Goal: Task Accomplishment & Management: Use online tool/utility

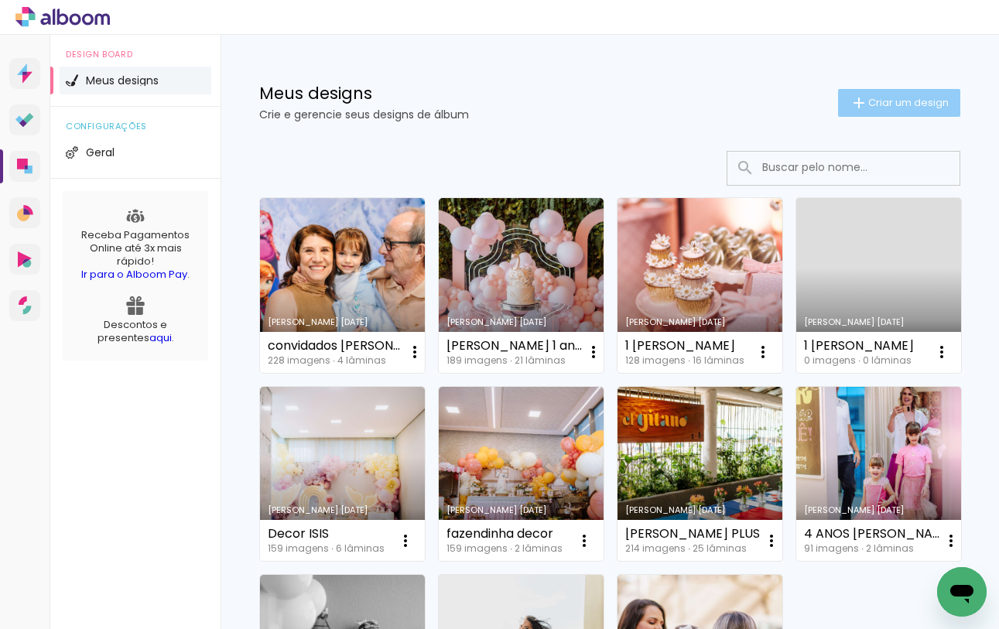
click at [874, 101] on span "Criar um design" at bounding box center [909, 103] width 81 height 10
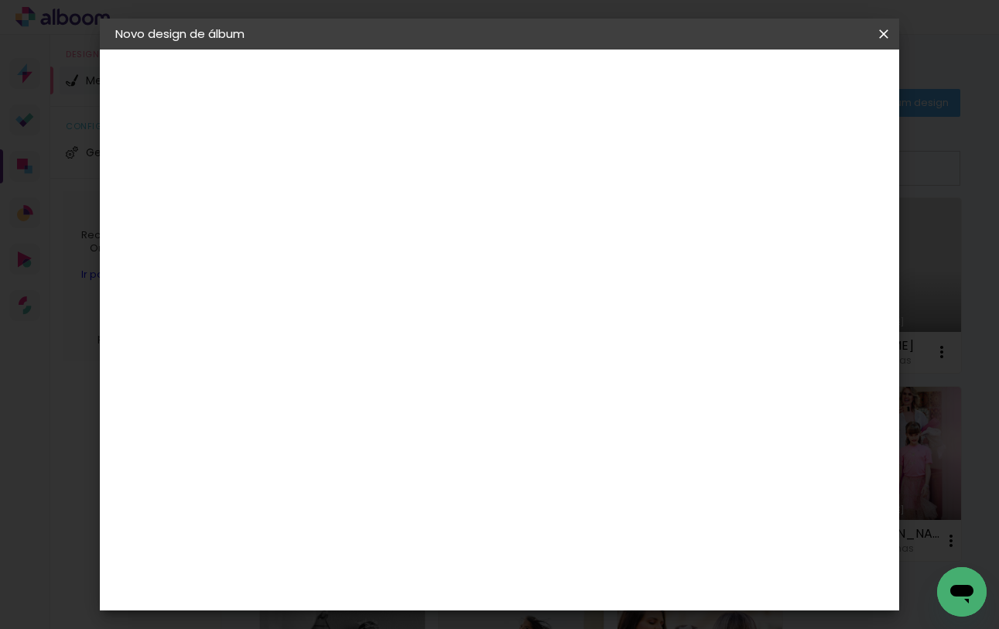
click at [369, 200] on input at bounding box center [369, 208] width 0 height 24
type input "C"
type input "Recepçao batizado catarina"
click at [527, 90] on paper-button "Avançar" at bounding box center [489, 82] width 76 height 26
click at [454, 293] on input at bounding box center [408, 294] width 156 height 19
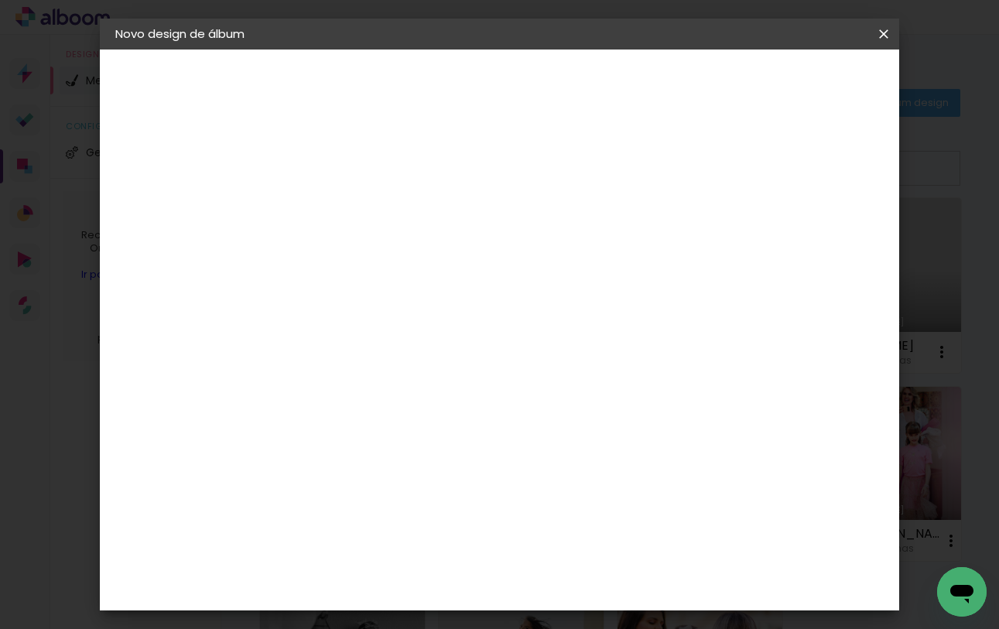
type input "via"
type paper-input "via"
click at [407, 351] on div "Viacolor" at bounding box center [383, 350] width 50 height 12
click at [617, 73] on paper-button "Avançar" at bounding box center [579, 82] width 76 height 26
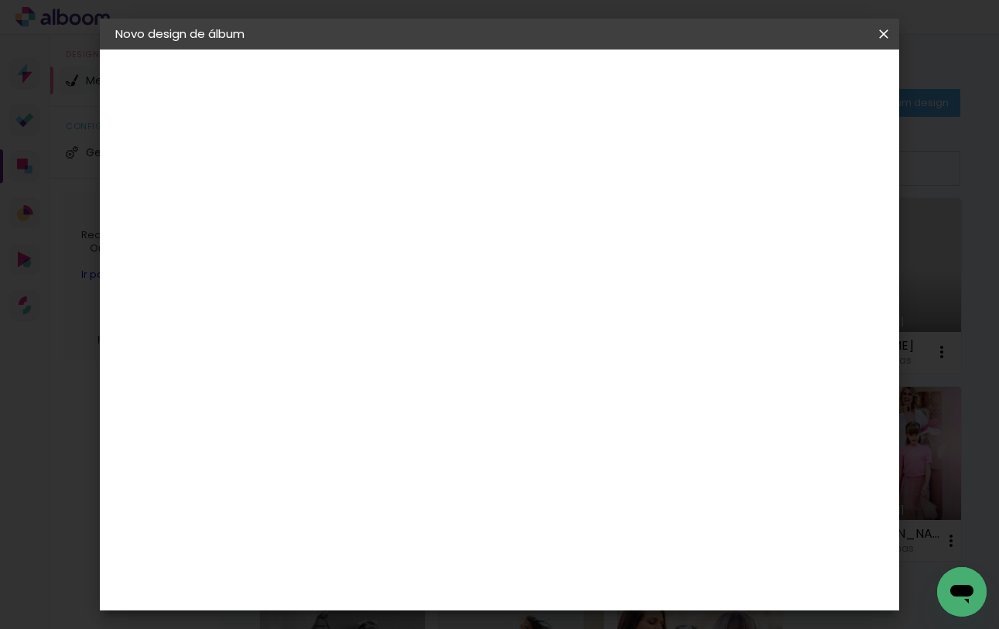
click at [453, 269] on paper-input-container "Linha" at bounding box center [408, 270] width 90 height 39
click at [593, 263] on paper-item "Padrão" at bounding box center [601, 257] width 310 height 31
type input "Padrão"
click at [473, 509] on span "25 × 25" at bounding box center [437, 529] width 72 height 41
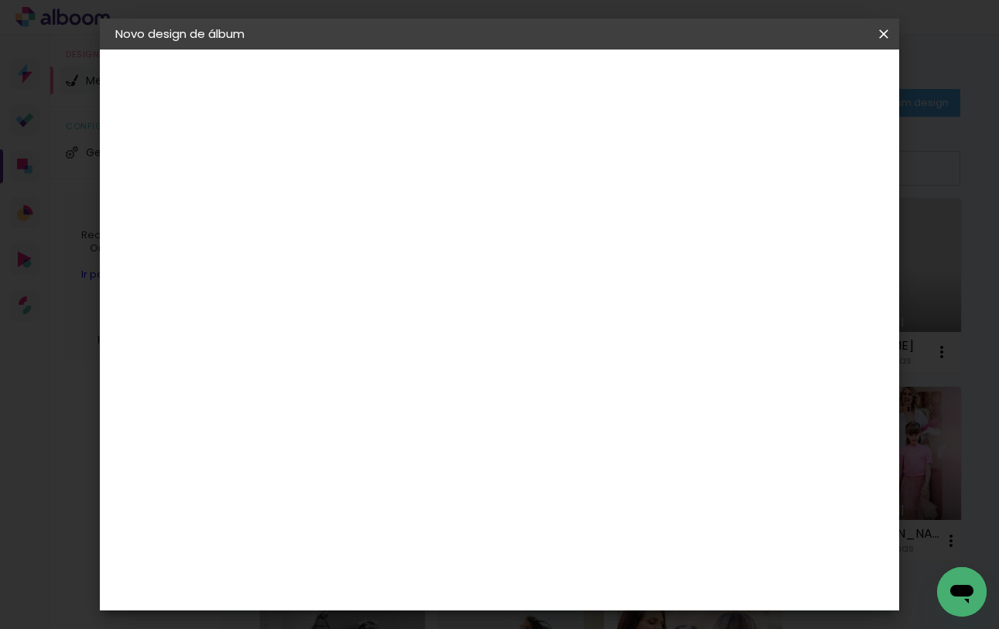
click at [0, 0] on slot "Avançar" at bounding box center [0, 0] width 0 height 0
click at [798, 77] on span "Iniciar design" at bounding box center [763, 82] width 70 height 11
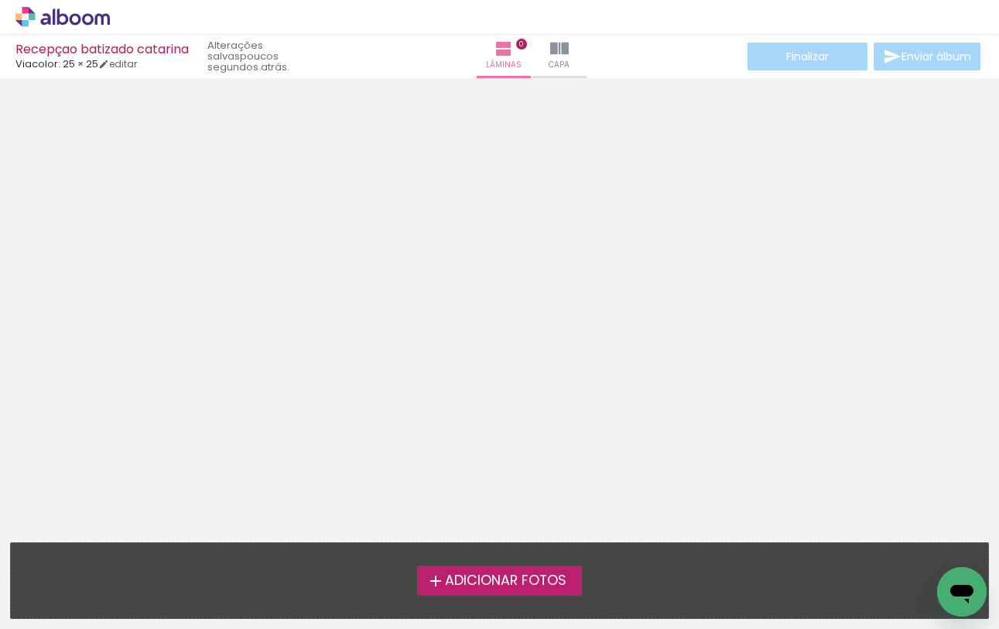
click at [488, 587] on span "Adicionar Fotos" at bounding box center [506, 581] width 122 height 14
click at [0, 0] on input "file" at bounding box center [0, 0] width 0 height 0
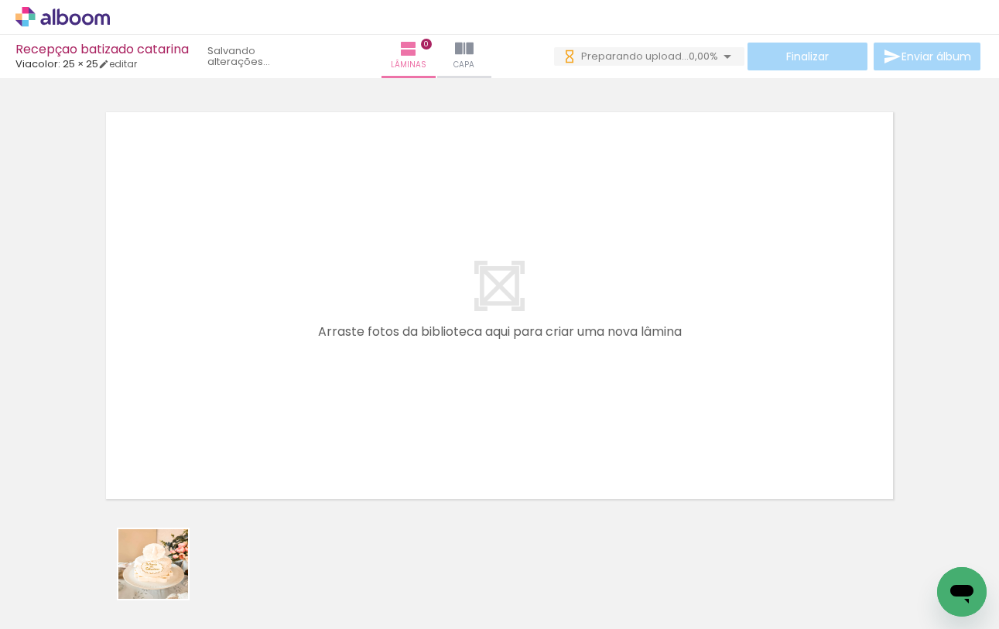
drag, startPoint x: 159, startPoint y: 593, endPoint x: 291, endPoint y: 419, distance: 218.8
click at [291, 419] on quentale-workspace at bounding box center [499, 314] width 999 height 629
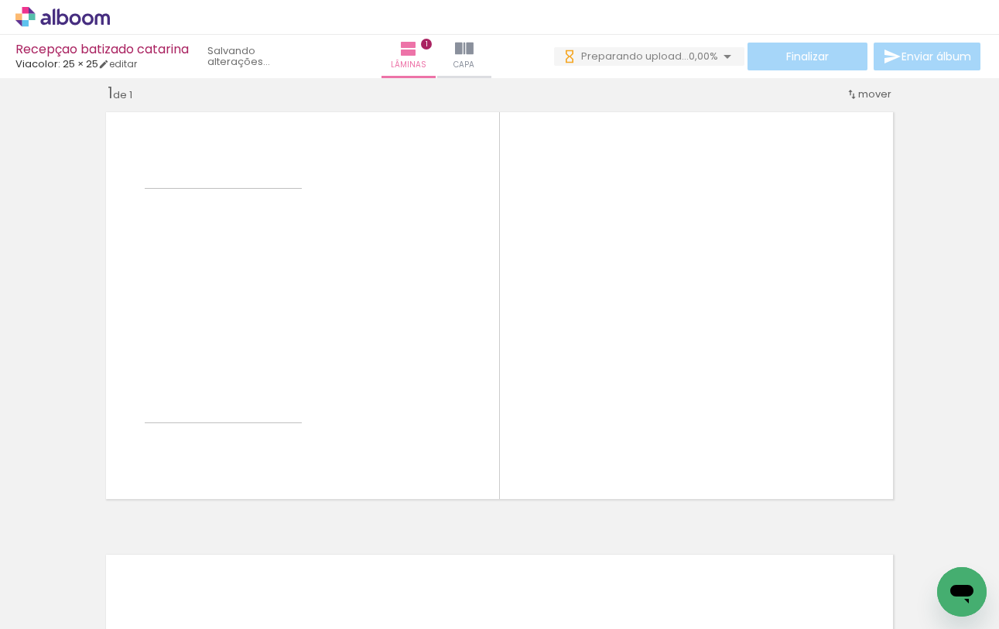
scroll to position [19, 0]
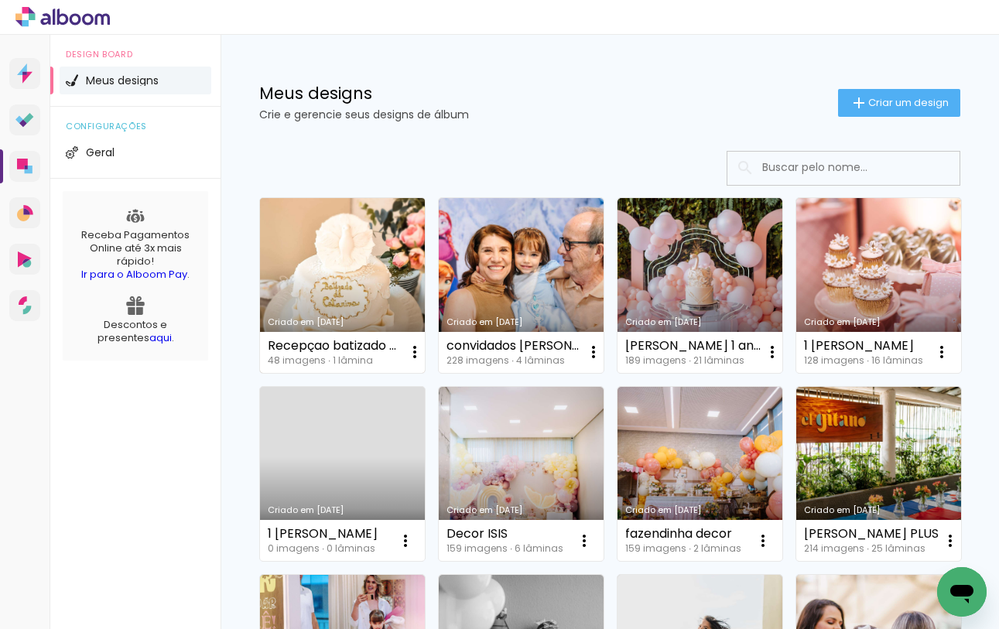
click at [400, 257] on link "Criado em [DATE]" at bounding box center [342, 285] width 165 height 175
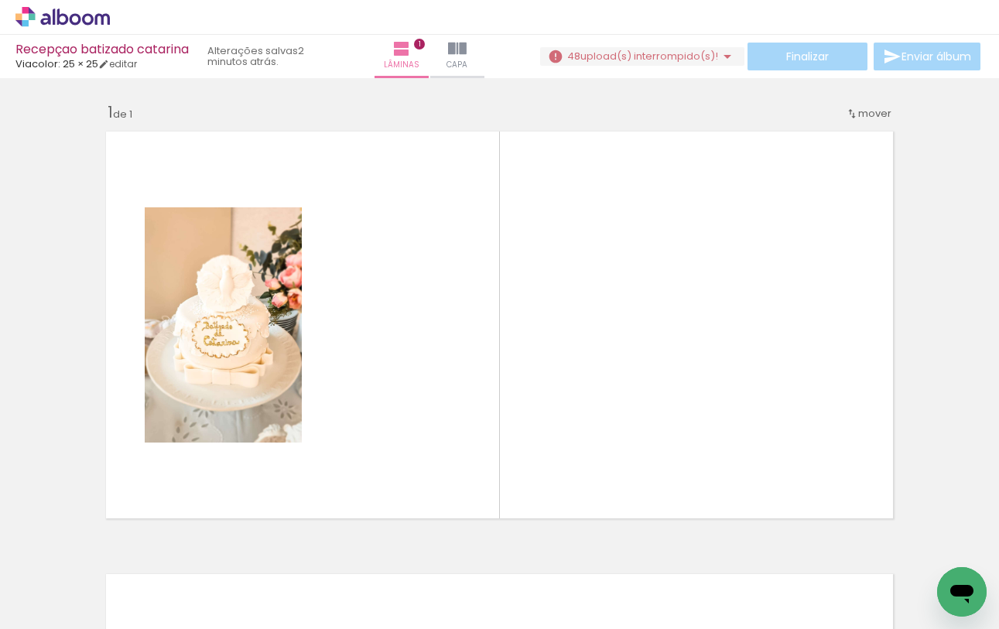
scroll to position [0, 60]
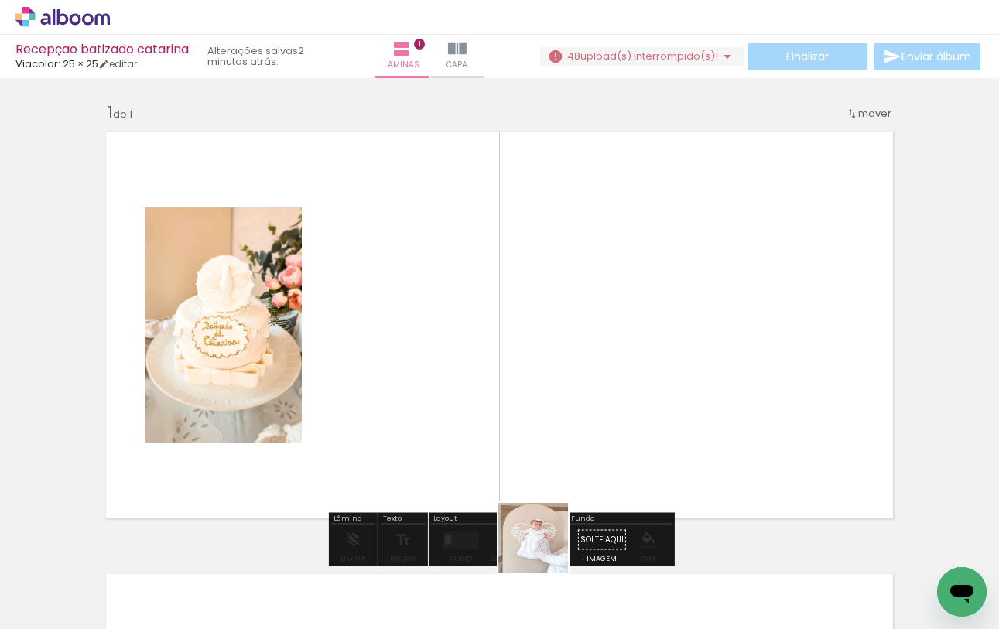
drag, startPoint x: 547, startPoint y: 595, endPoint x: 538, endPoint y: 430, distance: 164.4
click at [538, 430] on quentale-workspace at bounding box center [499, 314] width 999 height 629
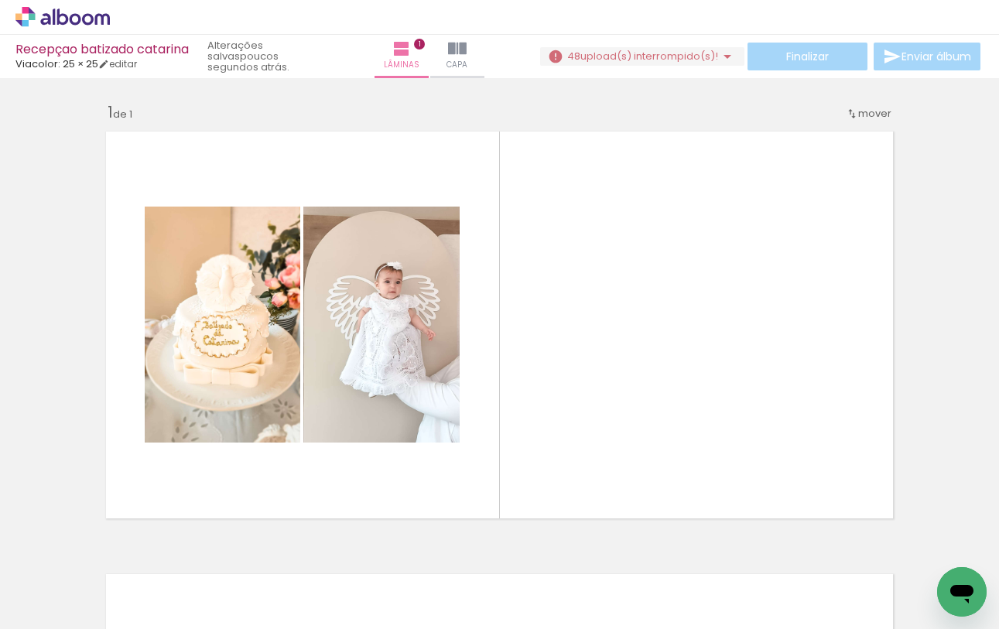
scroll to position [0, 2358]
click at [127, 579] on iron-horizontal-list at bounding box center [111, 581] width 31 height 97
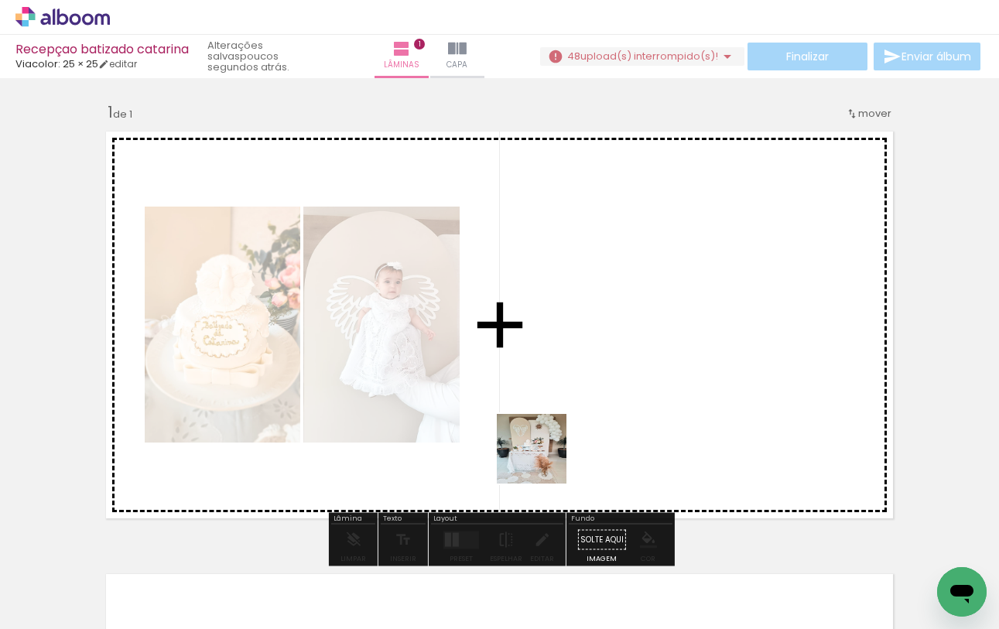
drag, startPoint x: 509, startPoint y: 598, endPoint x: 567, endPoint y: 409, distance: 197.6
click at [567, 409] on quentale-workspace at bounding box center [499, 314] width 999 height 629
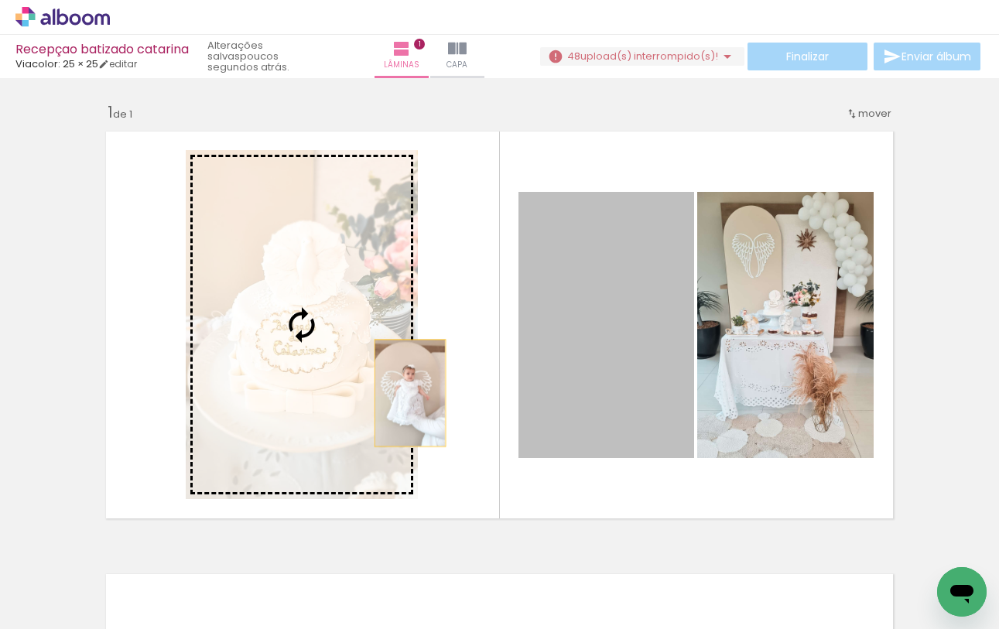
drag, startPoint x: 605, startPoint y: 365, endPoint x: 399, endPoint y: 388, distance: 207.2
click at [0, 0] on slot at bounding box center [0, 0] width 0 height 0
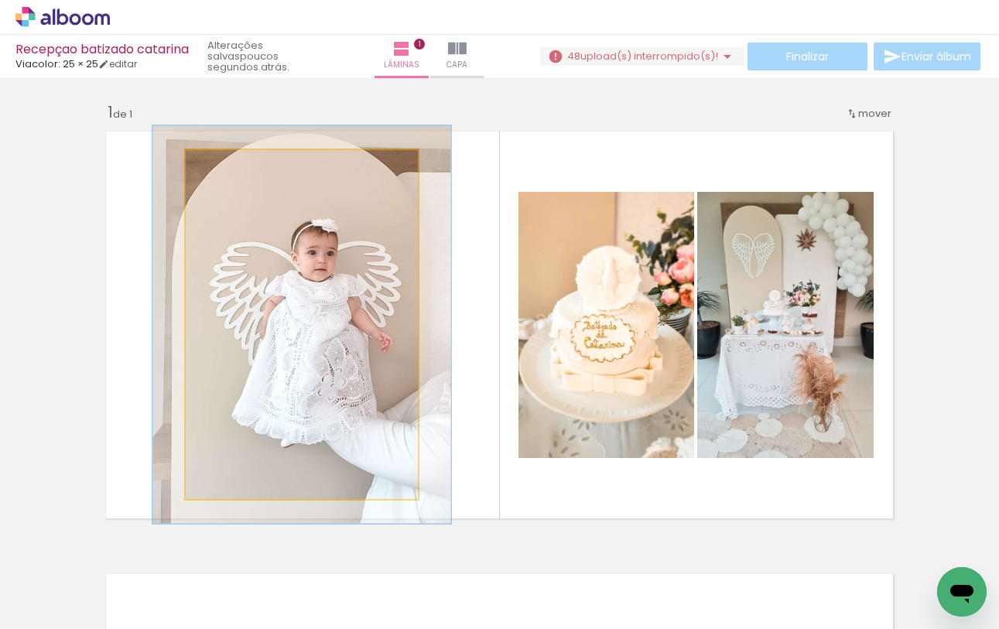
click at [227, 170] on div at bounding box center [230, 166] width 14 height 14
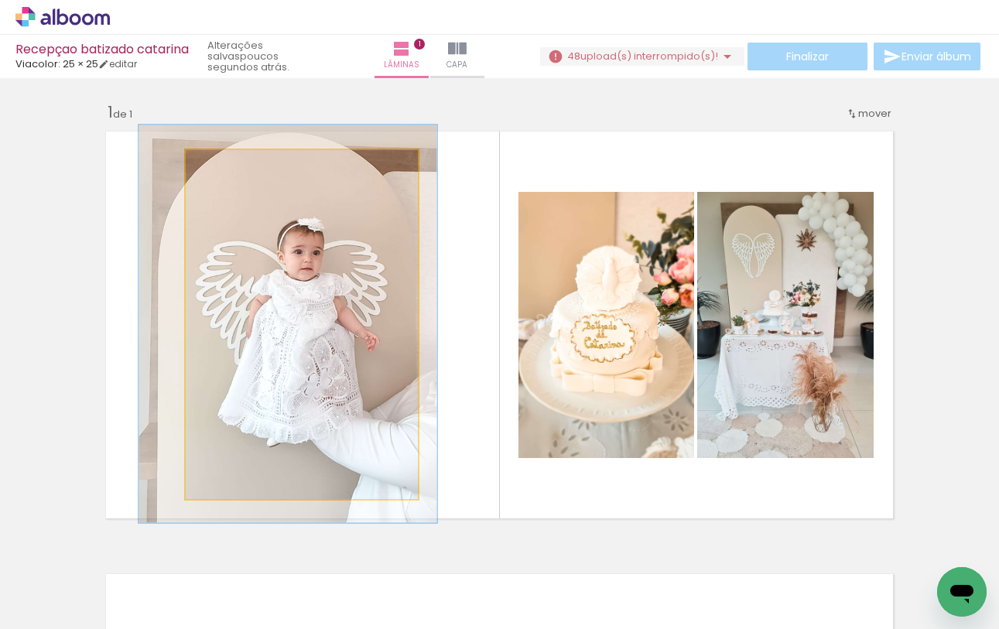
drag, startPoint x: 327, startPoint y: 270, endPoint x: 314, endPoint y: 272, distance: 14.0
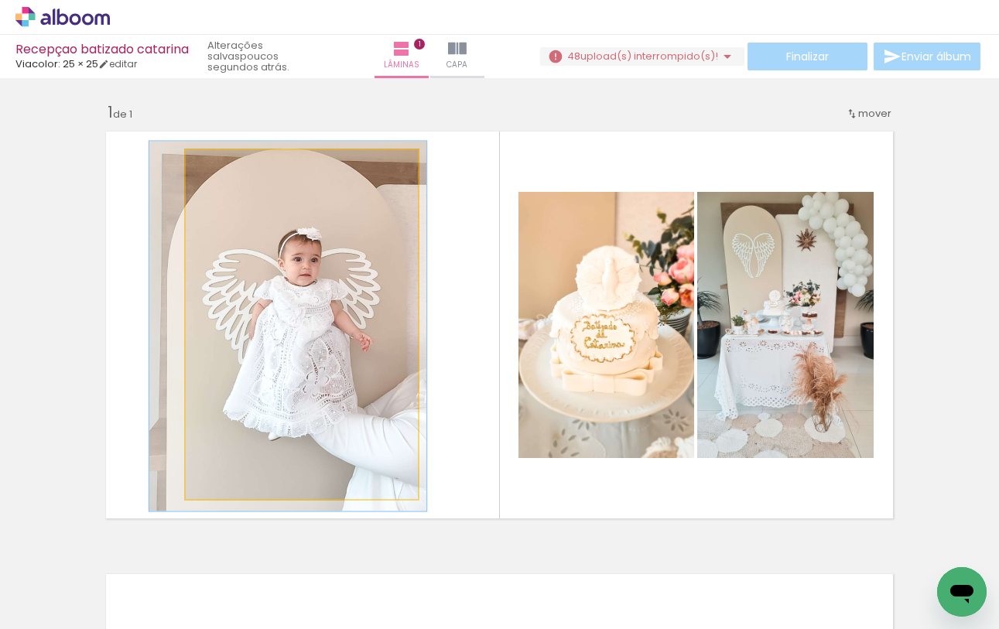
type paper-slider "106"
click at [226, 170] on div at bounding box center [226, 166] width 14 height 14
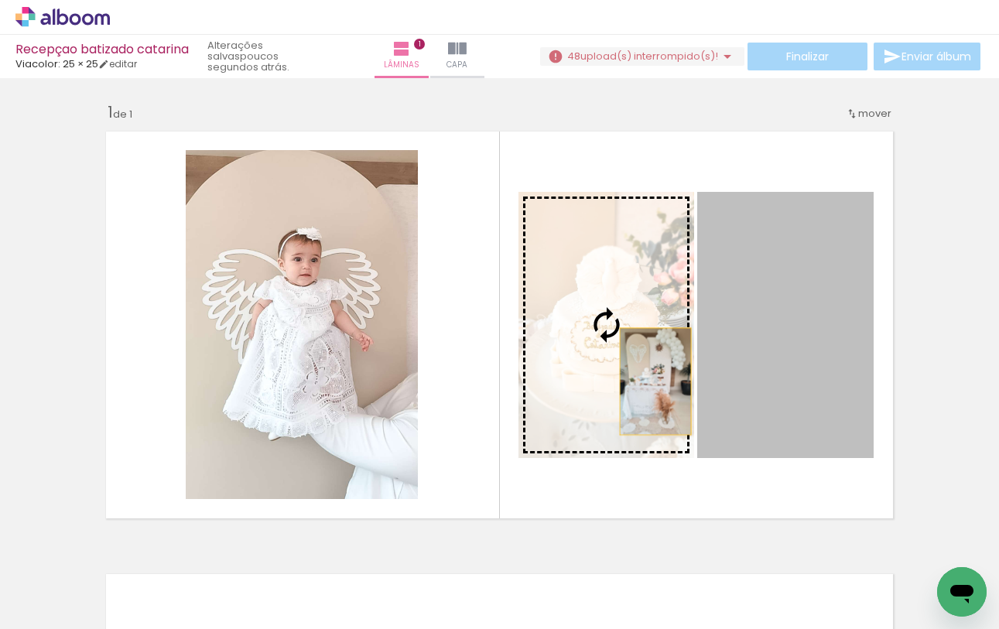
drag, startPoint x: 766, startPoint y: 374, endPoint x: 642, endPoint y: 382, distance: 124.9
click at [0, 0] on slot at bounding box center [0, 0] width 0 height 0
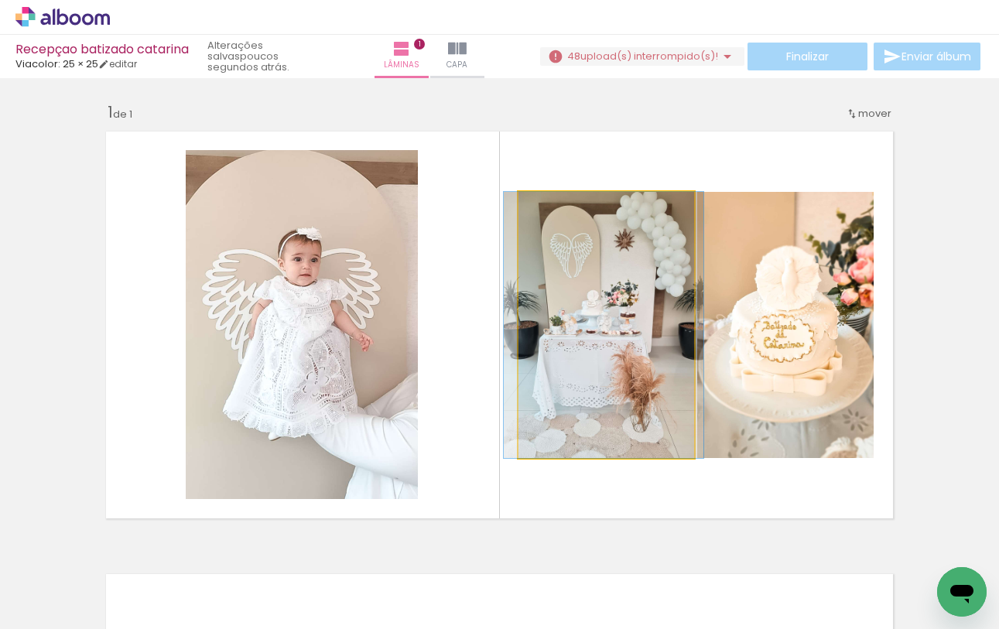
drag, startPoint x: 596, startPoint y: 264, endPoint x: 592, endPoint y: 286, distance: 22.0
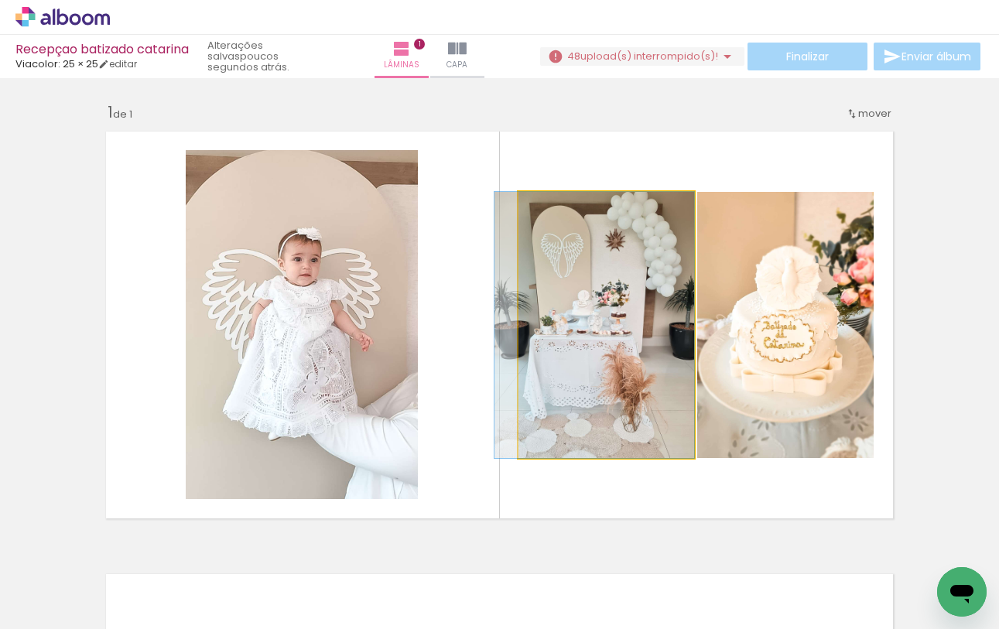
drag, startPoint x: 592, startPoint y: 286, endPoint x: 578, endPoint y: 290, distance: 15.4
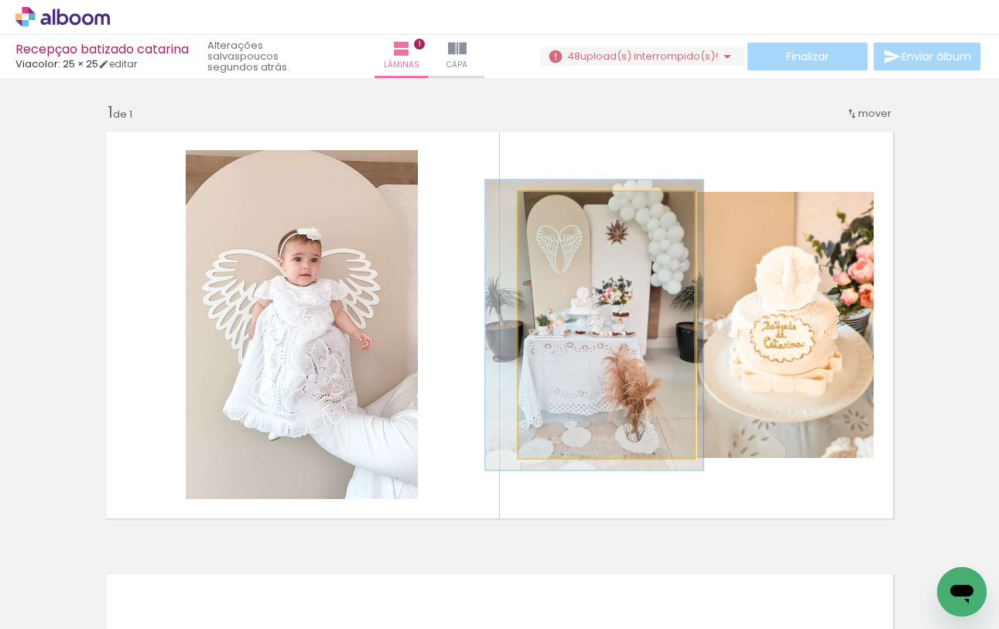
type paper-slider "110"
click at [558, 211] on div at bounding box center [560, 208] width 14 height 14
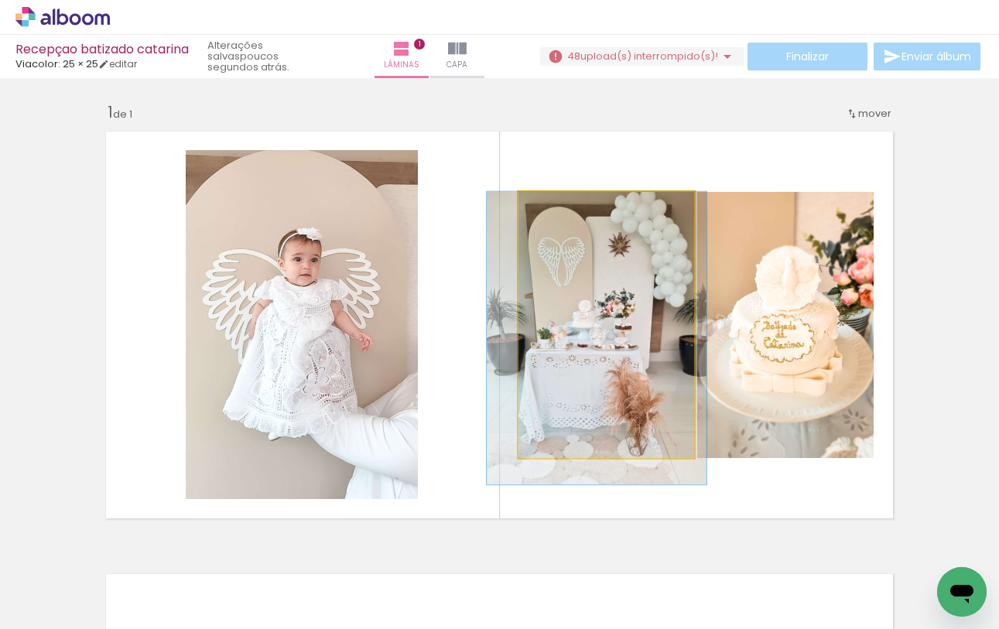
drag, startPoint x: 602, startPoint y: 282, endPoint x: 604, endPoint y: 295, distance: 13.4
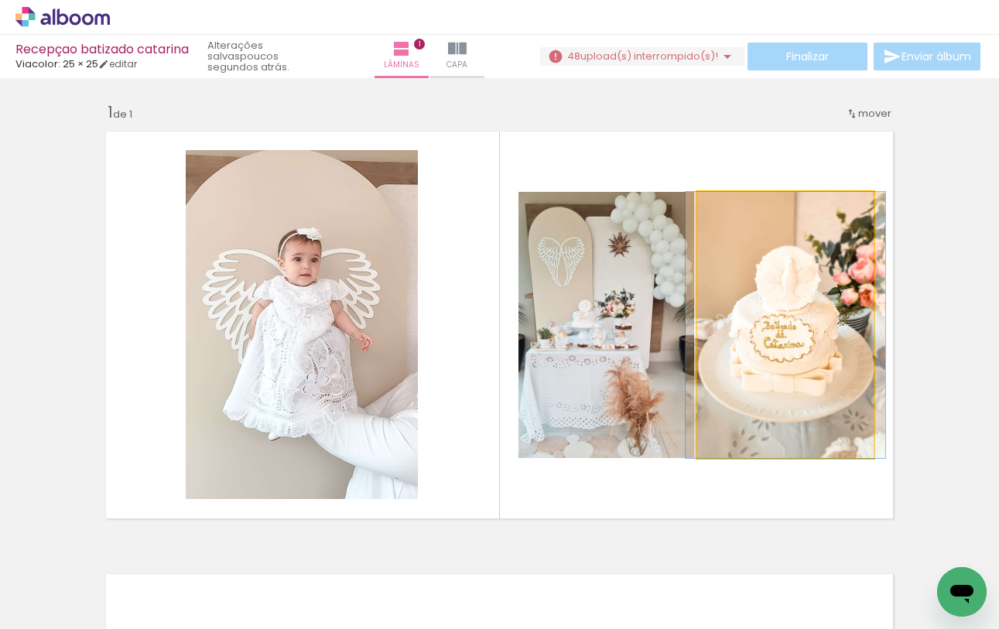
click at [844, 369] on quentale-photo at bounding box center [786, 325] width 177 height 266
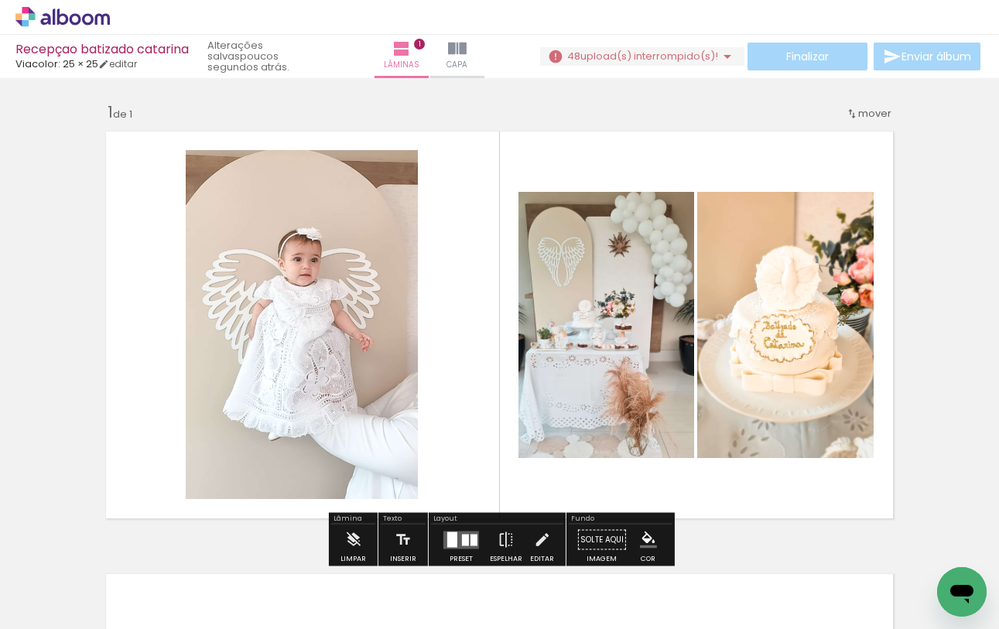
click at [929, 354] on div "Inserir lâmina 1 de 1" at bounding box center [499, 527] width 999 height 886
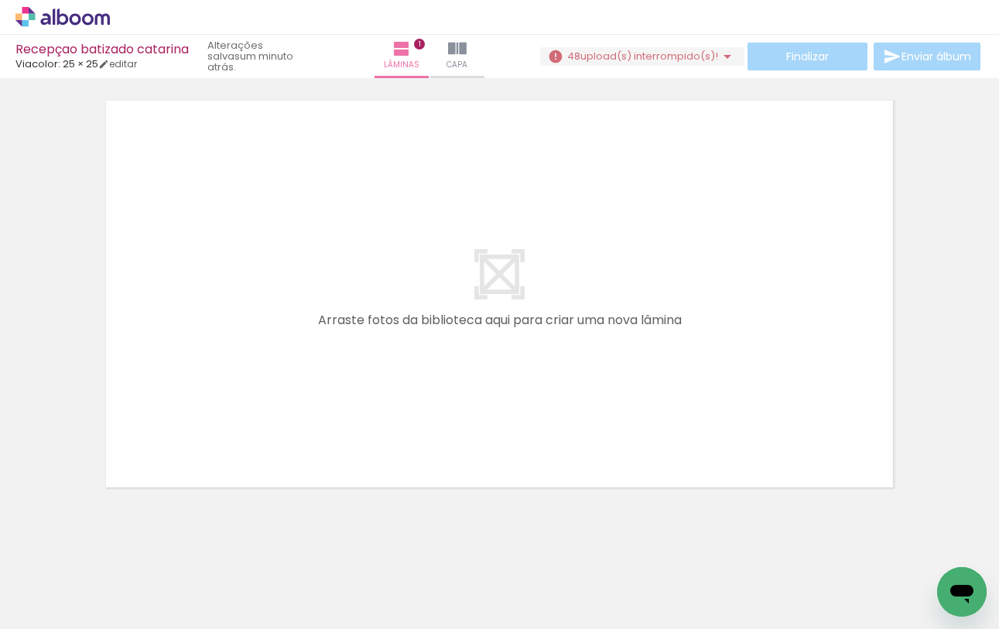
scroll to position [0, 1989]
drag, startPoint x: 341, startPoint y: 585, endPoint x: 342, endPoint y: 432, distance: 153.3
click at [342, 432] on quentale-workspace at bounding box center [499, 314] width 999 height 629
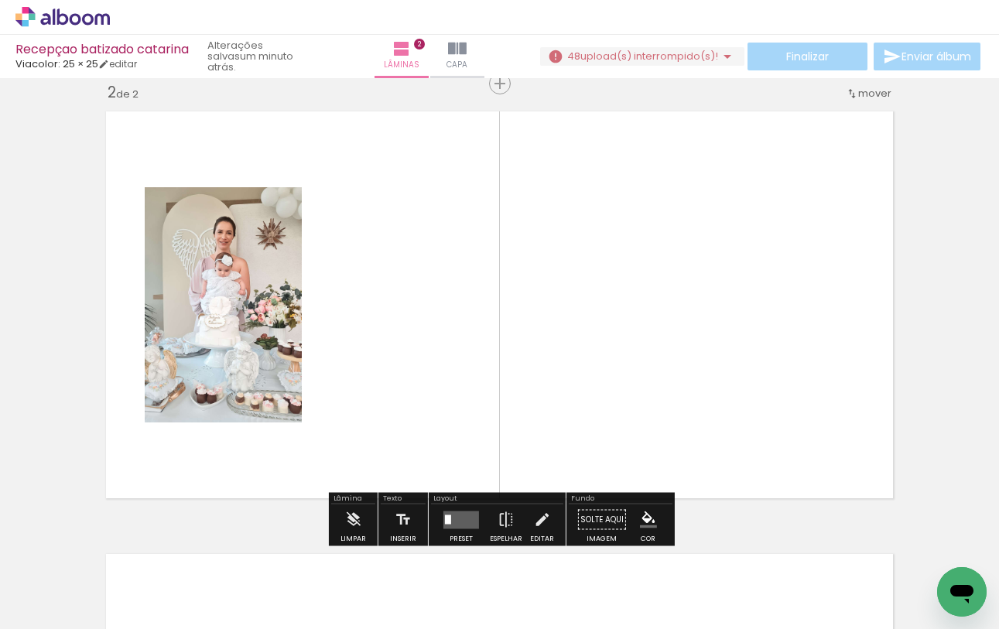
scroll to position [462, 0]
drag, startPoint x: 431, startPoint y: 584, endPoint x: 438, endPoint y: 428, distance: 155.8
click at [438, 428] on quentale-workspace at bounding box center [499, 314] width 999 height 629
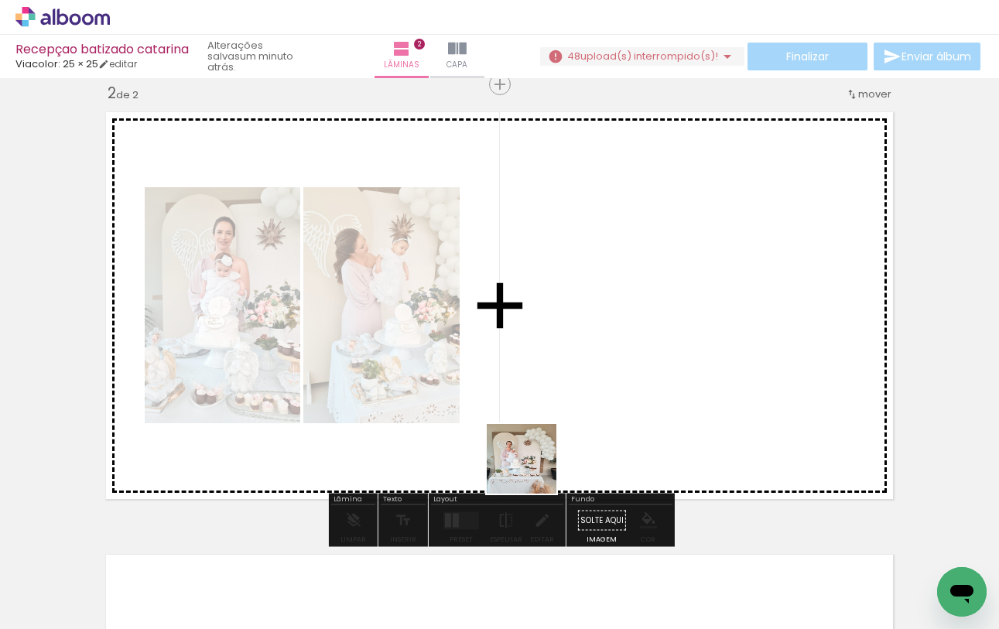
drag, startPoint x: 506, startPoint y: 582, endPoint x: 536, endPoint y: 454, distance: 132.0
click at [536, 454] on quentale-workspace at bounding box center [499, 314] width 999 height 629
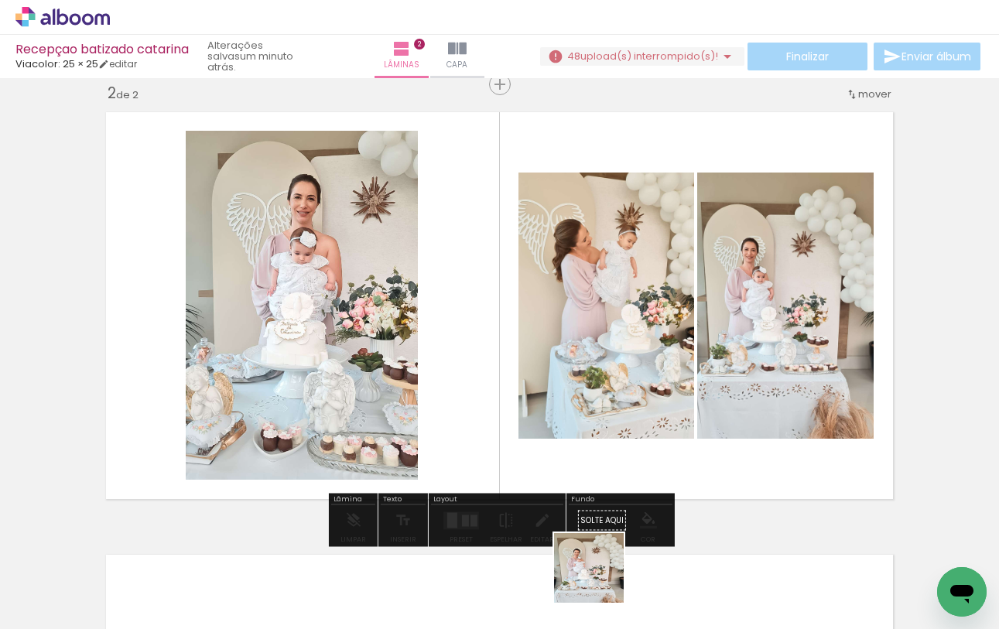
drag, startPoint x: 601, startPoint y: 585, endPoint x: 628, endPoint y: 427, distance: 161.0
click at [628, 427] on quentale-workspace at bounding box center [499, 314] width 999 height 629
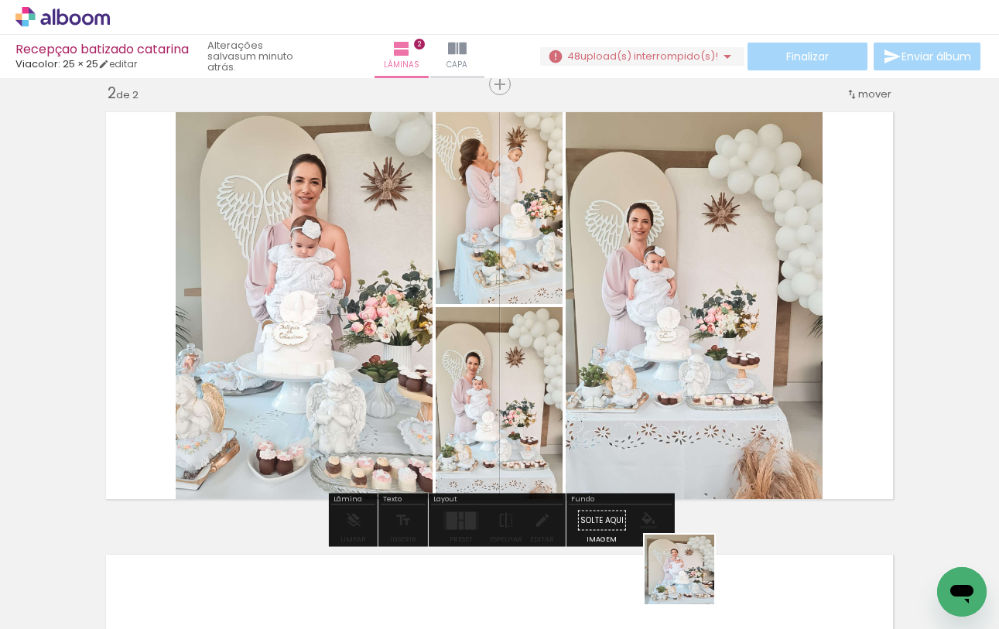
drag, startPoint x: 691, startPoint y: 588, endPoint x: 706, endPoint y: 451, distance: 137.8
click at [706, 451] on quentale-workspace at bounding box center [499, 314] width 999 height 629
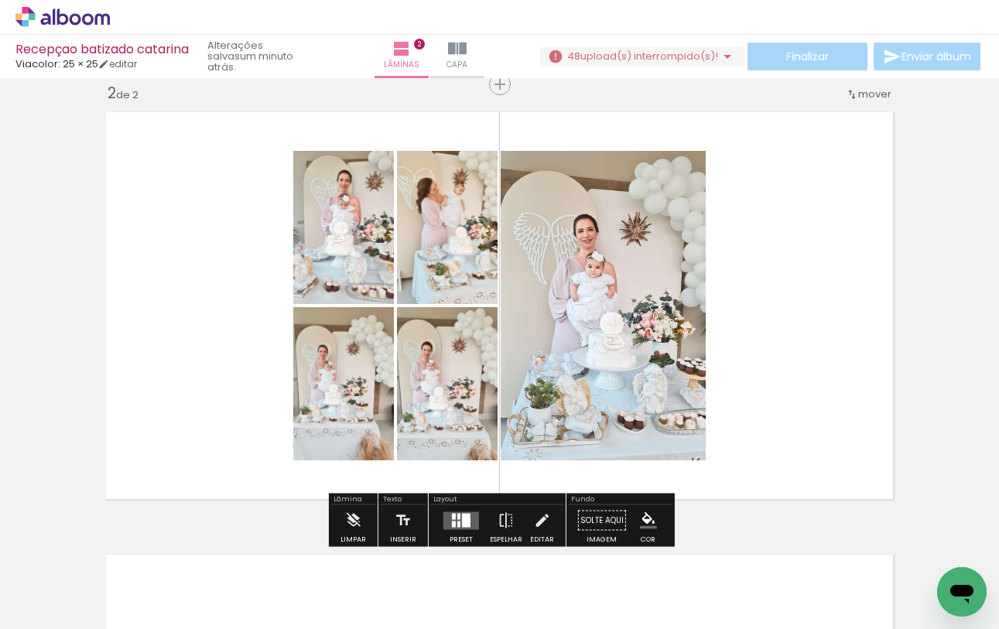
drag, startPoint x: 770, startPoint y: 582, endPoint x: 770, endPoint y: 382, distance: 199.7
click at [770, 382] on quentale-workspace at bounding box center [499, 314] width 999 height 629
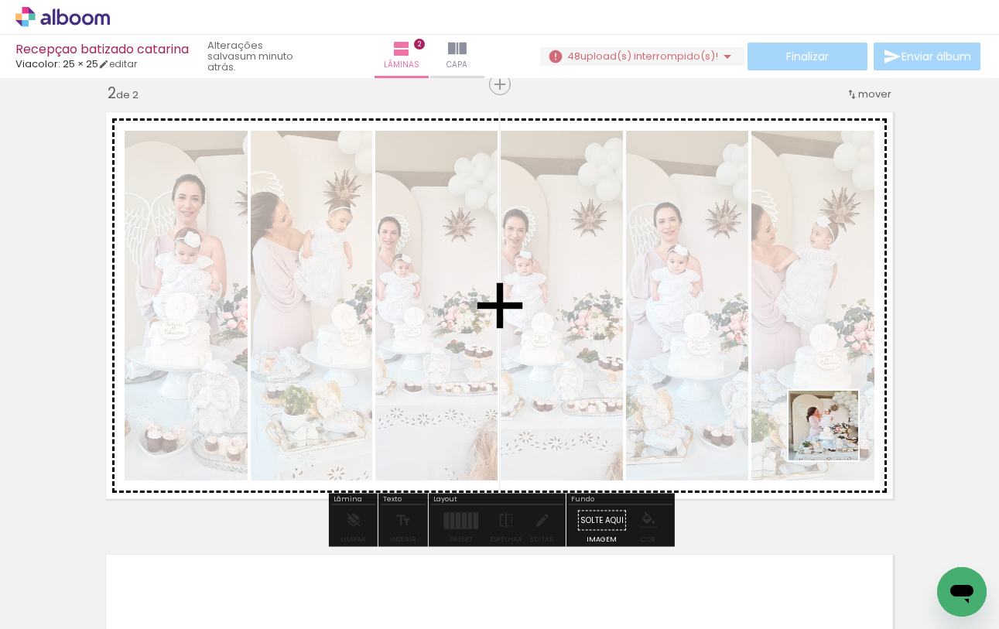
drag, startPoint x: 862, startPoint y: 590, endPoint x: 835, endPoint y: 434, distance: 158.7
click at [835, 434] on quentale-workspace at bounding box center [499, 314] width 999 height 629
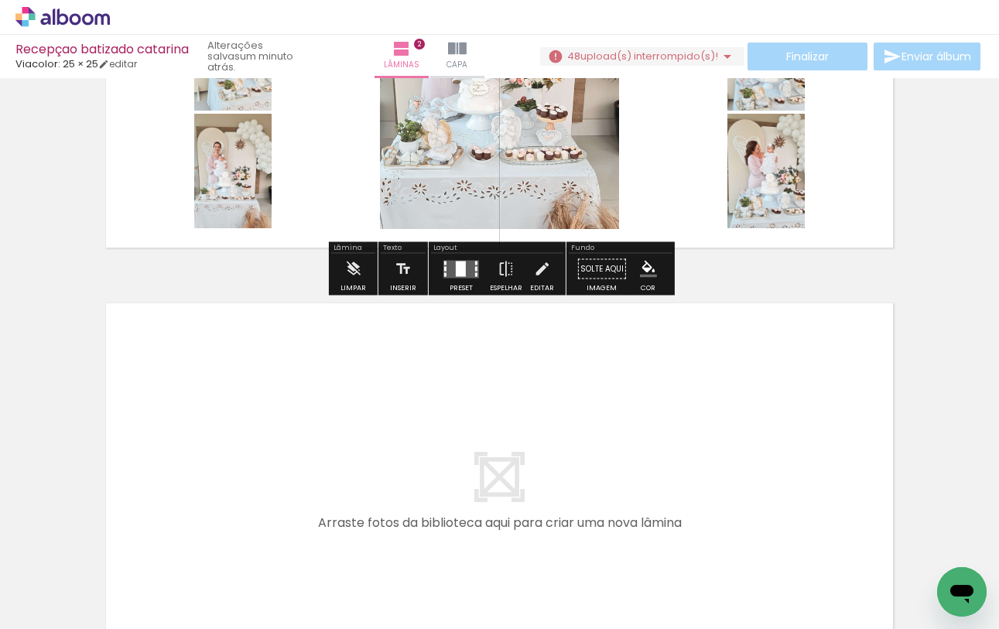
scroll to position [734, 0]
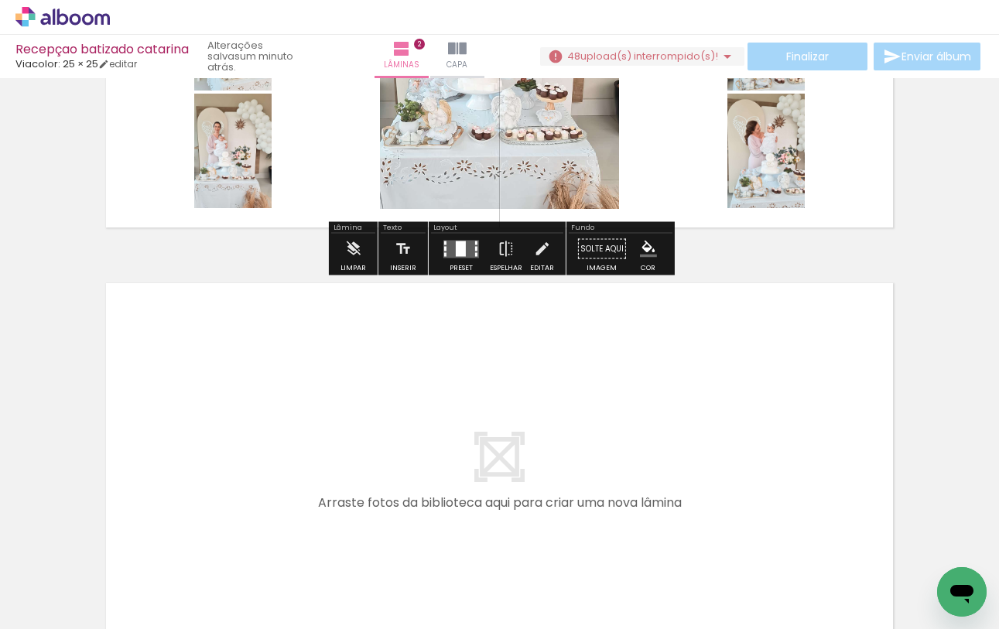
drag, startPoint x: 738, startPoint y: 592, endPoint x: 738, endPoint y: 500, distance: 92.1
click at [738, 500] on quentale-workspace at bounding box center [499, 314] width 999 height 629
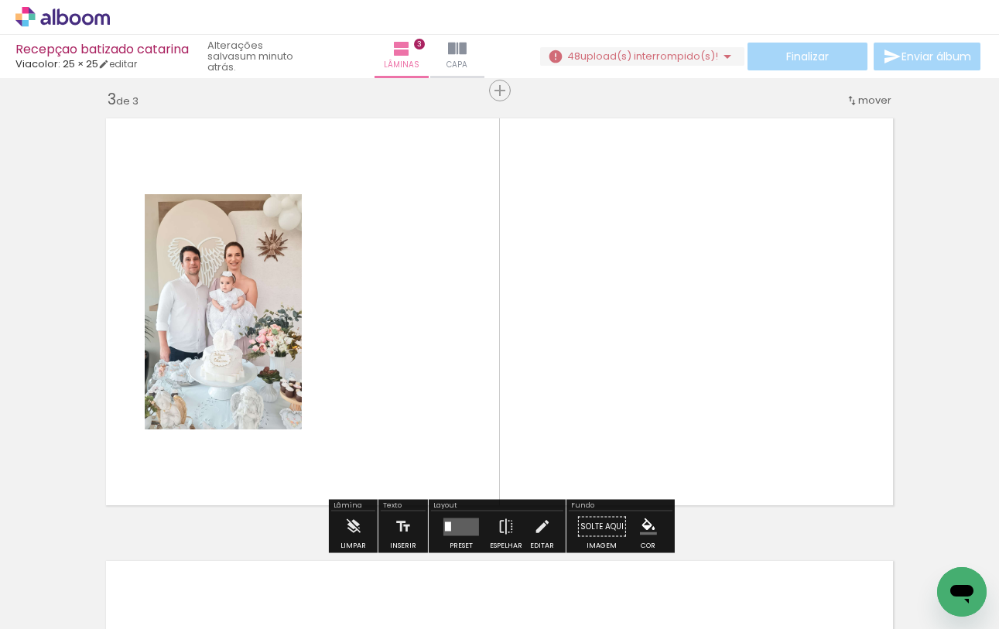
scroll to position [905, 0]
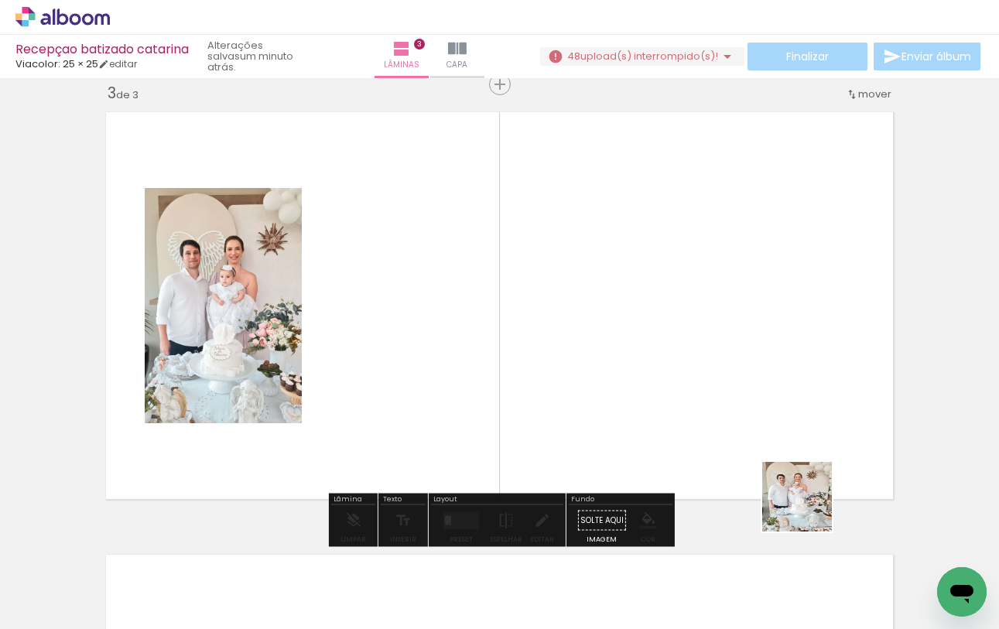
drag, startPoint x: 809, startPoint y: 581, endPoint x: 800, endPoint y: 434, distance: 146.6
click at [800, 435] on quentale-workspace at bounding box center [499, 314] width 999 height 629
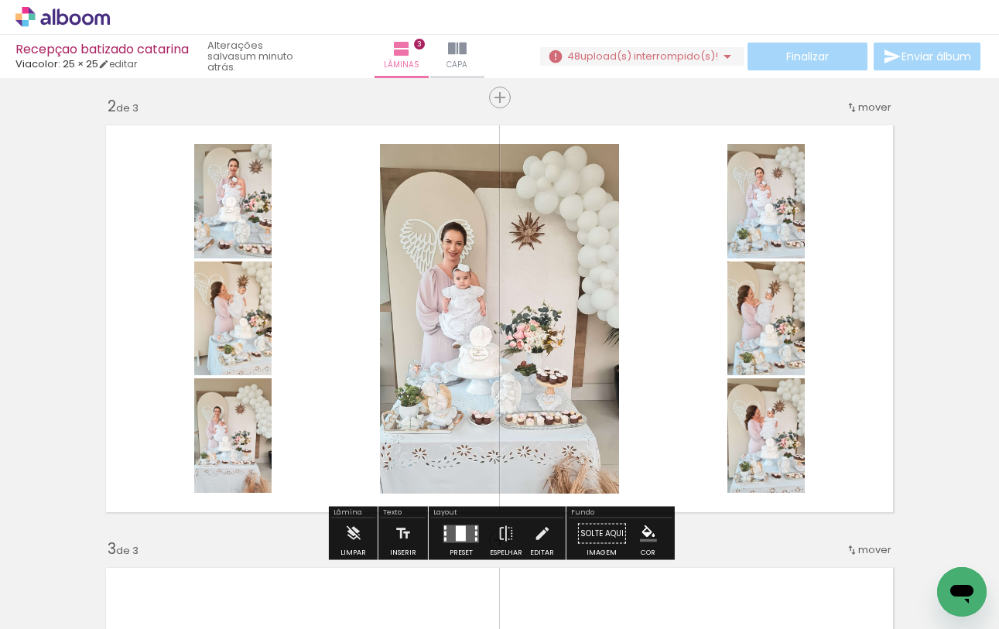
scroll to position [444, 0]
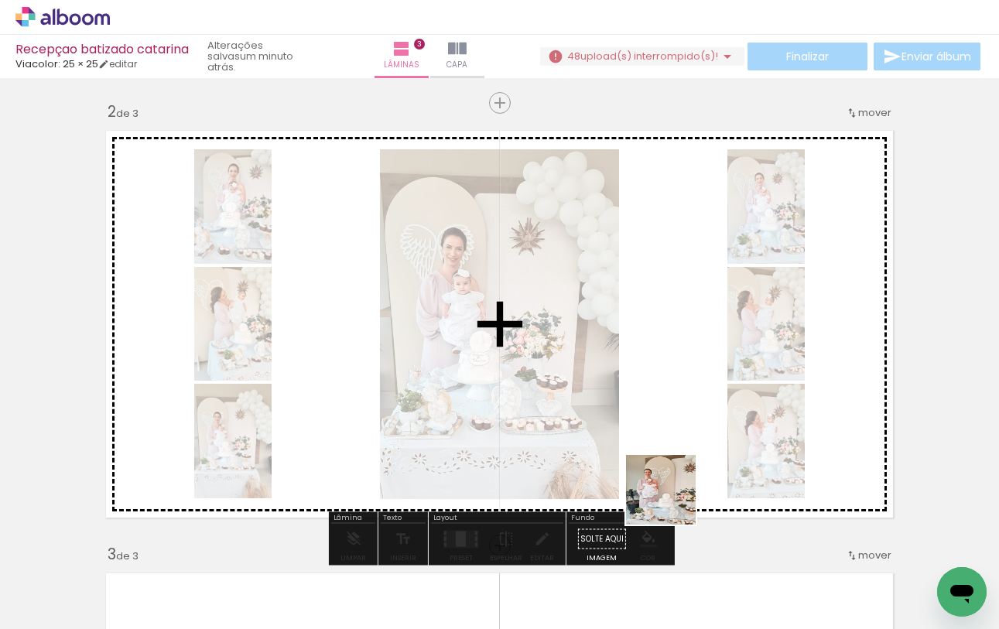
drag, startPoint x: 673, startPoint y: 558, endPoint x: 675, endPoint y: 411, distance: 147.1
click at [675, 411] on quentale-workspace at bounding box center [499, 314] width 999 height 629
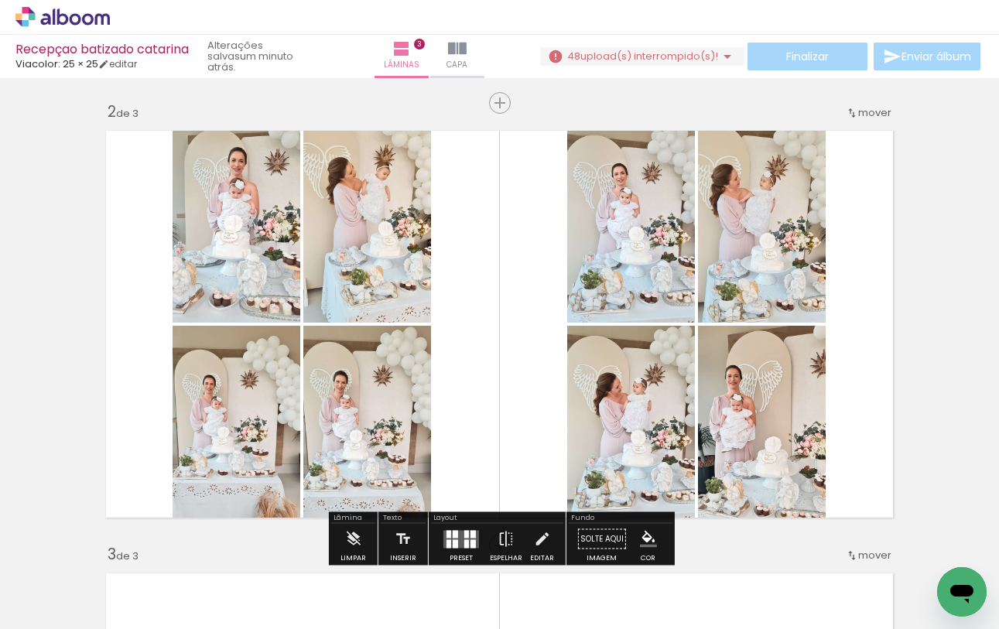
drag, startPoint x: 751, startPoint y: 582, endPoint x: 751, endPoint y: 419, distance: 163.4
click at [751, 419] on quentale-workspace at bounding box center [499, 314] width 999 height 629
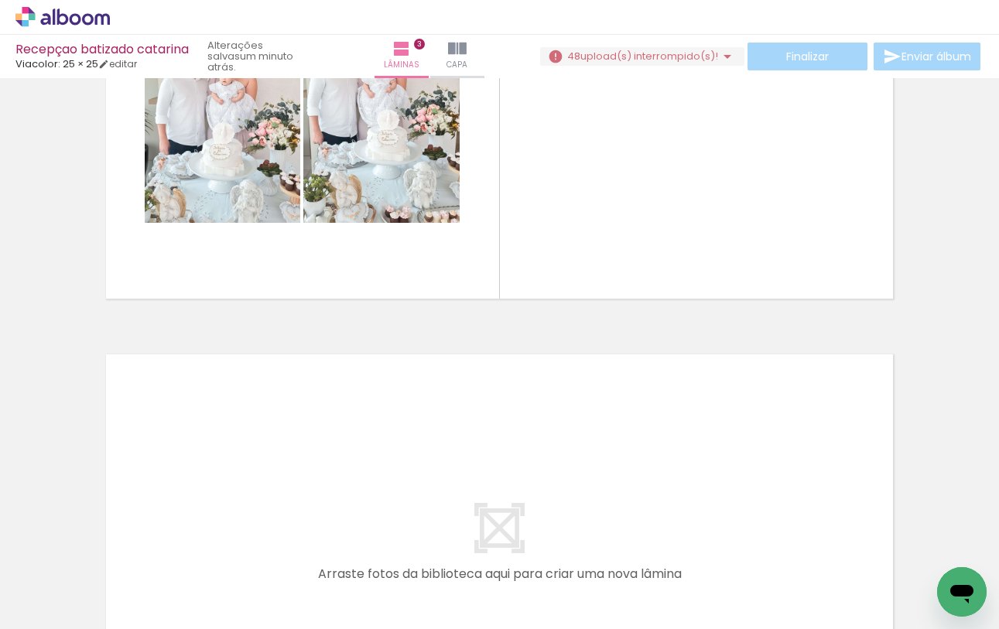
scroll to position [1140, 0]
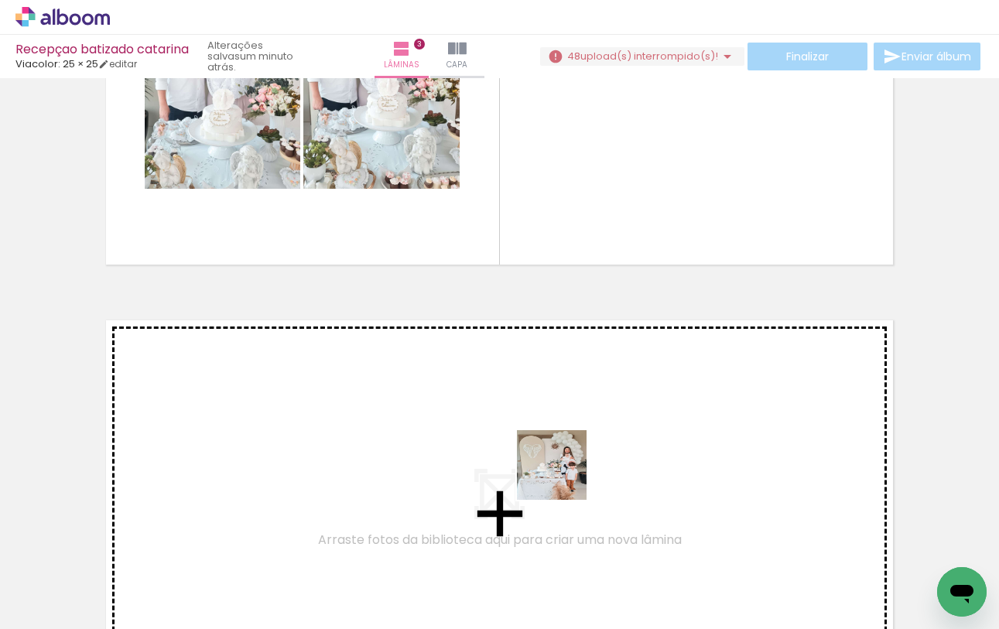
drag, startPoint x: 499, startPoint y: 600, endPoint x: 564, endPoint y: 477, distance: 139.2
click at [564, 477] on quentale-workspace at bounding box center [499, 314] width 999 height 629
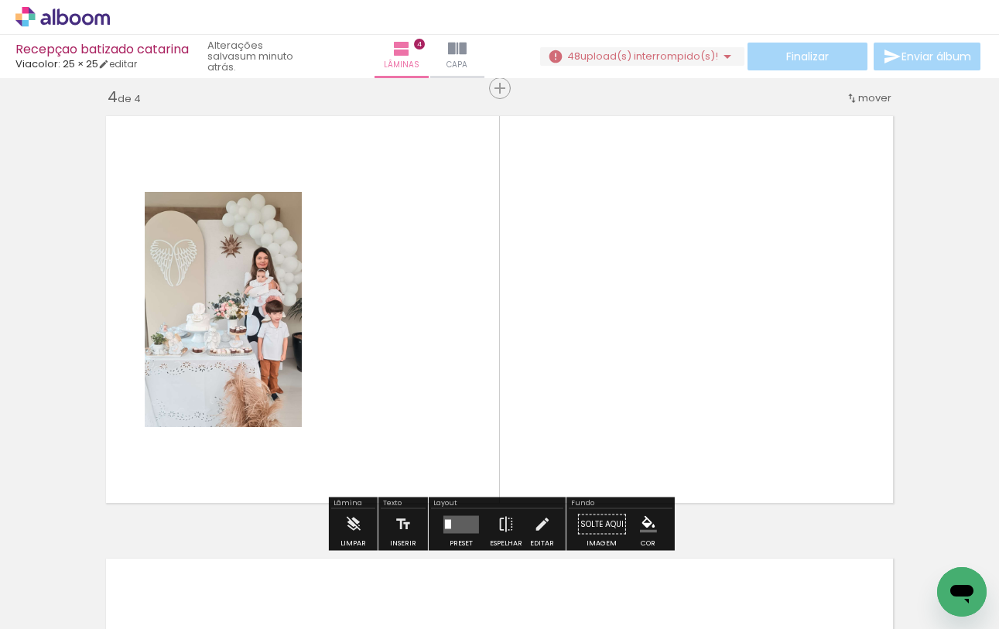
scroll to position [1348, 0]
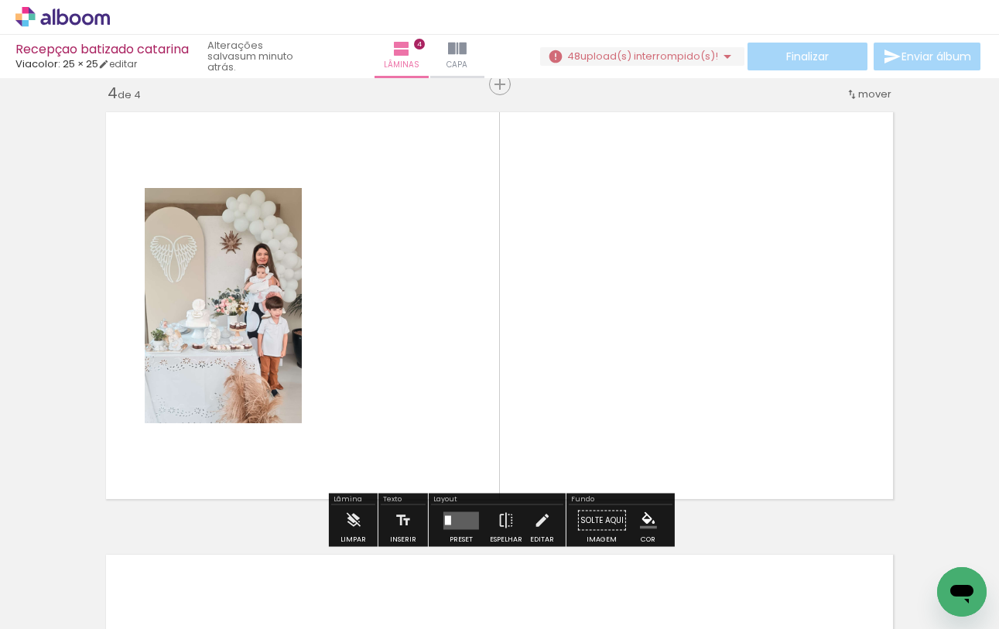
drag, startPoint x: 586, startPoint y: 590, endPoint x: 602, endPoint y: 444, distance: 147.2
click at [602, 444] on quentale-workspace at bounding box center [499, 314] width 999 height 629
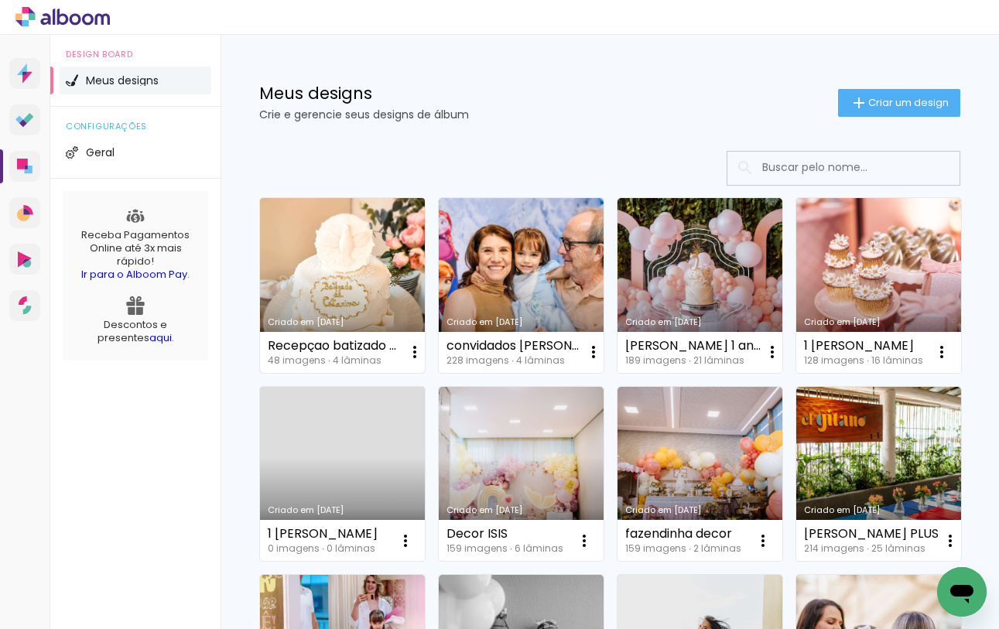
click at [386, 266] on link "Criado em [DATE]" at bounding box center [342, 285] width 165 height 175
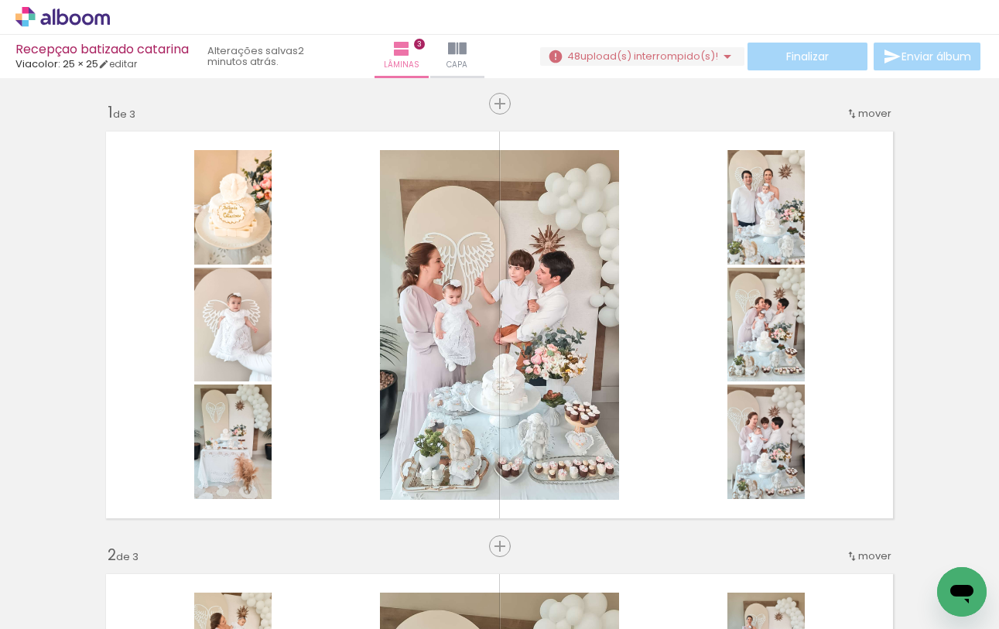
scroll to position [937, 0]
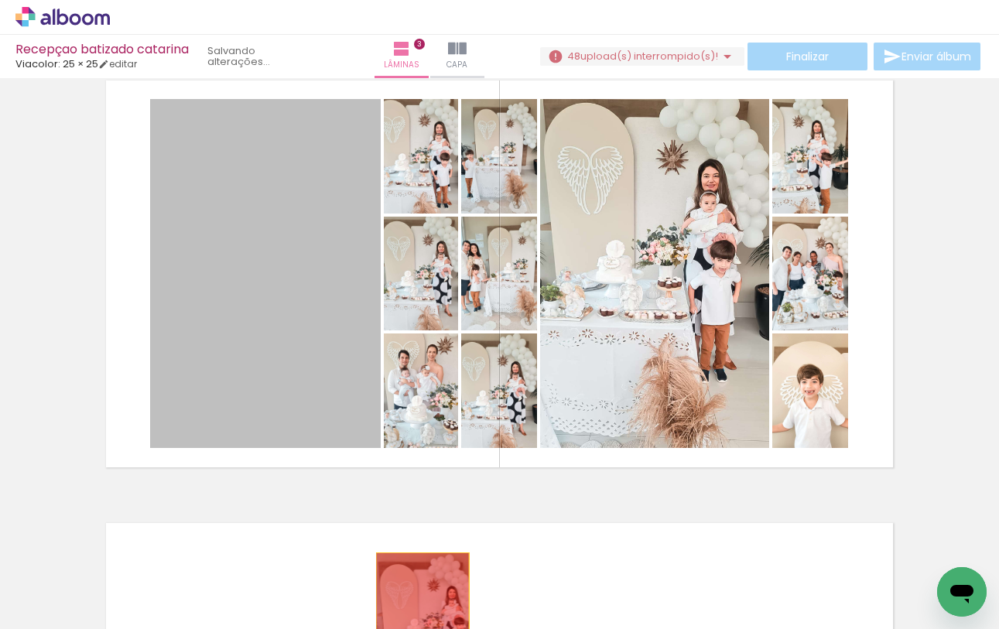
drag, startPoint x: 294, startPoint y: 307, endPoint x: 423, endPoint y: 623, distance: 341.0
click at [423, 623] on quentale-workspace at bounding box center [499, 314] width 999 height 629
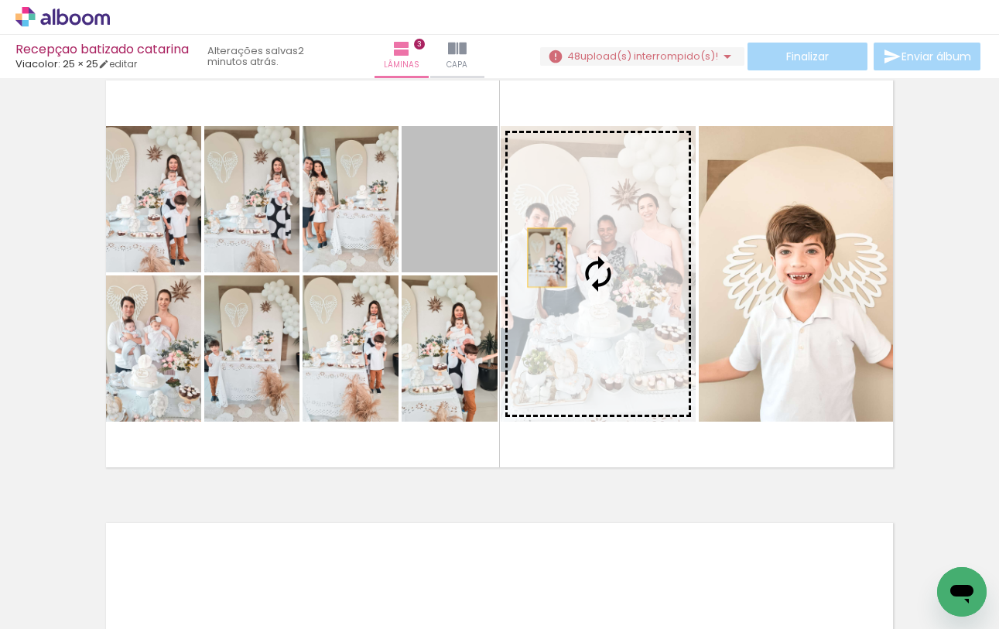
drag, startPoint x: 452, startPoint y: 240, endPoint x: 548, endPoint y: 259, distance: 97.8
click at [0, 0] on slot at bounding box center [0, 0] width 0 height 0
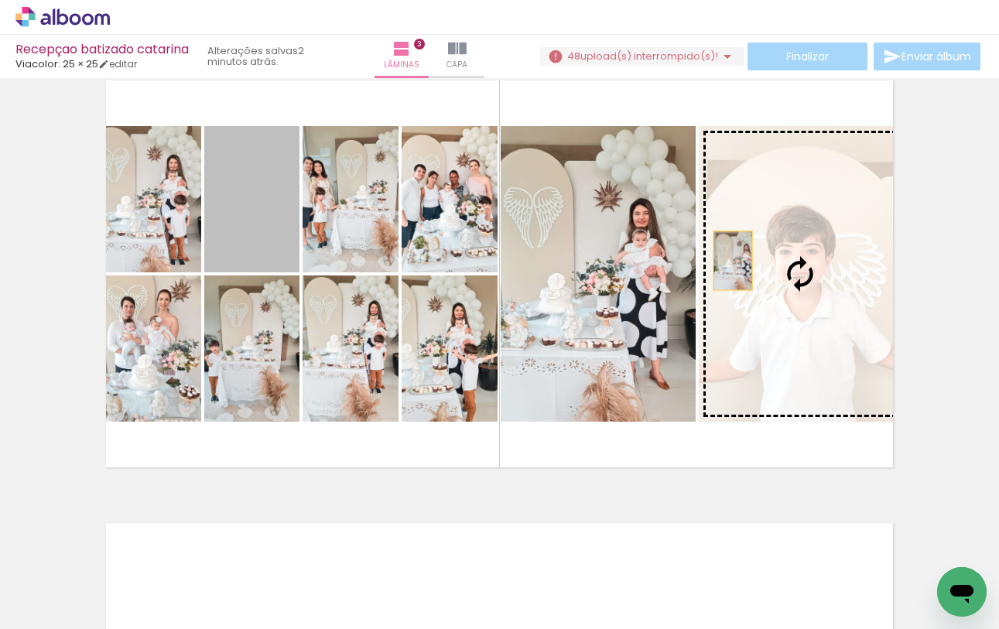
drag, startPoint x: 259, startPoint y: 214, endPoint x: 740, endPoint y: 266, distance: 483.5
click at [0, 0] on slot at bounding box center [0, 0] width 0 height 0
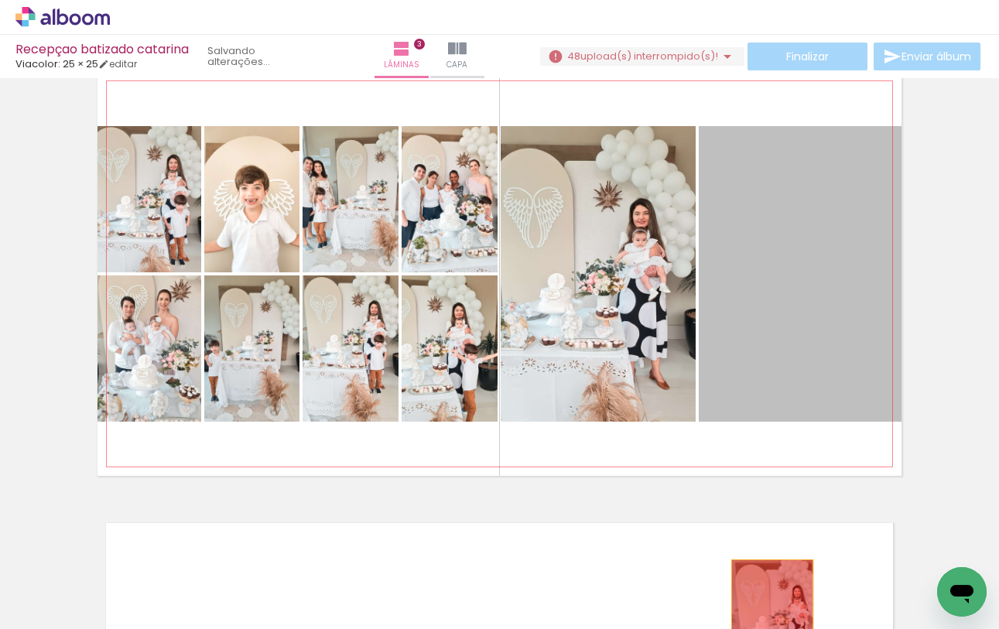
drag, startPoint x: 770, startPoint y: 348, endPoint x: 772, endPoint y: 619, distance: 271.8
click at [772, 619] on quentale-workspace at bounding box center [499, 314] width 999 height 629
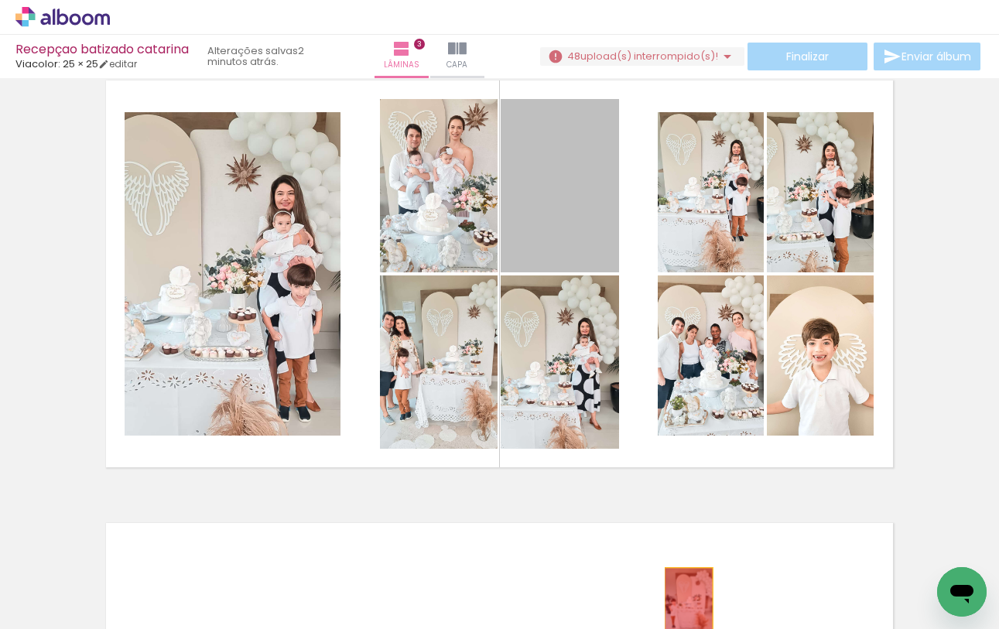
drag, startPoint x: 565, startPoint y: 237, endPoint x: 689, endPoint y: 599, distance: 382.9
click at [689, 599] on quentale-workspace at bounding box center [499, 314] width 999 height 629
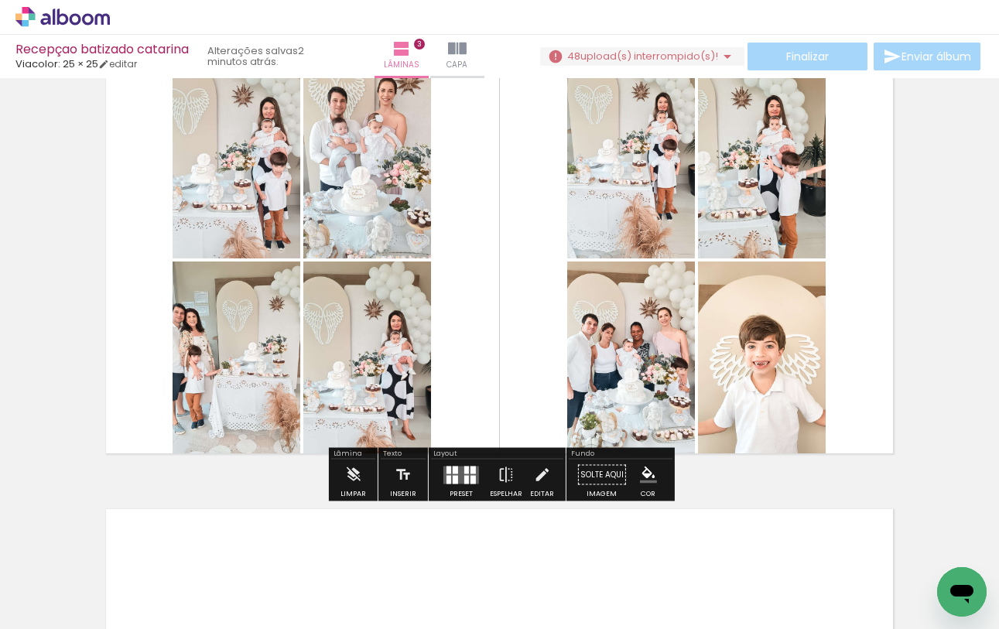
scroll to position [952, 0]
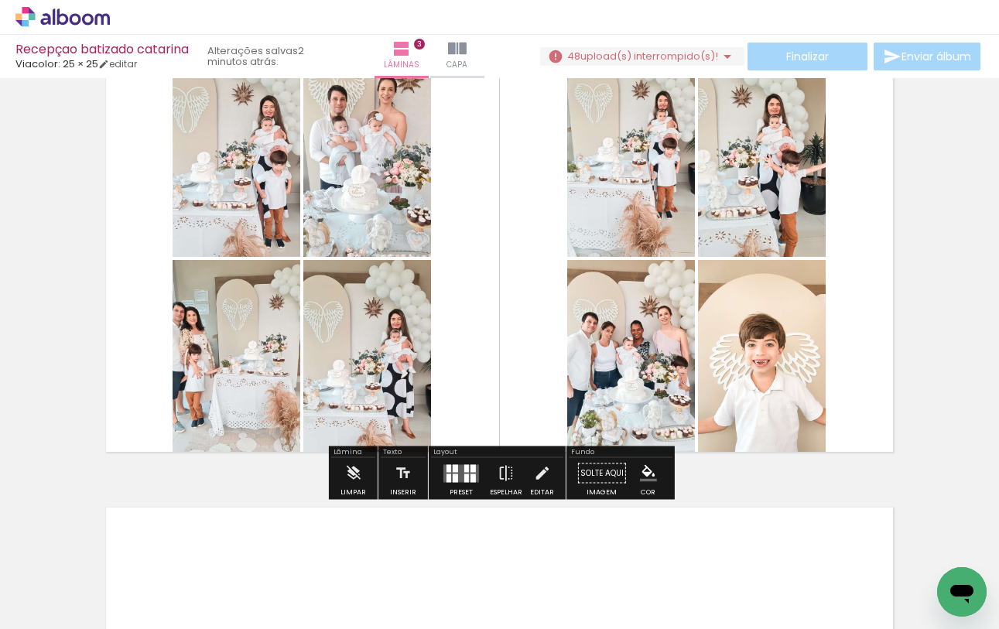
click at [67, 600] on span "Adicionar Fotos" at bounding box center [55, 608] width 46 height 17
click at [0, 0] on input "file" at bounding box center [0, 0] width 0 height 0
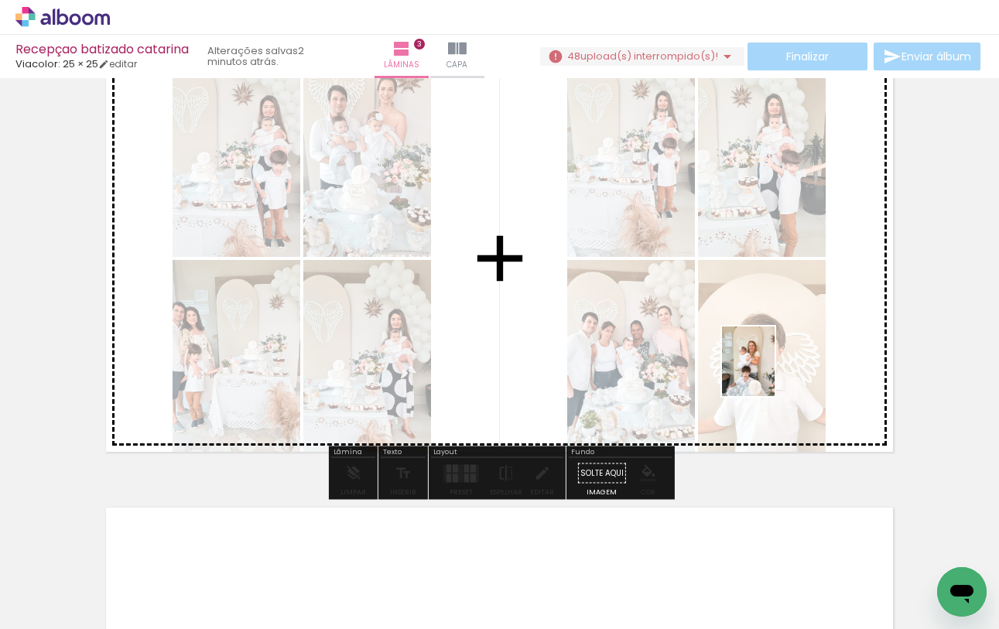
drag, startPoint x: 929, startPoint y: 569, endPoint x: 769, endPoint y: 373, distance: 253.1
click at [769, 373] on quentale-workspace at bounding box center [499, 314] width 999 height 629
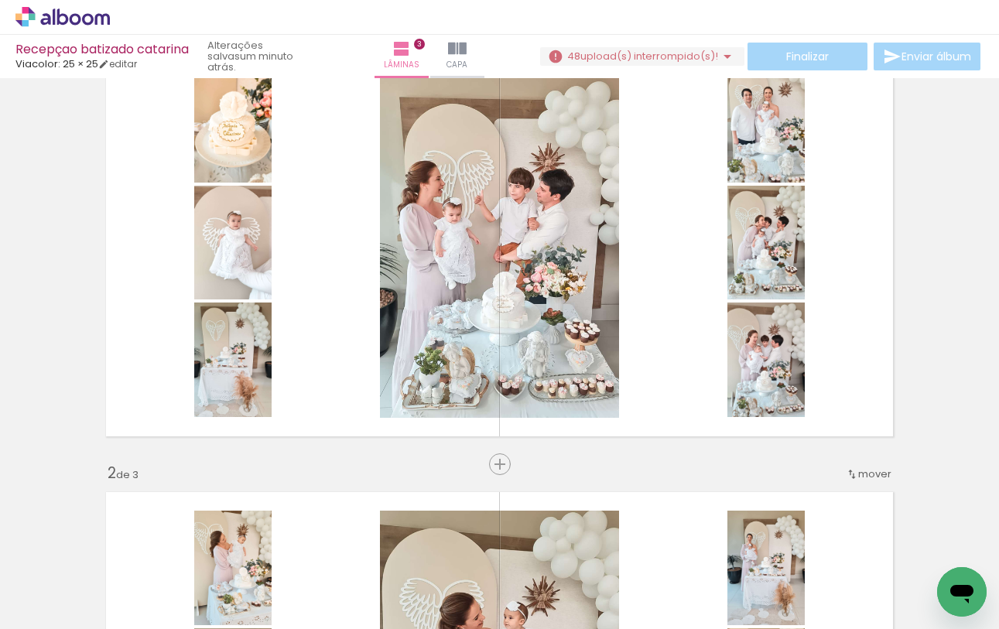
scroll to position [64, 0]
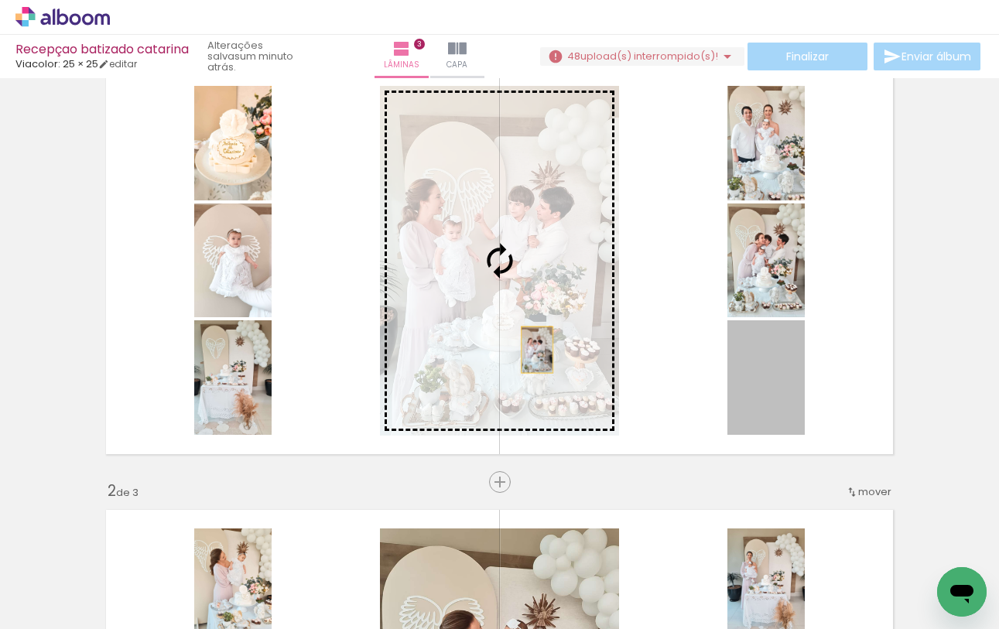
drag, startPoint x: 766, startPoint y: 397, endPoint x: 529, endPoint y: 338, distance: 244.9
click at [0, 0] on slot at bounding box center [0, 0] width 0 height 0
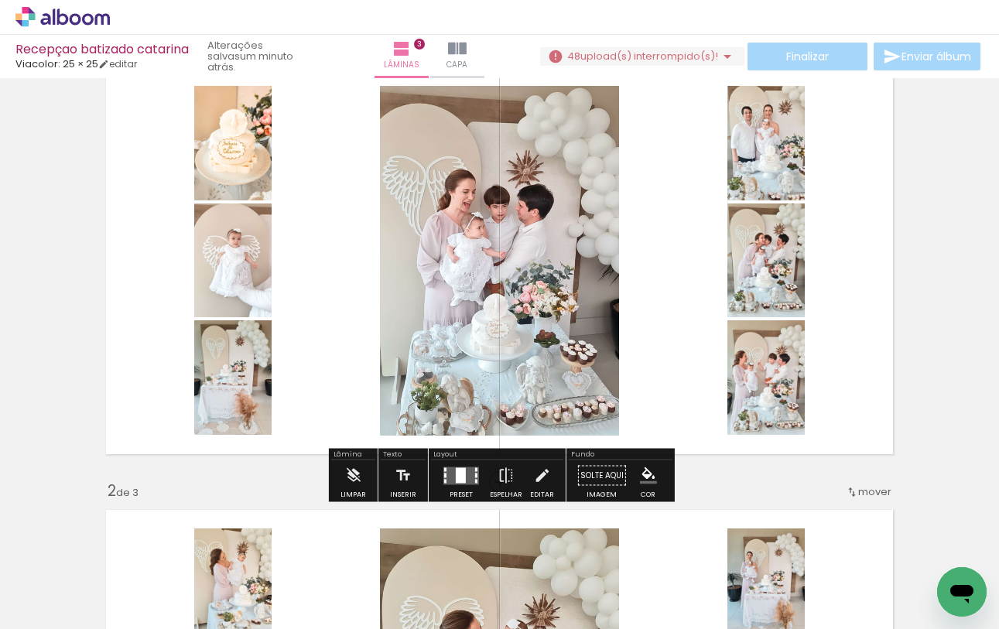
click at [458, 481] on div at bounding box center [461, 475] width 10 height 15
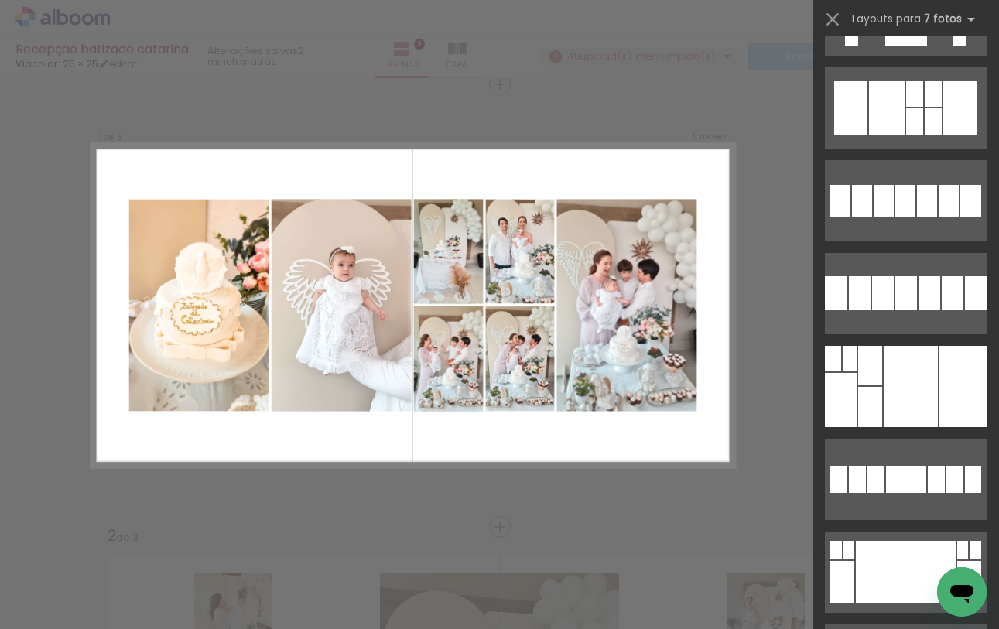
scroll to position [1018, 0]
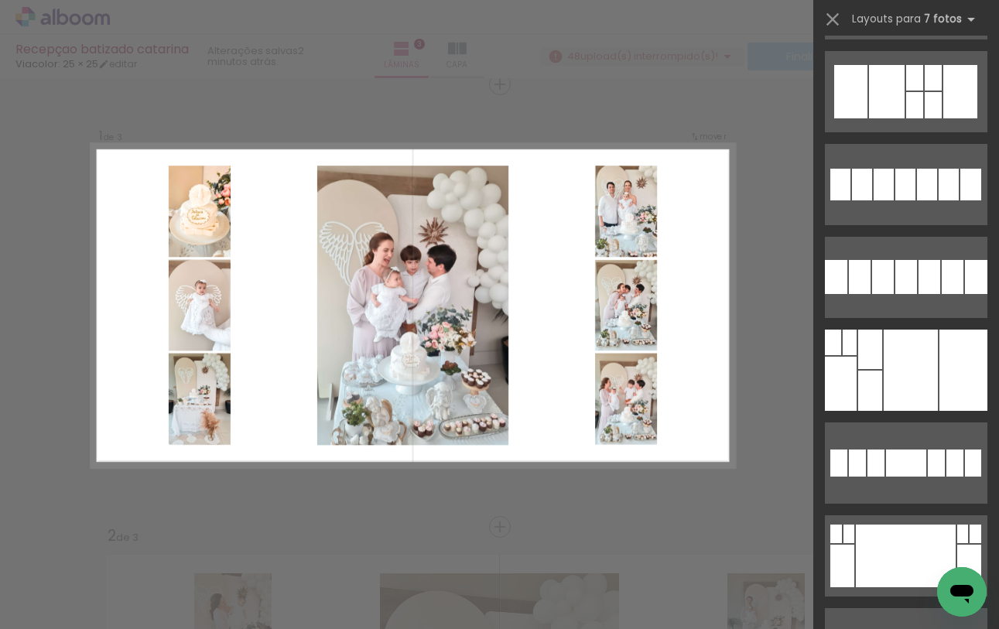
click at [538, 300] on quentale-layouter at bounding box center [412, 306] width 643 height 324
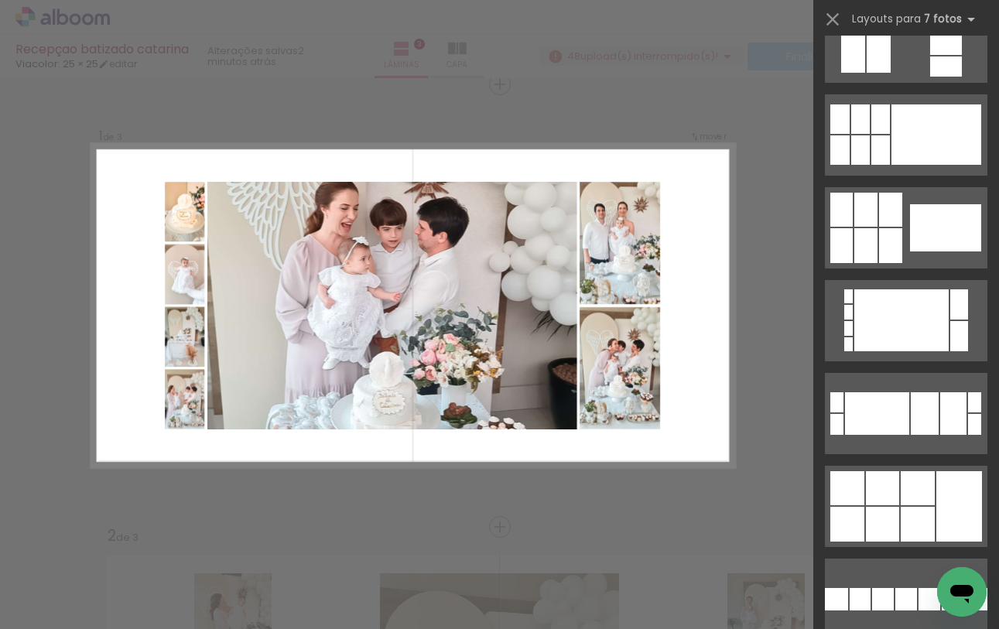
scroll to position [1918, 0]
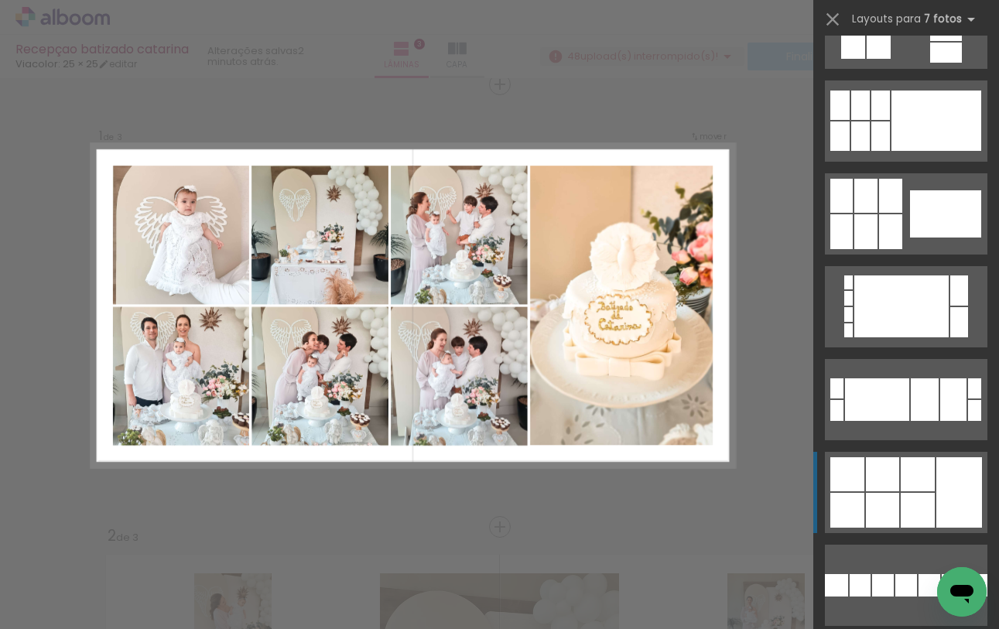
click at [910, 421] on div at bounding box center [877, 400] width 64 height 43
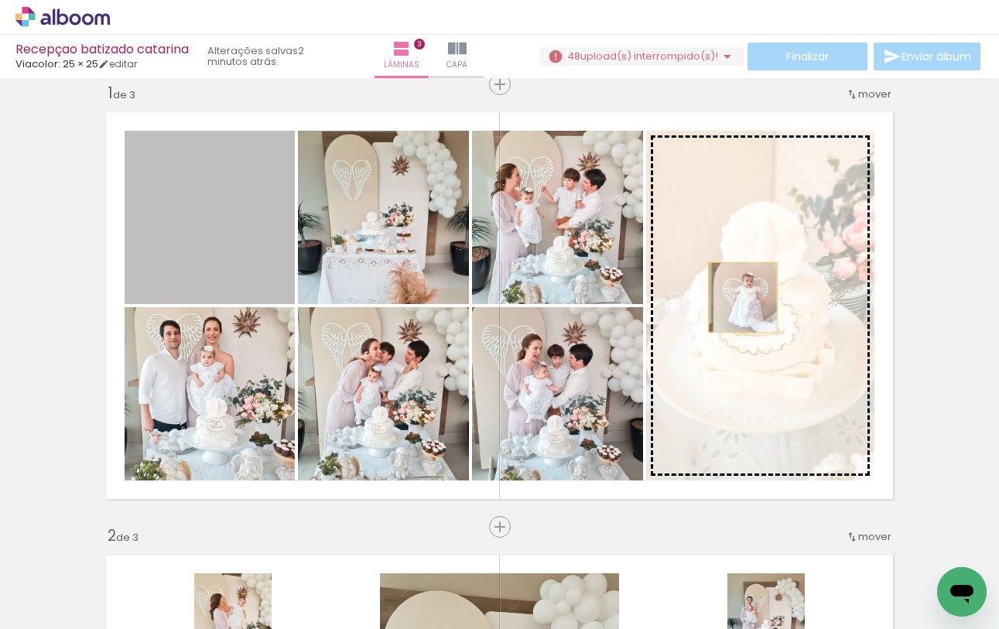
drag, startPoint x: 220, startPoint y: 253, endPoint x: 743, endPoint y: 297, distance: 525.2
click at [0, 0] on slot at bounding box center [0, 0] width 0 height 0
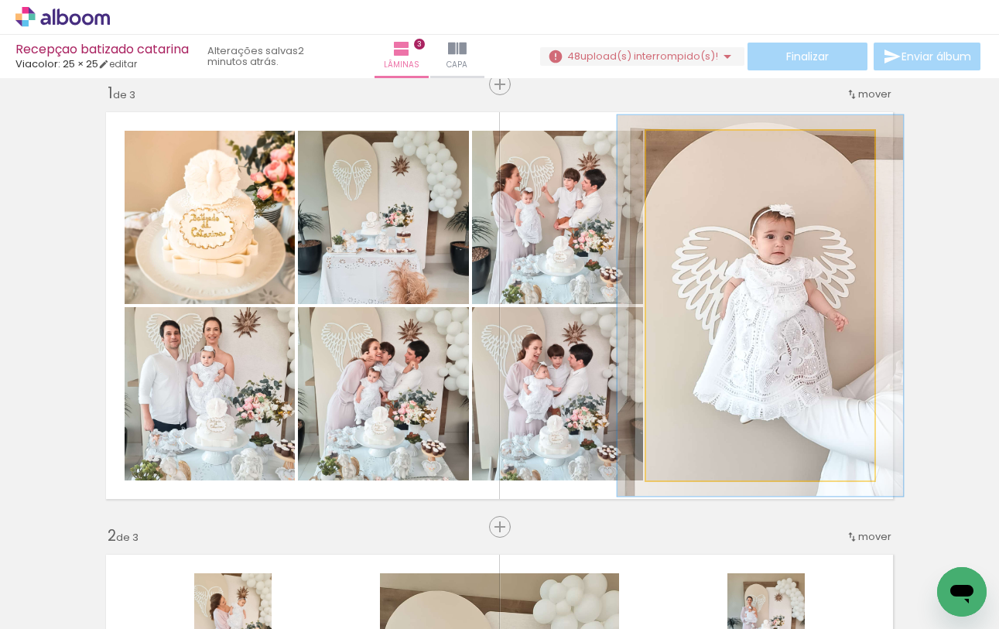
type paper-slider "109"
click at [686, 150] on div at bounding box center [688, 147] width 14 height 14
click at [755, 252] on quentale-photo at bounding box center [760, 306] width 228 height 350
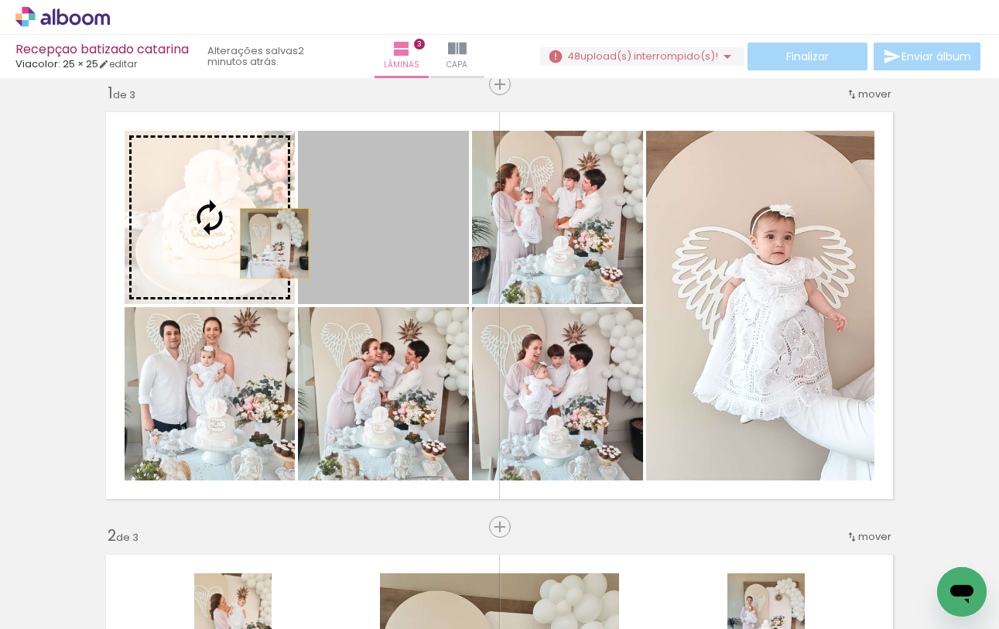
drag, startPoint x: 388, startPoint y: 234, endPoint x: 242, endPoint y: 230, distance: 145.6
click at [0, 0] on slot at bounding box center [0, 0] width 0 height 0
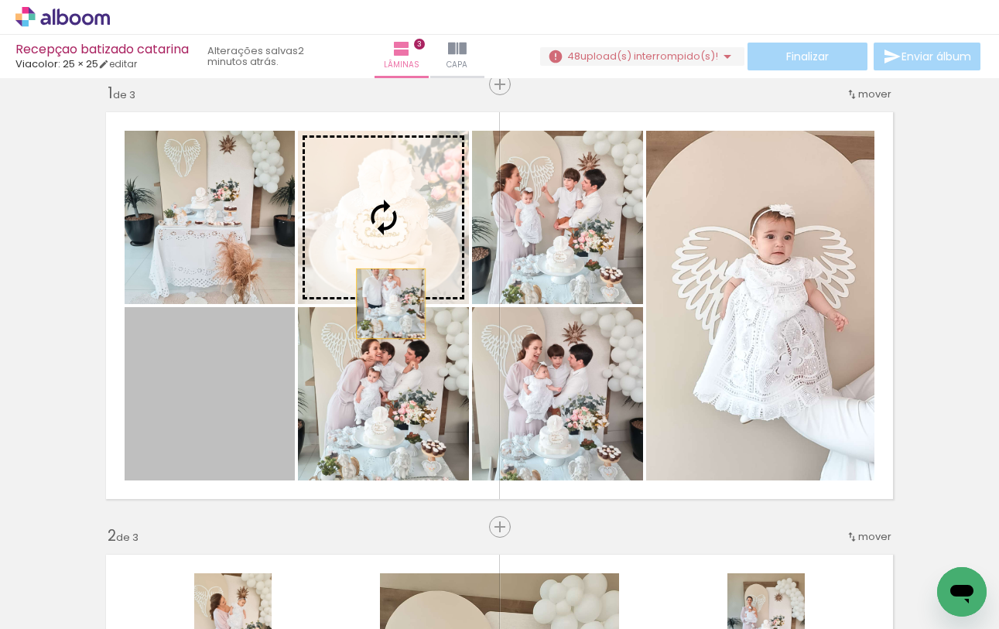
drag, startPoint x: 206, startPoint y: 447, endPoint x: 395, endPoint y: 250, distance: 273.2
click at [0, 0] on slot at bounding box center [0, 0] width 0 height 0
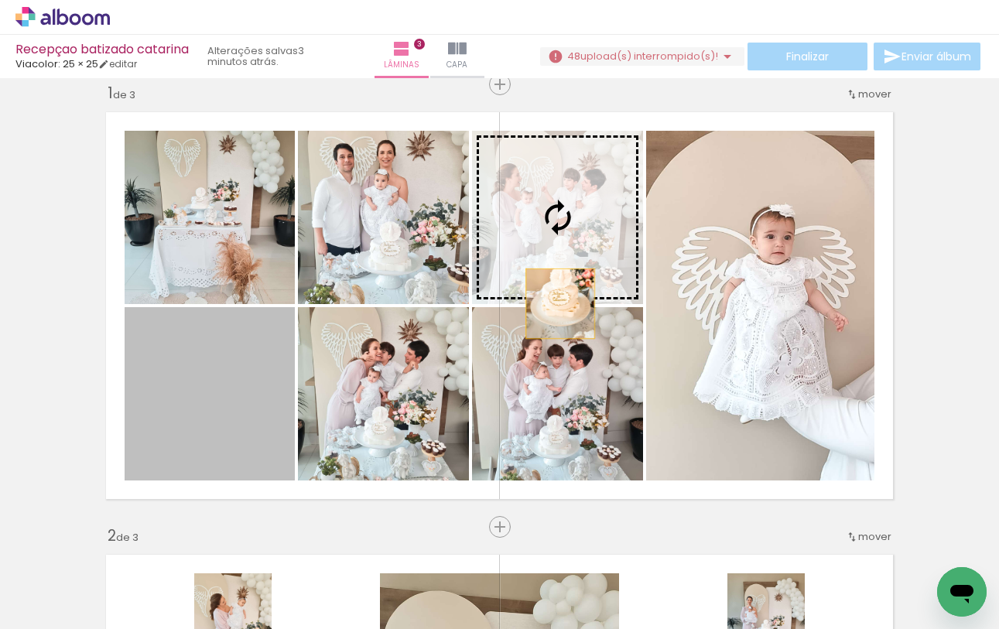
drag, startPoint x: 204, startPoint y: 454, endPoint x: 561, endPoint y: 245, distance: 414.3
click at [0, 0] on slot at bounding box center [0, 0] width 0 height 0
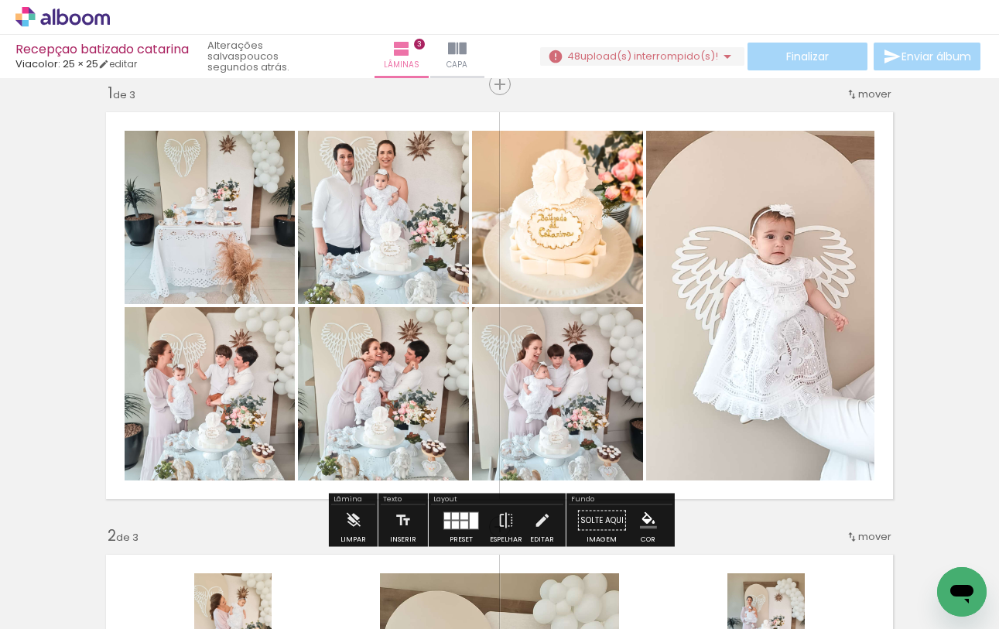
click at [72, 609] on span "Adicionar Fotos" at bounding box center [55, 608] width 46 height 17
click at [0, 0] on input "file" at bounding box center [0, 0] width 0 height 0
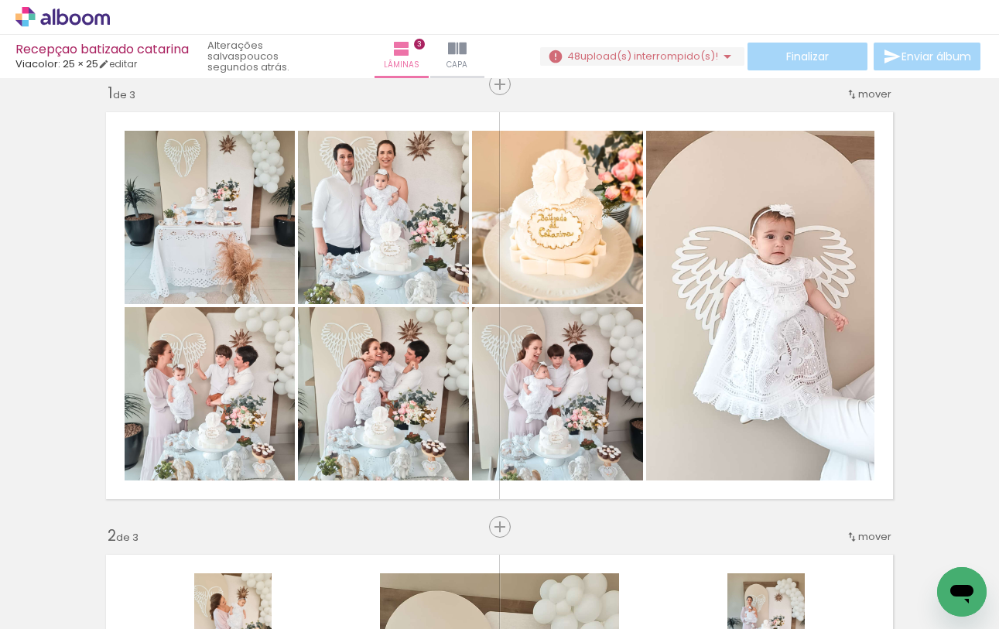
scroll to position [0, 3468]
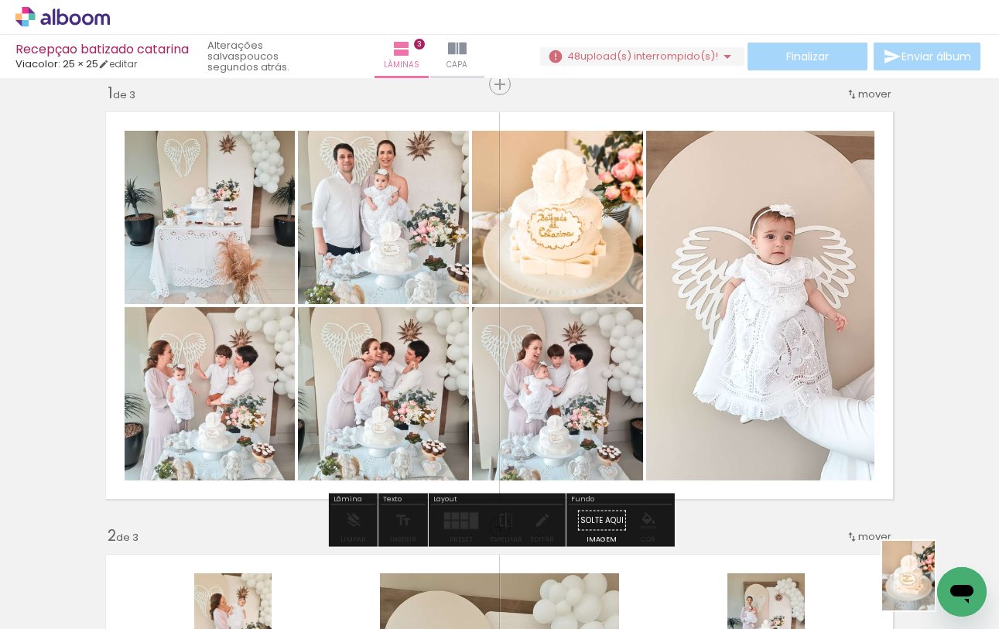
click at [929, 588] on div at bounding box center [935, 577] width 57 height 77
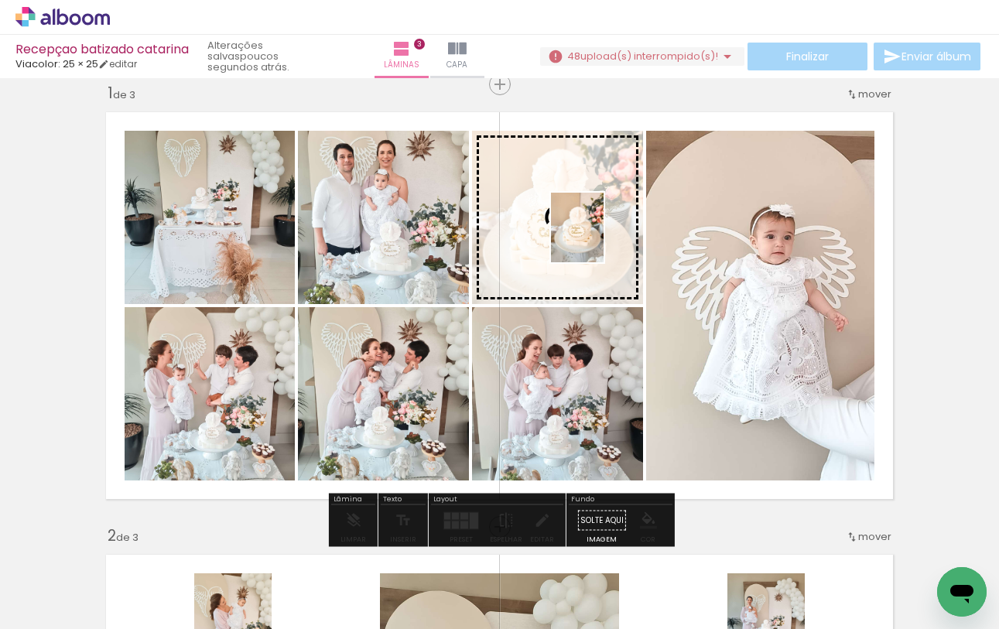
drag, startPoint x: 922, startPoint y: 584, endPoint x: 598, endPoint y: 239, distance: 473.2
click at [598, 239] on quentale-workspace at bounding box center [499, 314] width 999 height 629
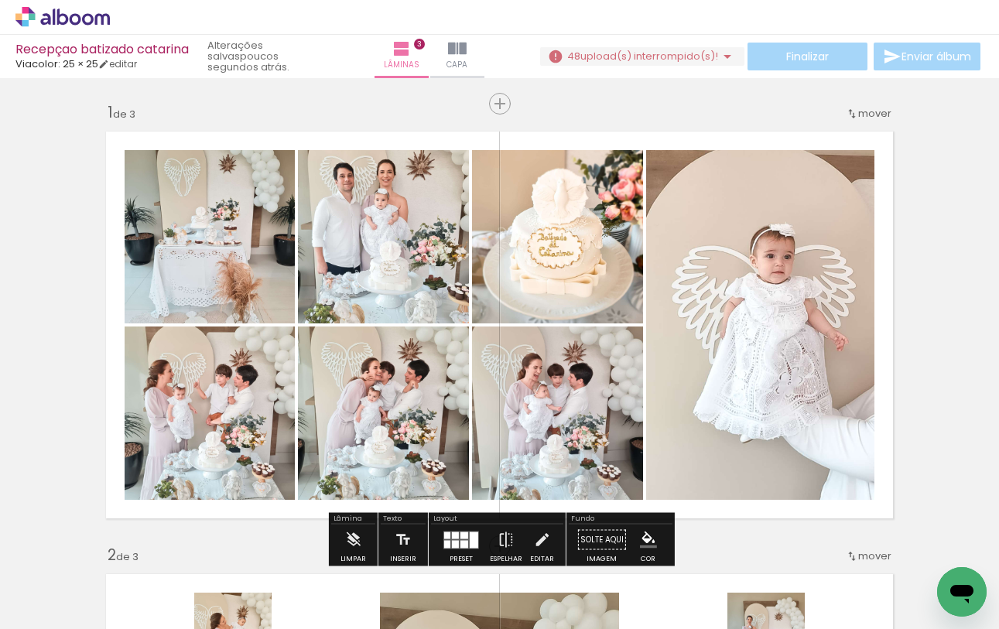
scroll to position [0, 3468]
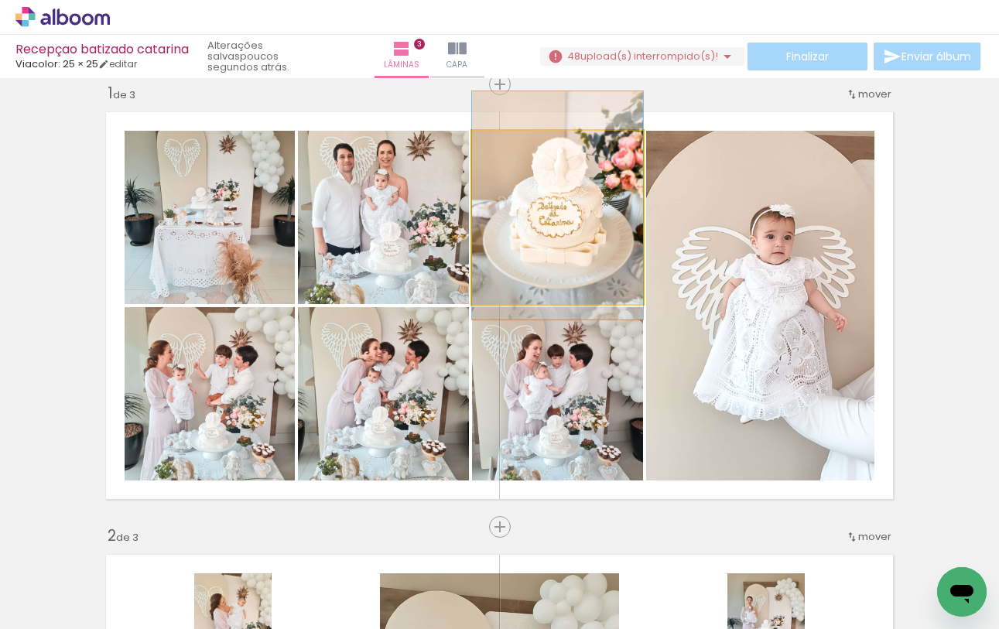
drag, startPoint x: 565, startPoint y: 220, endPoint x: 564, endPoint y: 208, distance: 11.6
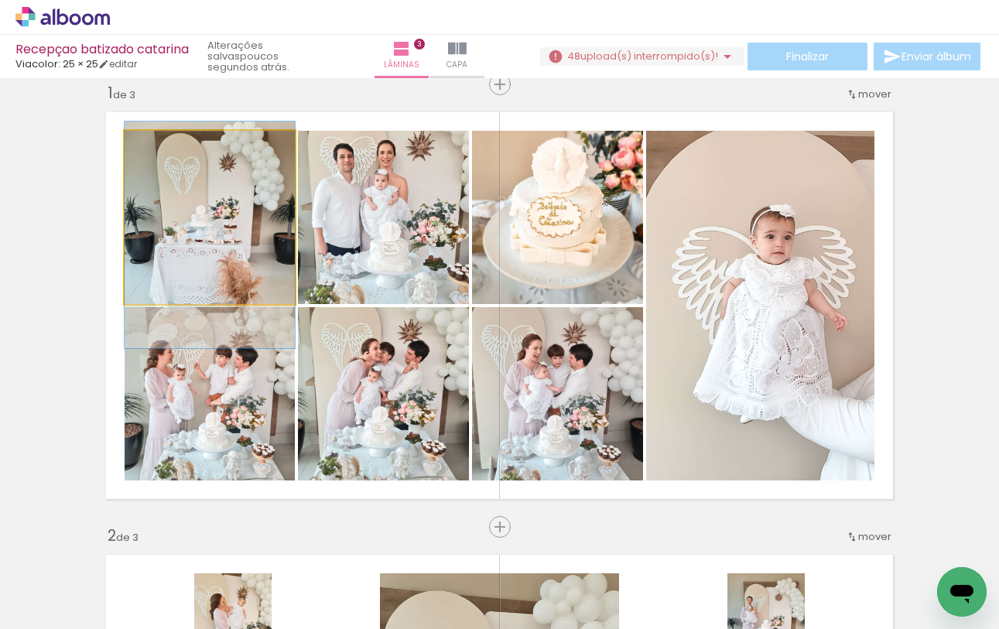
drag, startPoint x: 212, startPoint y: 234, endPoint x: 212, endPoint y: 251, distance: 17.0
click at [212, 249] on quentale-photo at bounding box center [210, 217] width 170 height 173
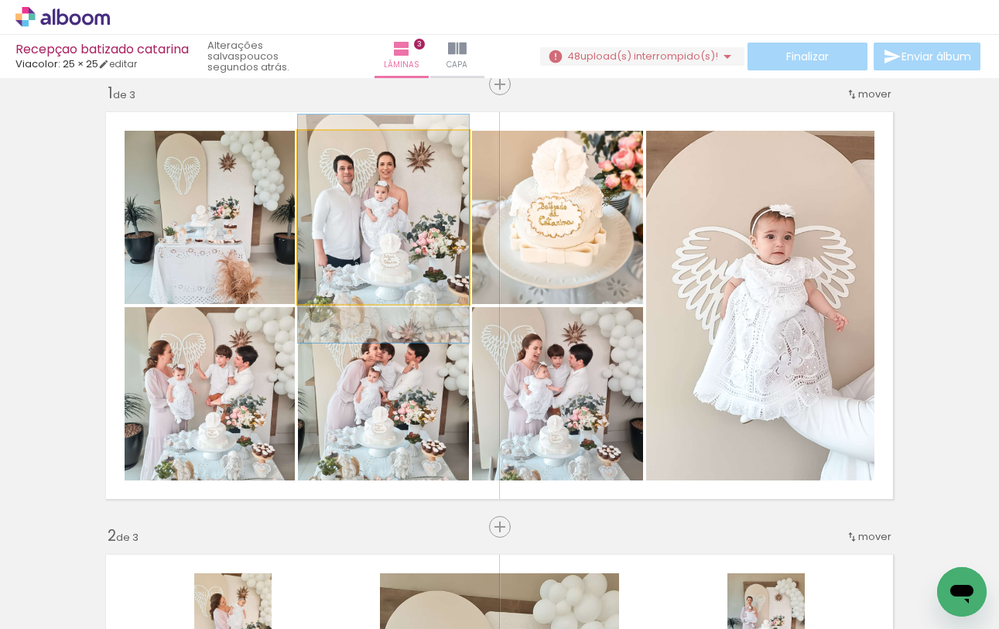
drag, startPoint x: 396, startPoint y: 208, endPoint x: 395, endPoint y: 221, distance: 12.5
drag, startPoint x: 383, startPoint y: 189, endPoint x: 396, endPoint y: 190, distance: 12.4
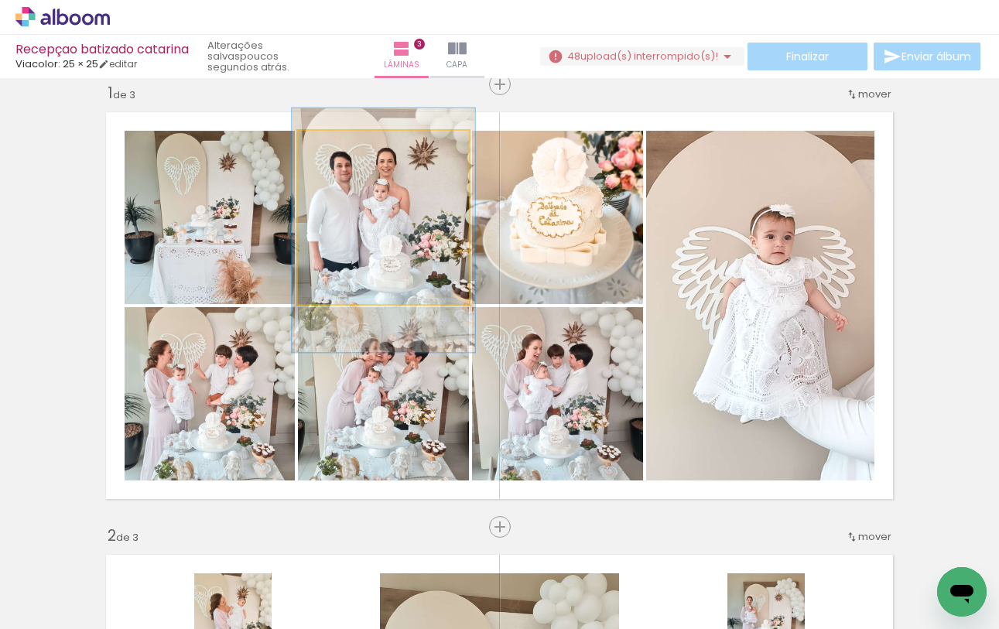
type paper-slider "109"
click at [344, 147] on div at bounding box center [338, 147] width 25 height 25
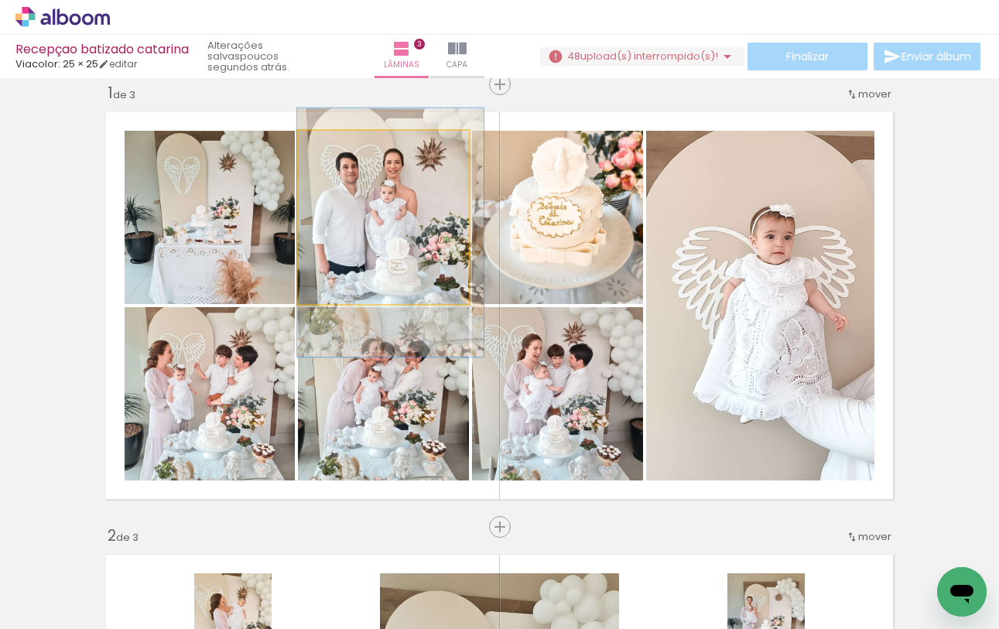
drag, startPoint x: 416, startPoint y: 196, endPoint x: 428, endPoint y: 198, distance: 12.6
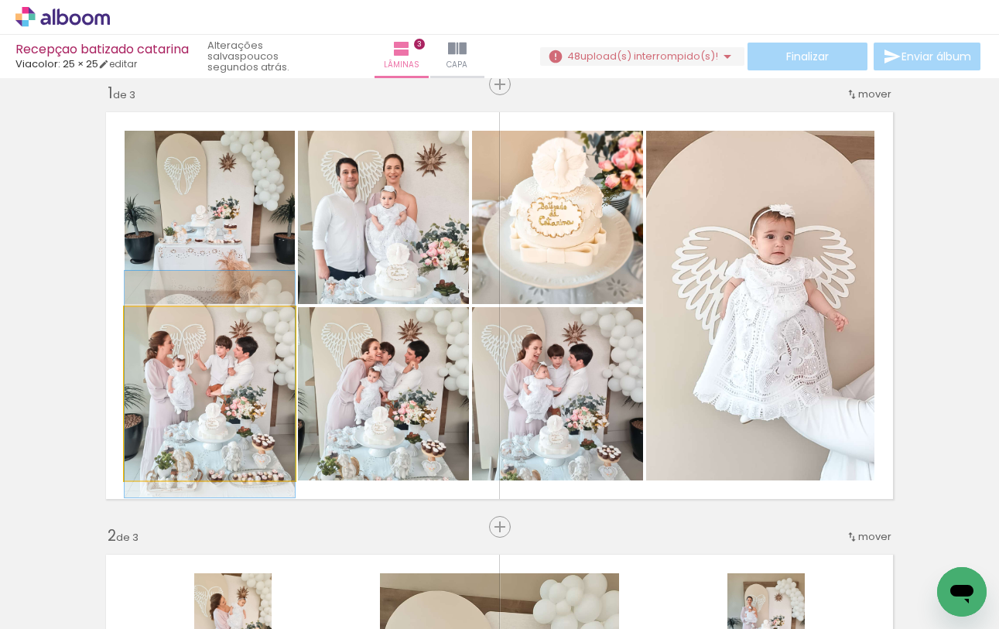
drag, startPoint x: 226, startPoint y: 396, endPoint x: 226, endPoint y: 386, distance: 9.3
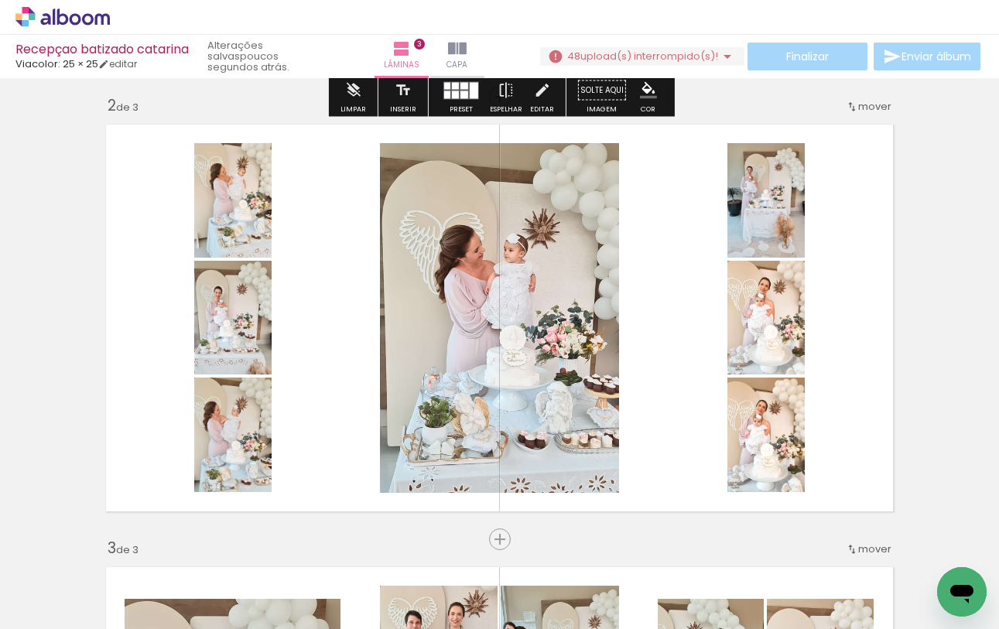
scroll to position [451, 0]
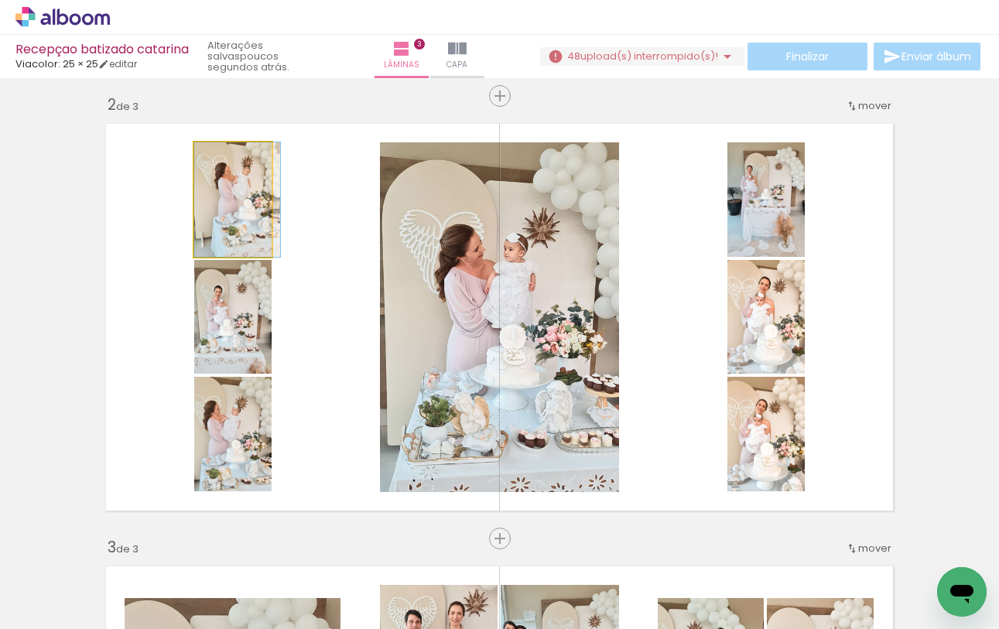
drag, startPoint x: 234, startPoint y: 226, endPoint x: 409, endPoint y: 246, distance: 176.1
click at [0, 0] on slot at bounding box center [0, 0] width 0 height 0
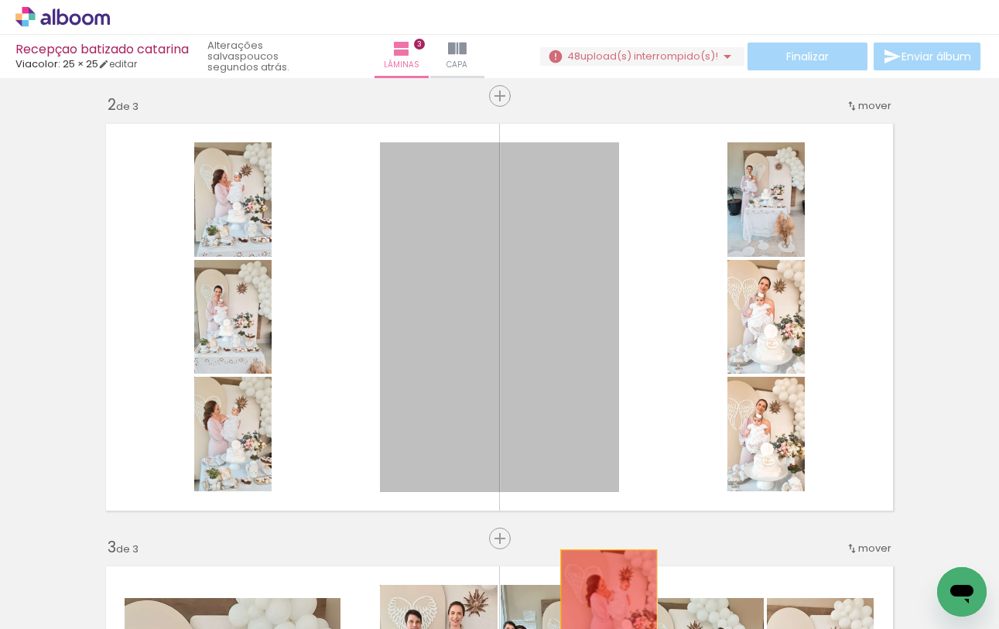
drag, startPoint x: 552, startPoint y: 351, endPoint x: 609, endPoint y: 620, distance: 275.4
click at [609, 620] on quentale-workspace at bounding box center [499, 314] width 999 height 629
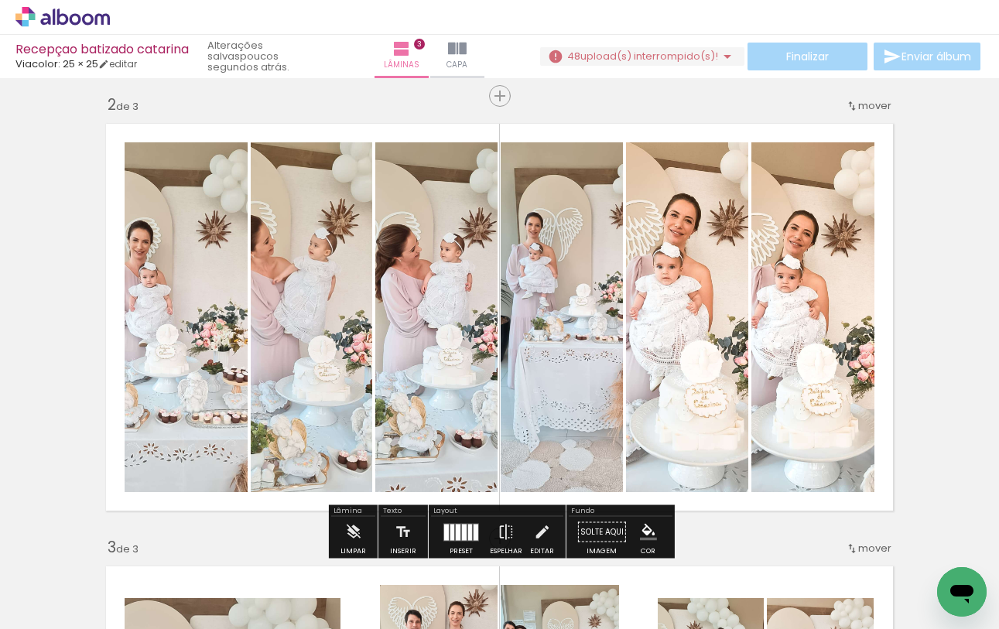
click at [456, 529] on div at bounding box center [458, 532] width 5 height 16
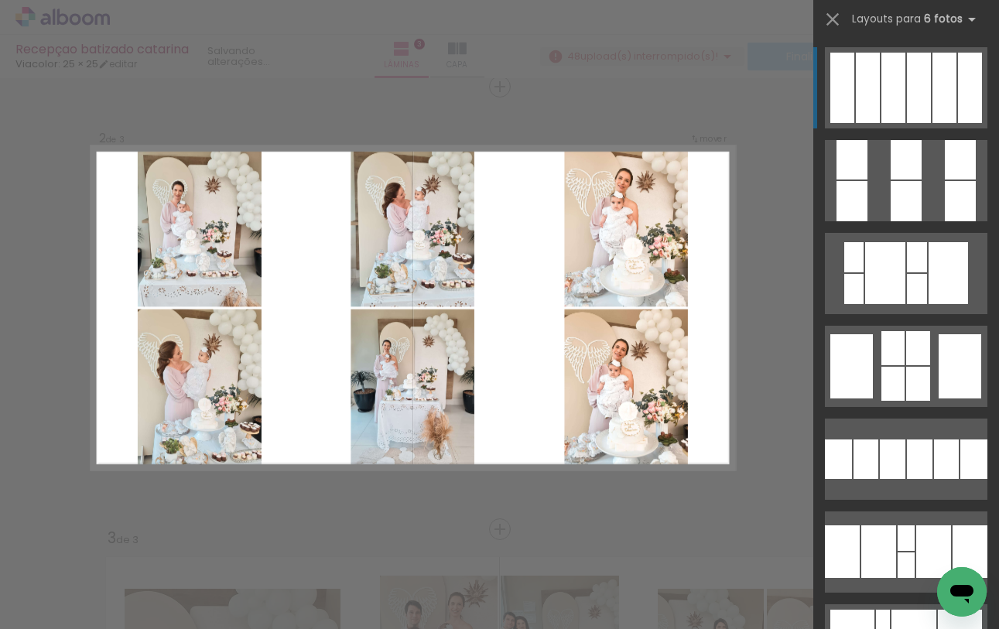
scroll to position [462, 0]
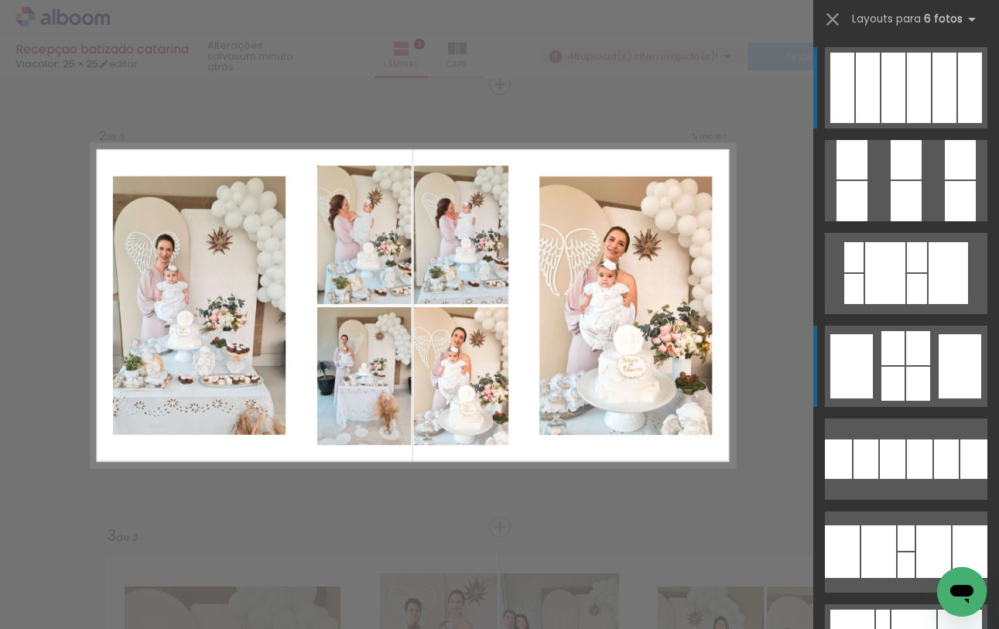
click at [945, 180] on div at bounding box center [960, 159] width 31 height 39
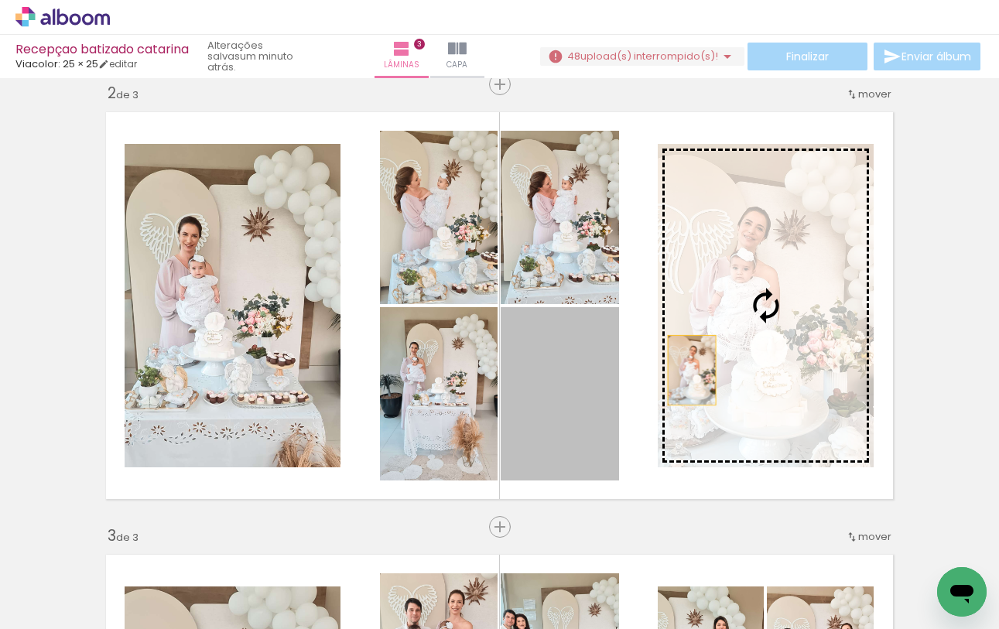
drag, startPoint x: 567, startPoint y: 403, endPoint x: 694, endPoint y: 369, distance: 130.5
click at [0, 0] on slot at bounding box center [0, 0] width 0 height 0
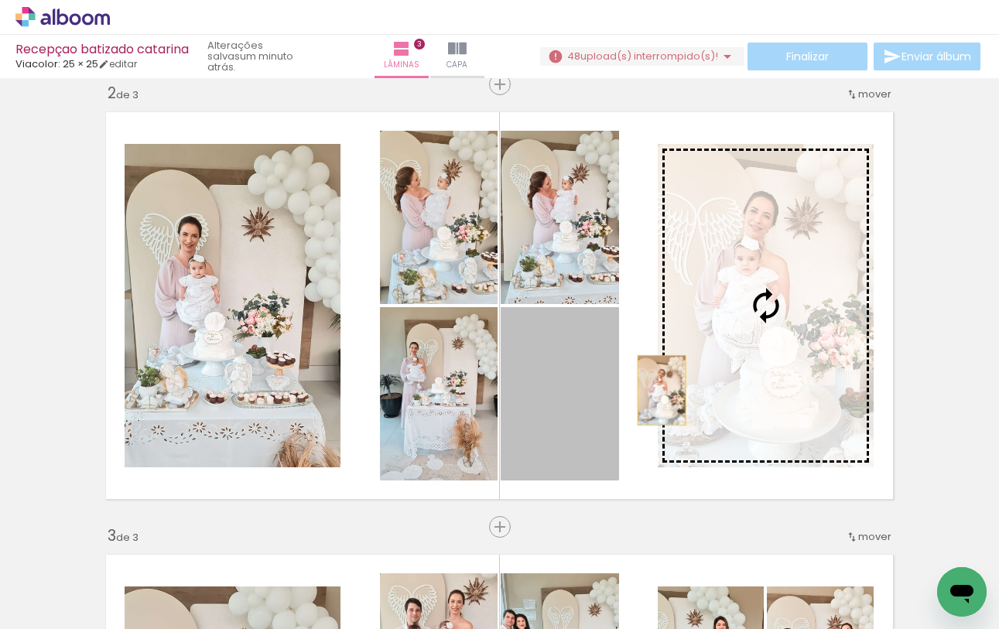
drag, startPoint x: 567, startPoint y: 421, endPoint x: 715, endPoint y: 373, distance: 155.5
click at [0, 0] on slot at bounding box center [0, 0] width 0 height 0
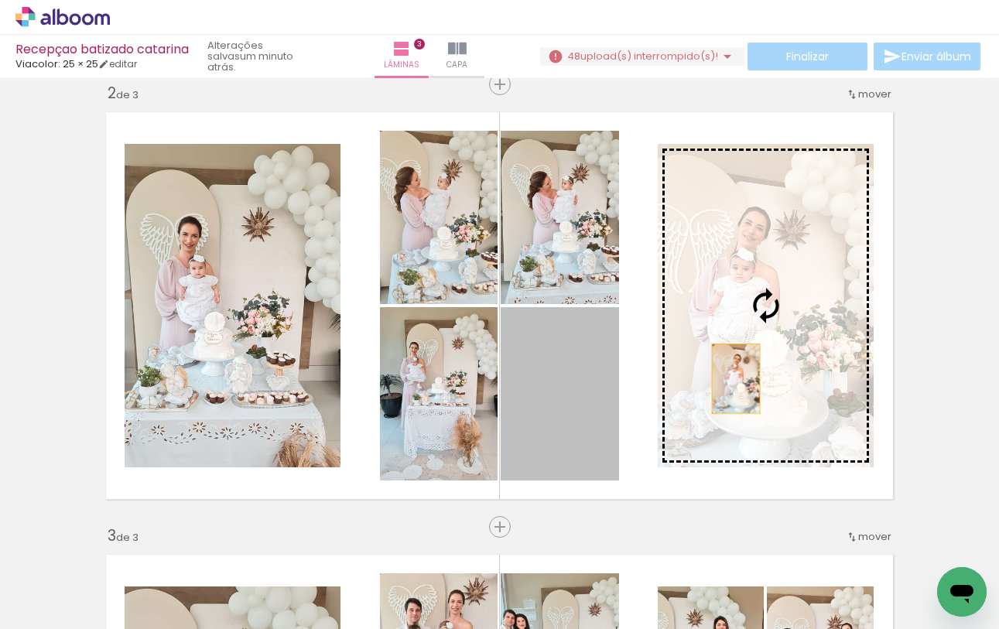
drag, startPoint x: 561, startPoint y: 410, endPoint x: 736, endPoint y: 378, distance: 178.6
click at [0, 0] on slot at bounding box center [0, 0] width 0 height 0
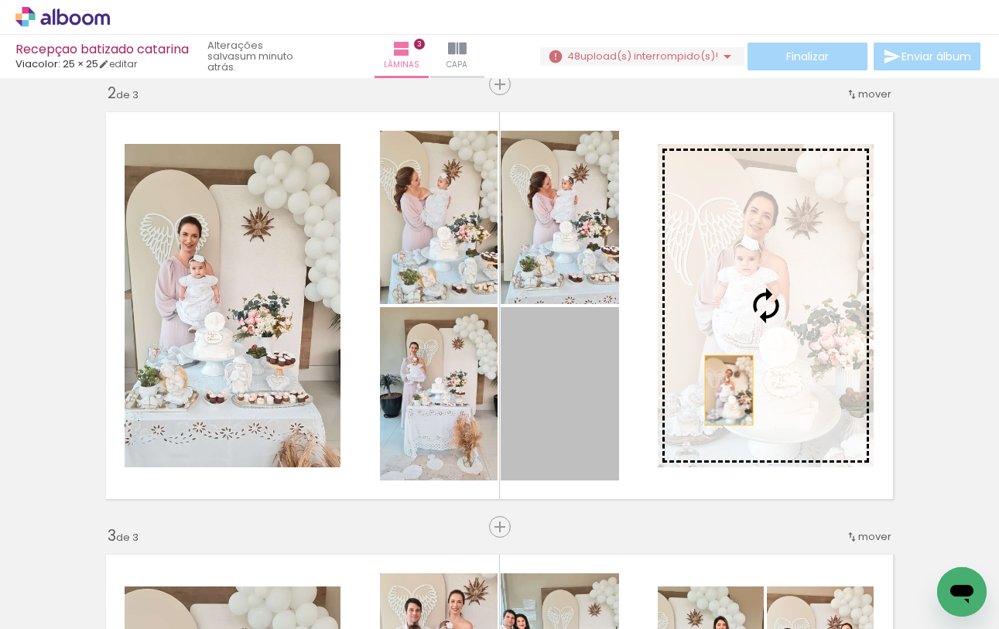
drag, startPoint x: 574, startPoint y: 429, endPoint x: 731, endPoint y: 389, distance: 161.3
click at [0, 0] on slot at bounding box center [0, 0] width 0 height 0
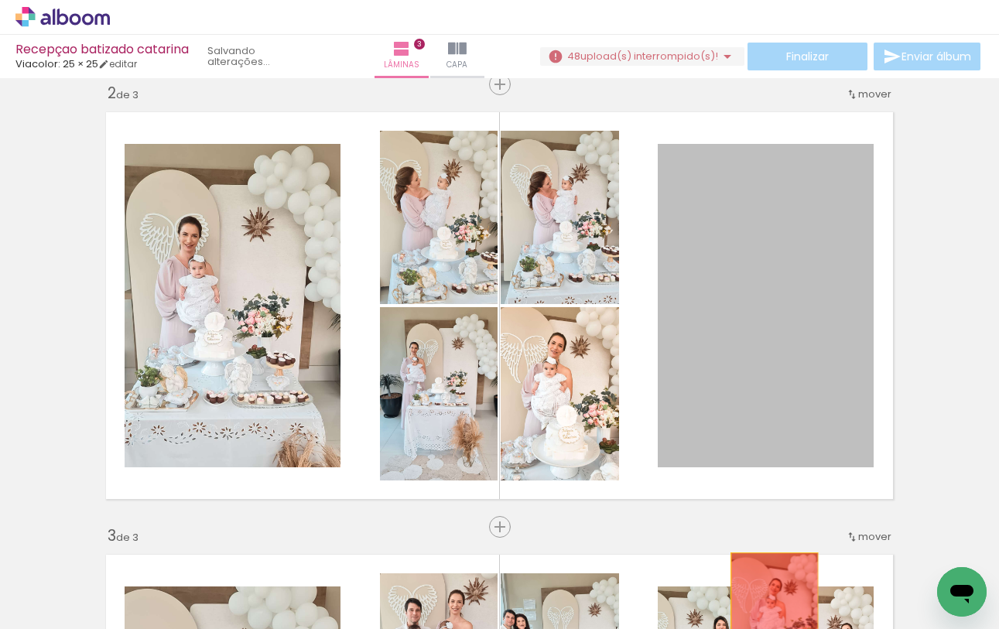
drag, startPoint x: 763, startPoint y: 365, endPoint x: 774, endPoint y: 621, distance: 256.5
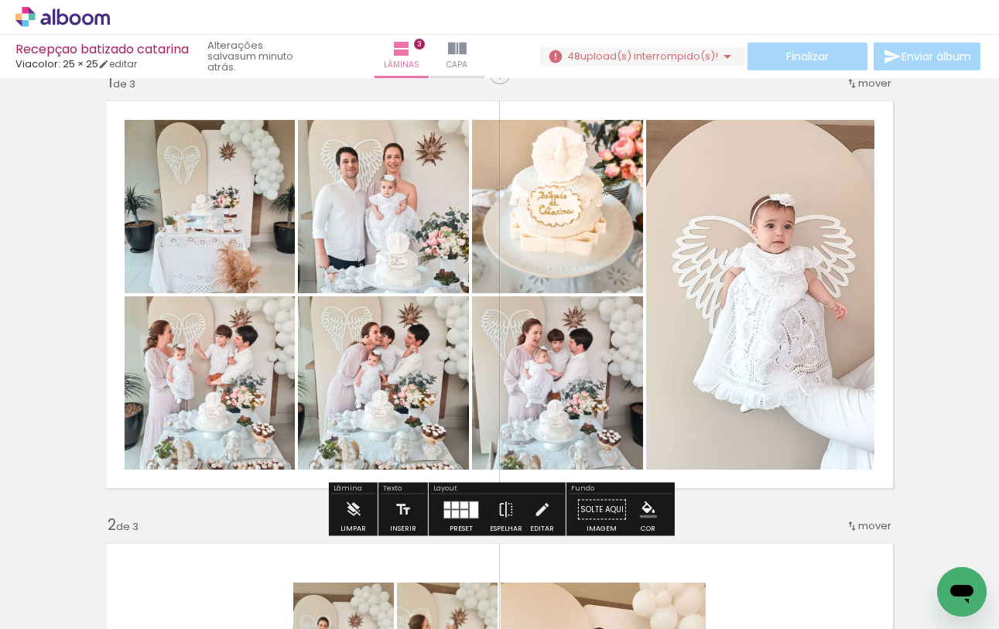
scroll to position [14, 0]
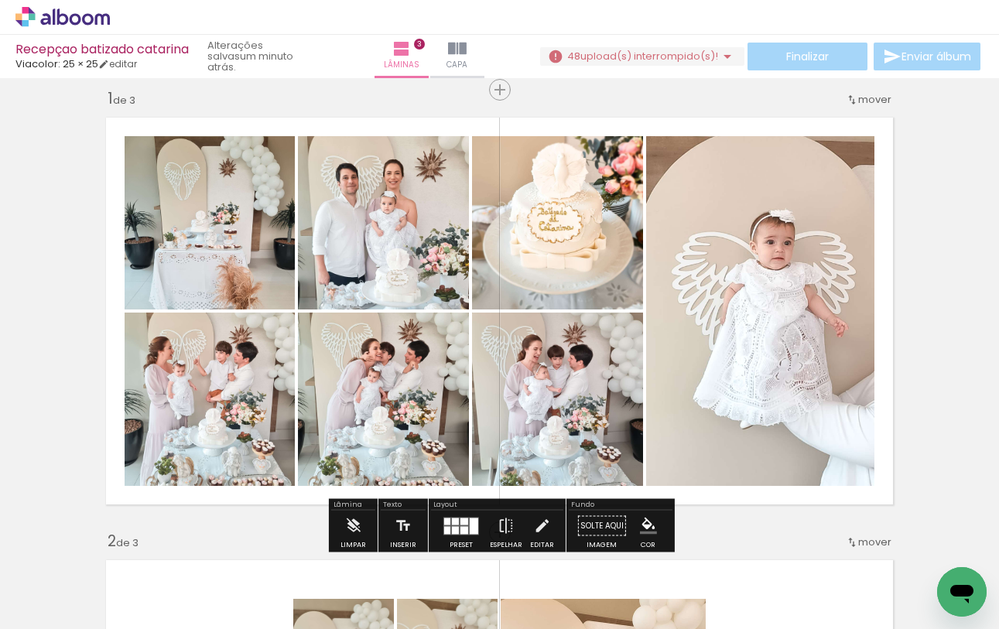
click at [375, 224] on quentale-photo at bounding box center [383, 222] width 171 height 173
click at [613, 61] on span "upload(s) interrompido(s)!" at bounding box center [650, 56] width 138 height 15
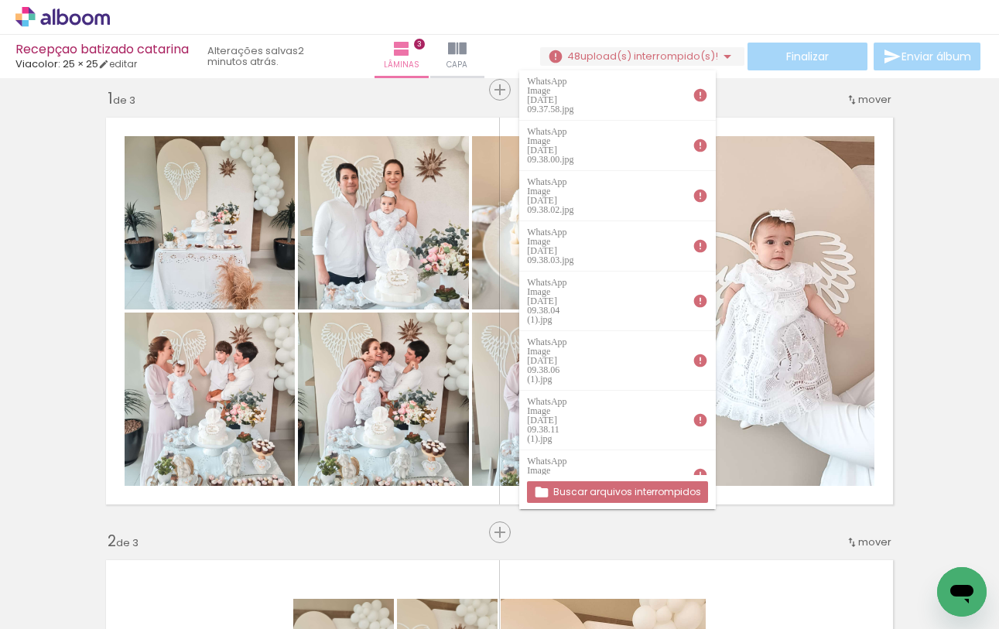
click at [0, 0] on slot "Buscar arquivos interrompidos" at bounding box center [0, 0] width 0 height 0
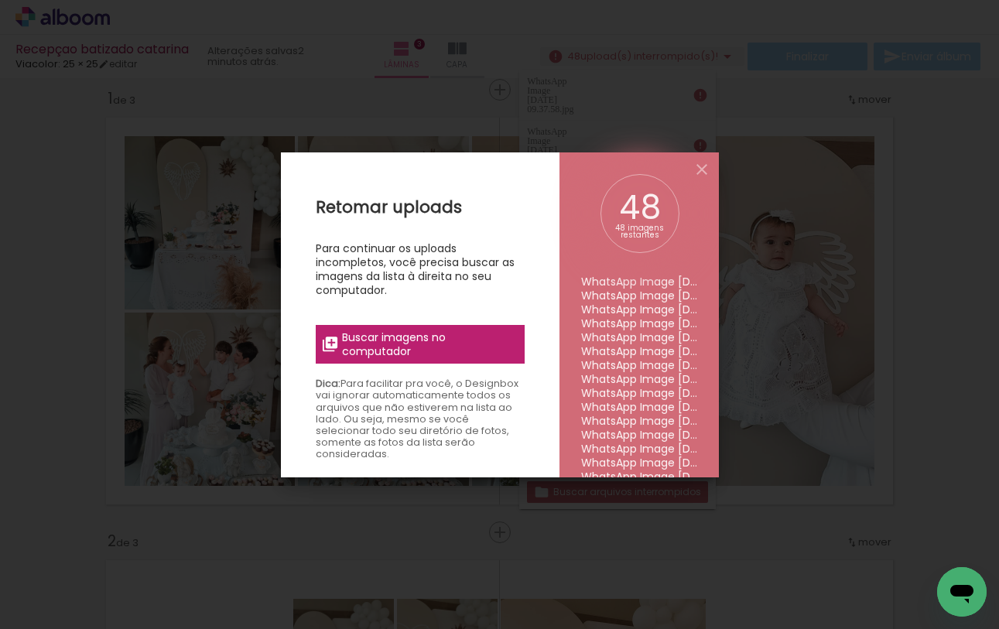
click at [427, 335] on span "Buscar imagens no computador" at bounding box center [428, 345] width 173 height 28
click at [0, 0] on input "file" at bounding box center [0, 0] width 0 height 0
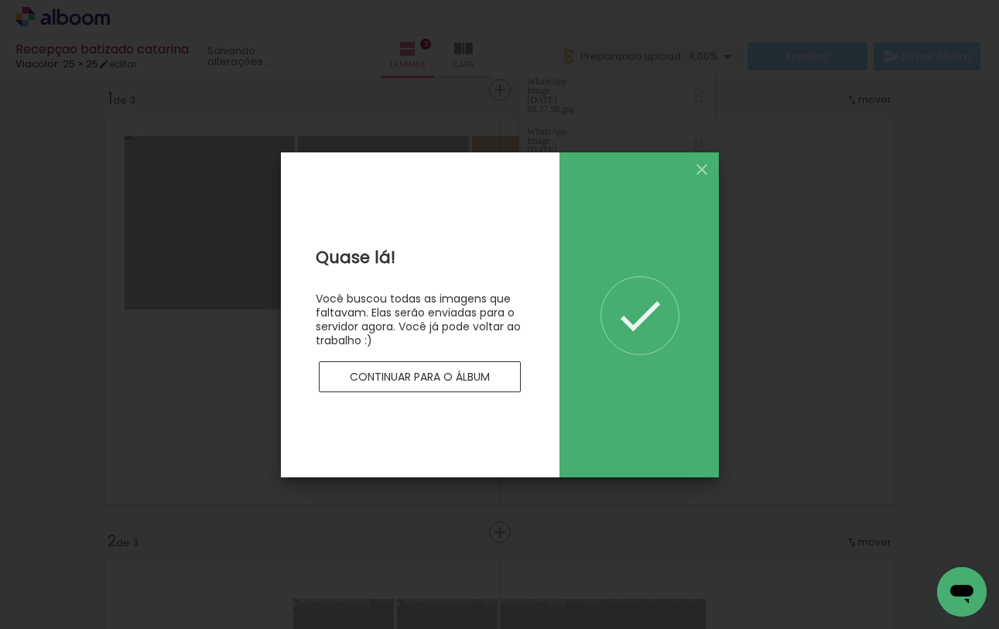
click at [0, 0] on slot "Continuar para o álbum" at bounding box center [0, 0] width 0 height 0
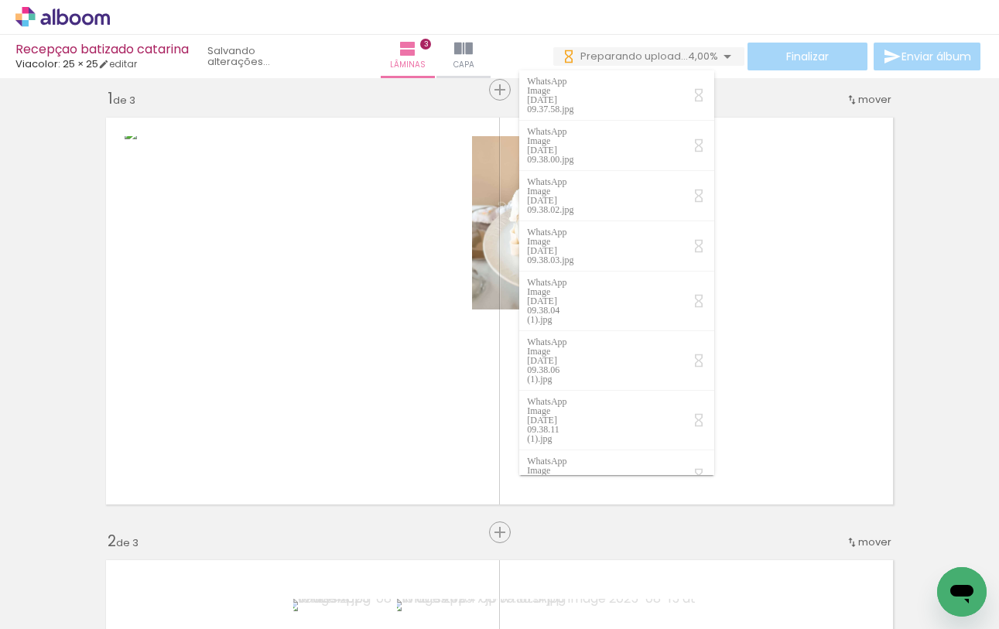
scroll to position [0, 2941]
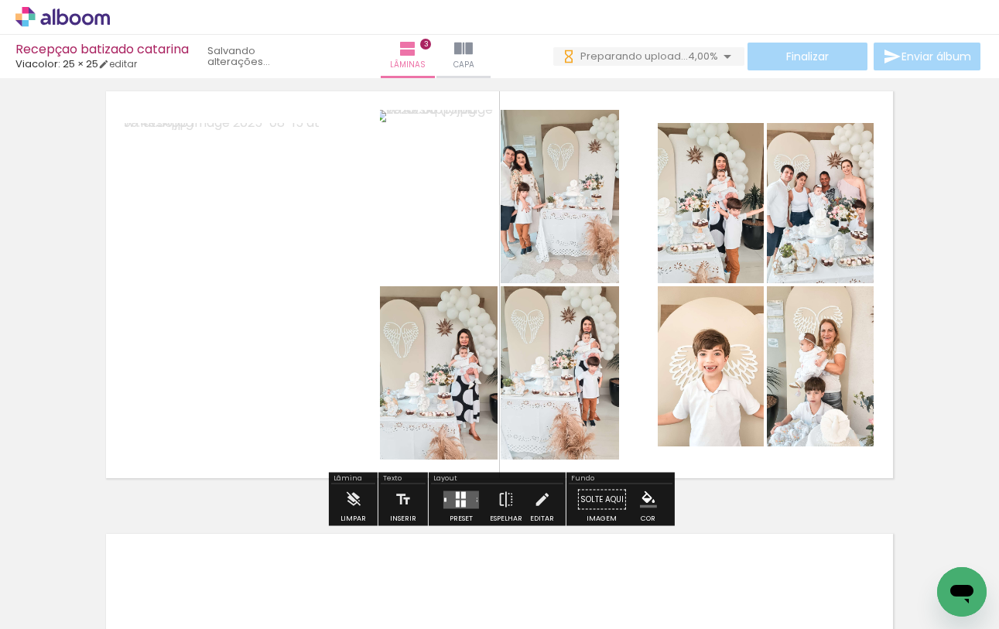
scroll to position [927, 0]
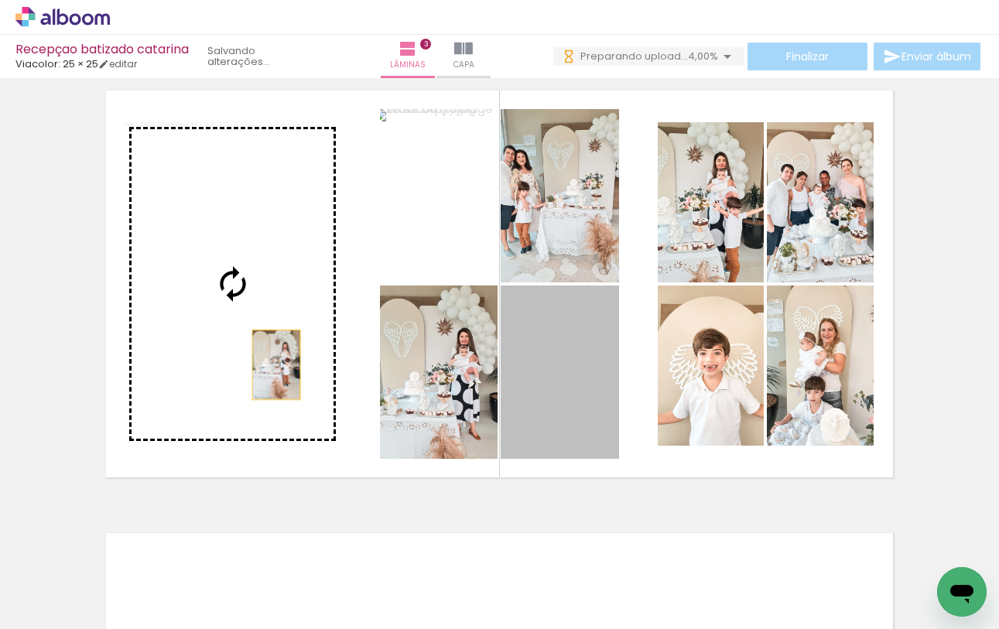
drag, startPoint x: 585, startPoint y: 372, endPoint x: 262, endPoint y: 348, distance: 324.5
click at [0, 0] on slot at bounding box center [0, 0] width 0 height 0
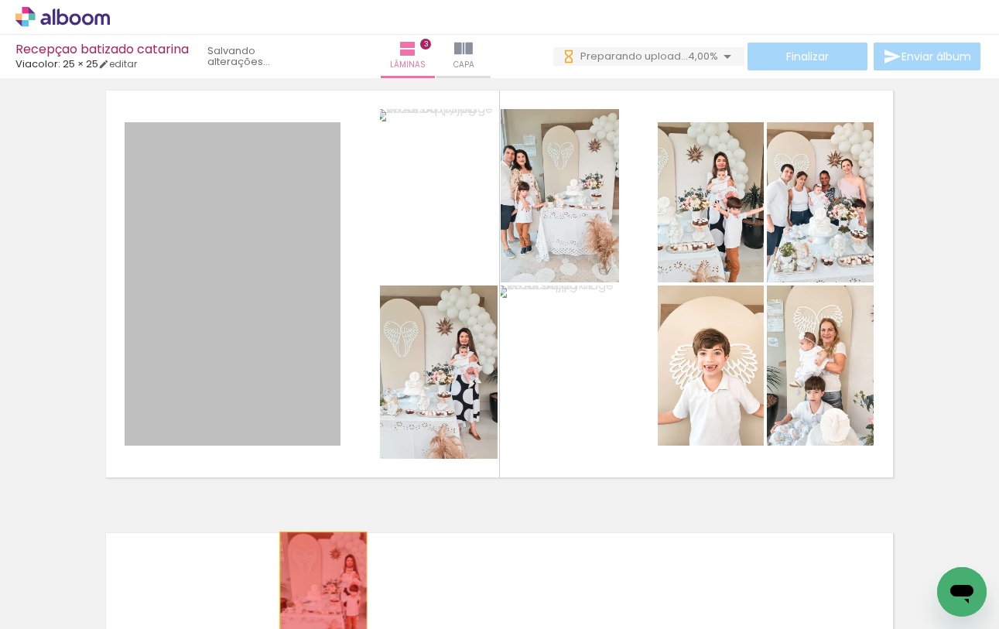
drag, startPoint x: 265, startPoint y: 291, endPoint x: 324, endPoint y: 597, distance: 311.4
click at [324, 597] on quentale-workspace at bounding box center [499, 314] width 999 height 629
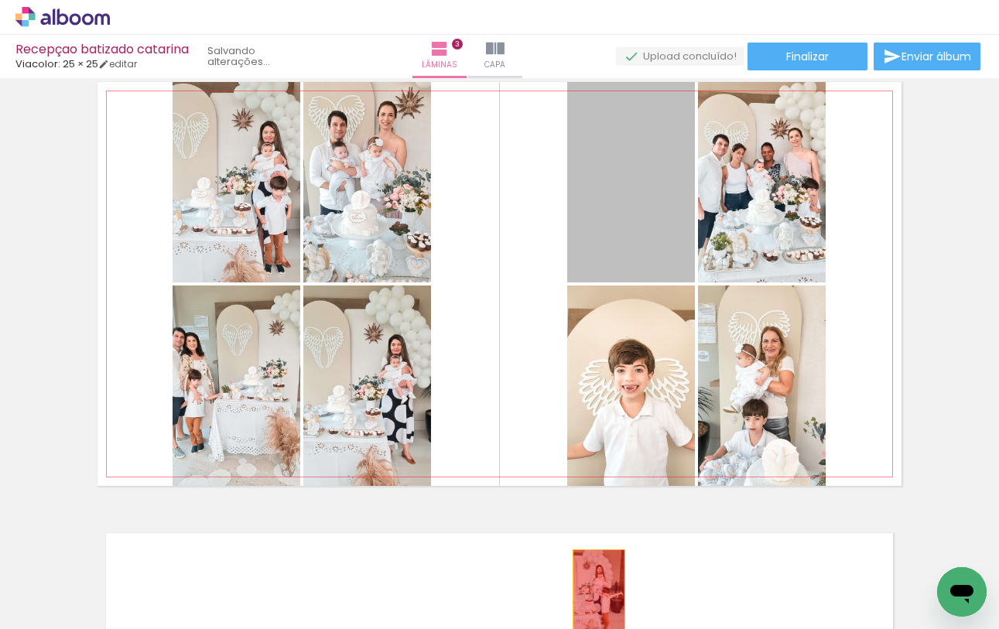
drag, startPoint x: 654, startPoint y: 203, endPoint x: 598, endPoint y: 590, distance: 391.1
click at [598, 590] on quentale-workspace at bounding box center [499, 314] width 999 height 629
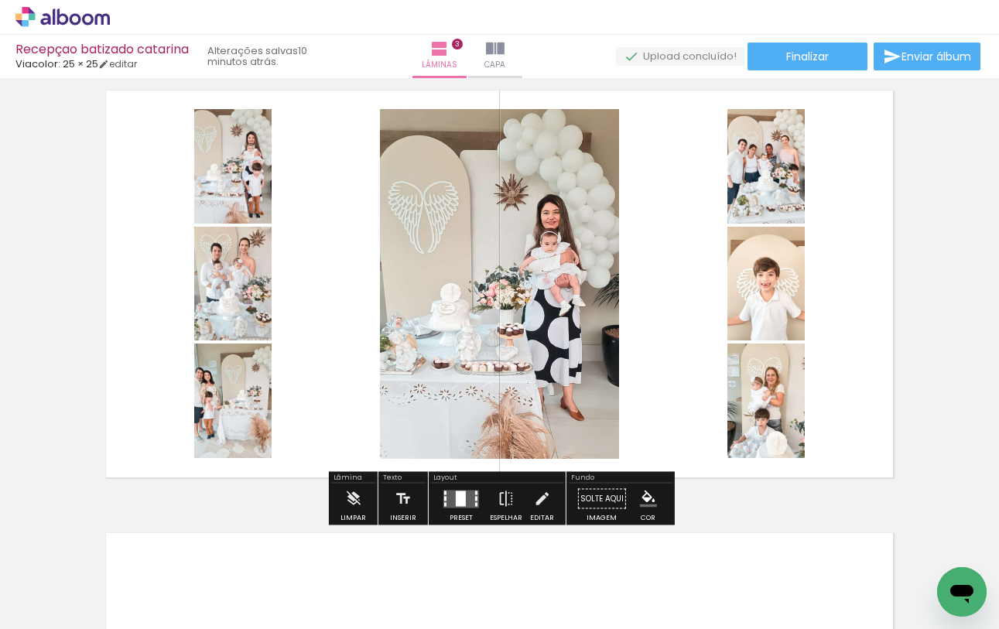
click at [459, 495] on div at bounding box center [461, 498] width 10 height 15
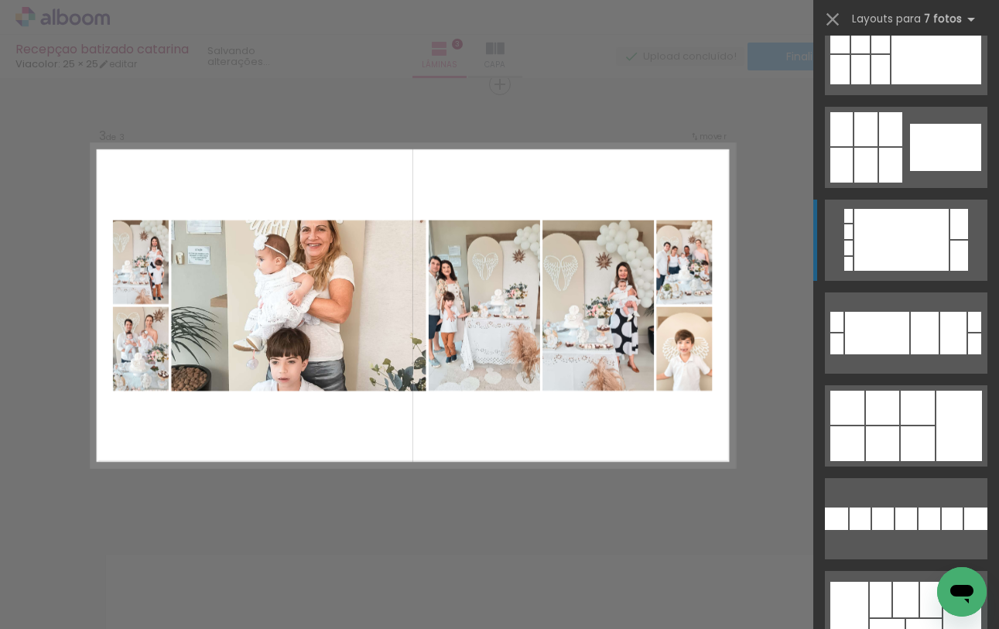
scroll to position [2032, 0]
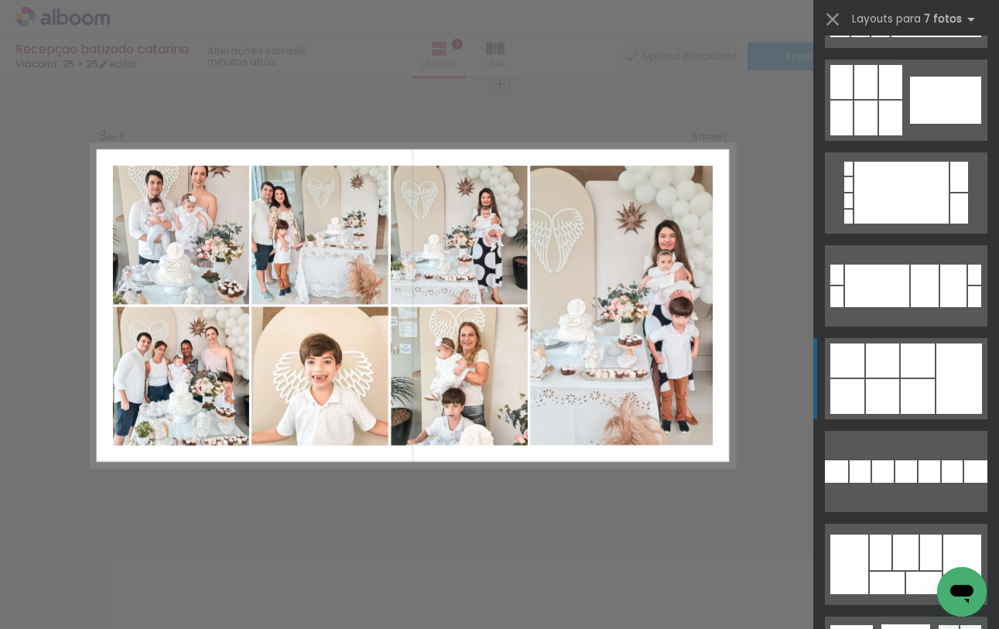
click at [921, 386] on div at bounding box center [918, 396] width 34 height 35
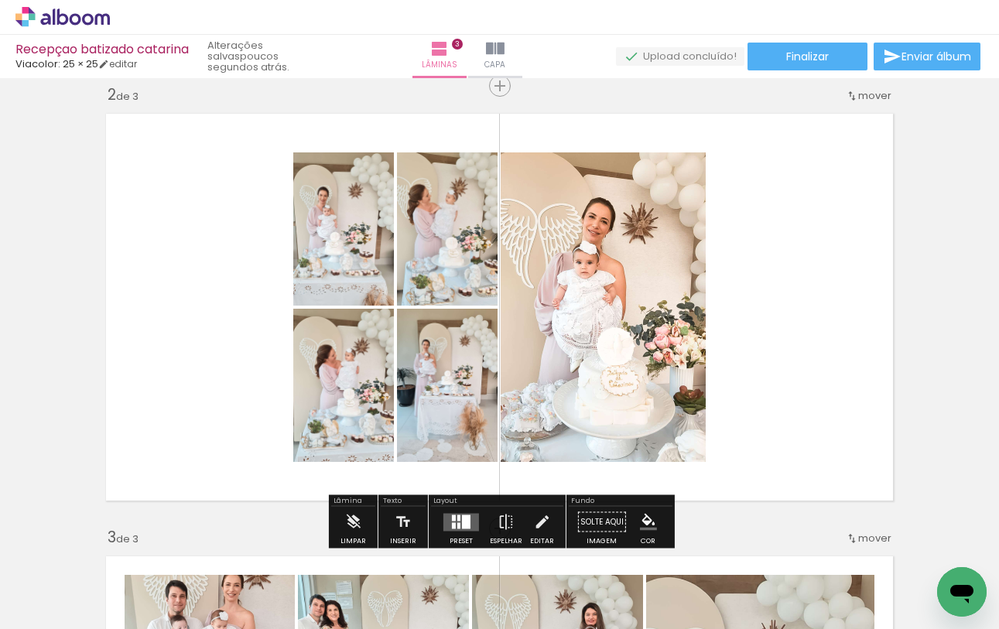
scroll to position [462, 0]
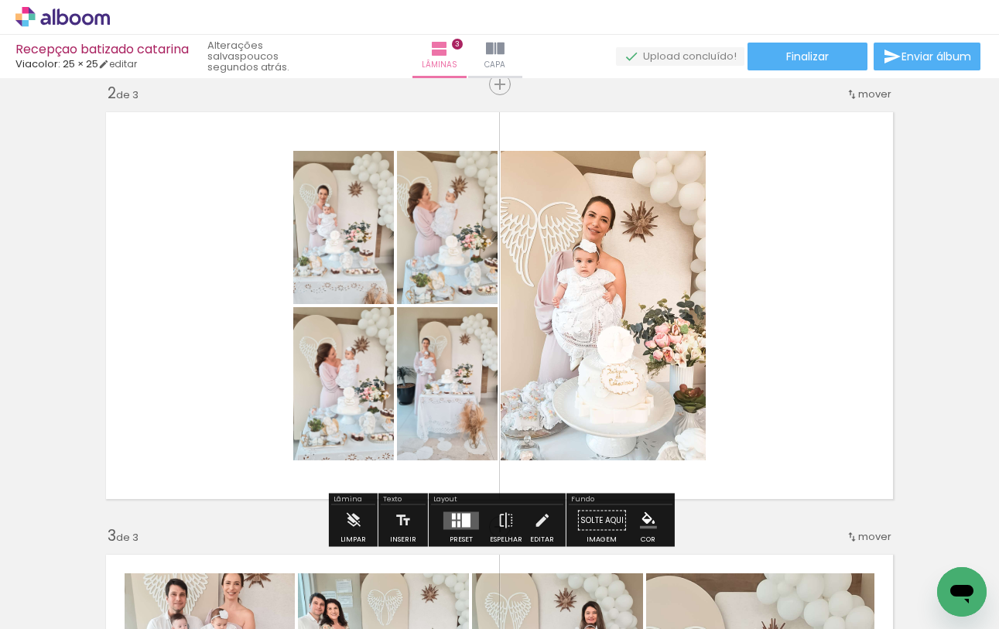
click at [471, 516] on quentale-layouter at bounding box center [462, 521] width 36 height 18
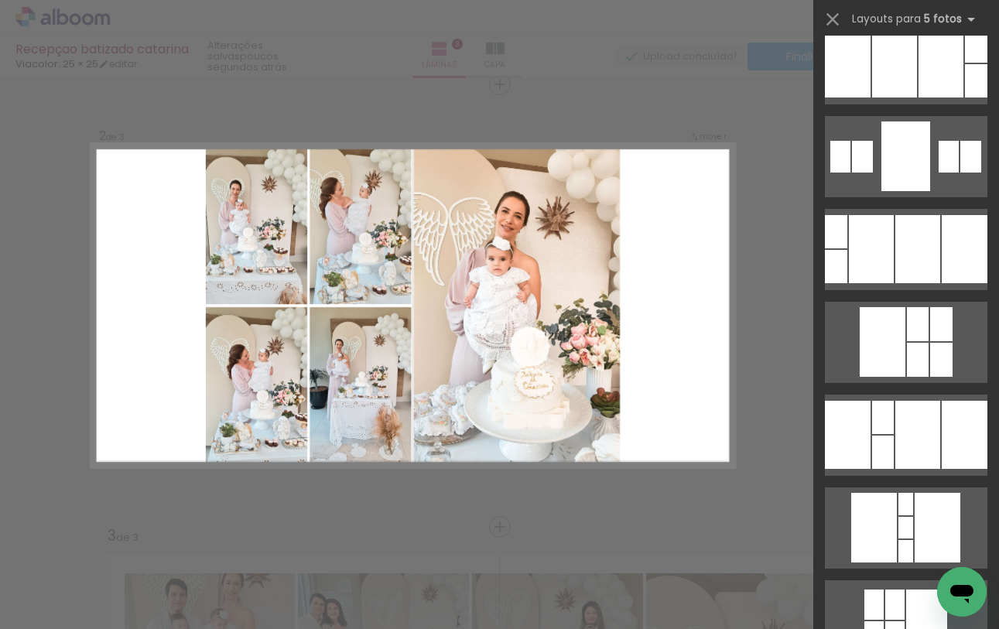
scroll to position [406, 0]
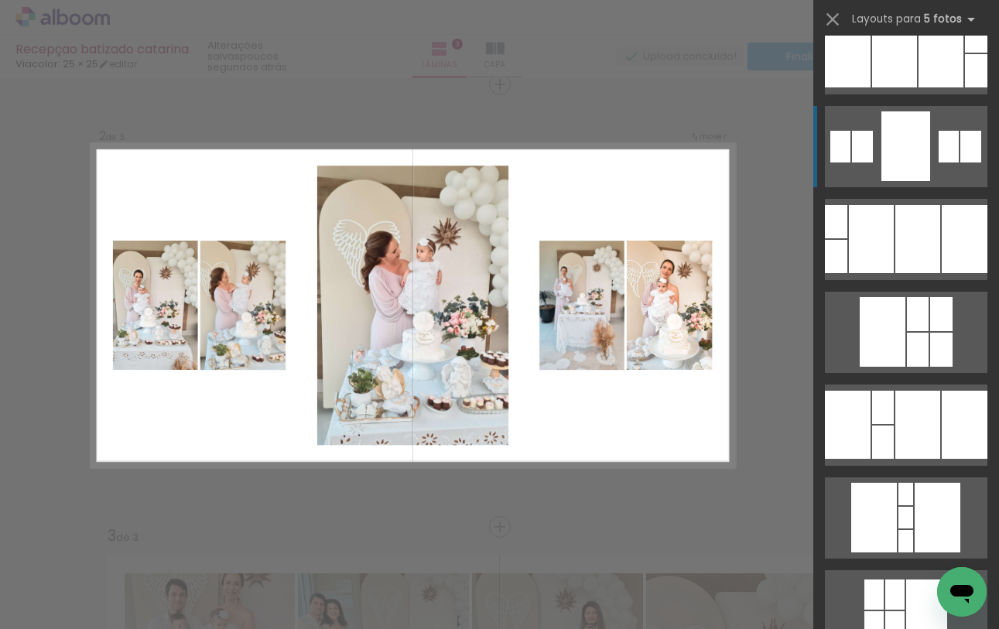
click at [911, 205] on div at bounding box center [918, 239] width 45 height 68
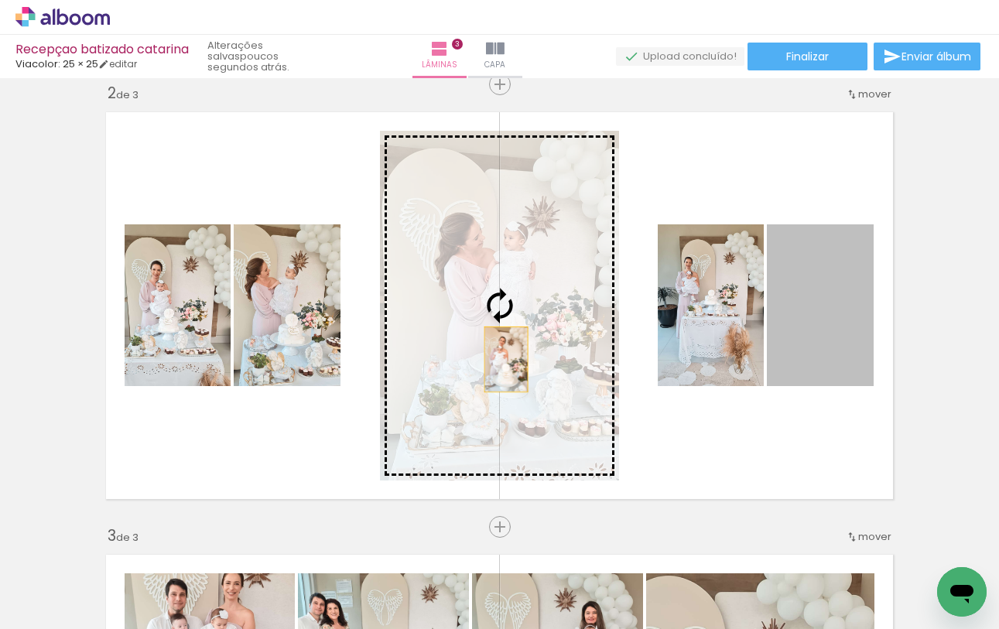
drag, startPoint x: 818, startPoint y: 312, endPoint x: 506, endPoint y: 359, distance: 315.6
click at [0, 0] on slot at bounding box center [0, 0] width 0 height 0
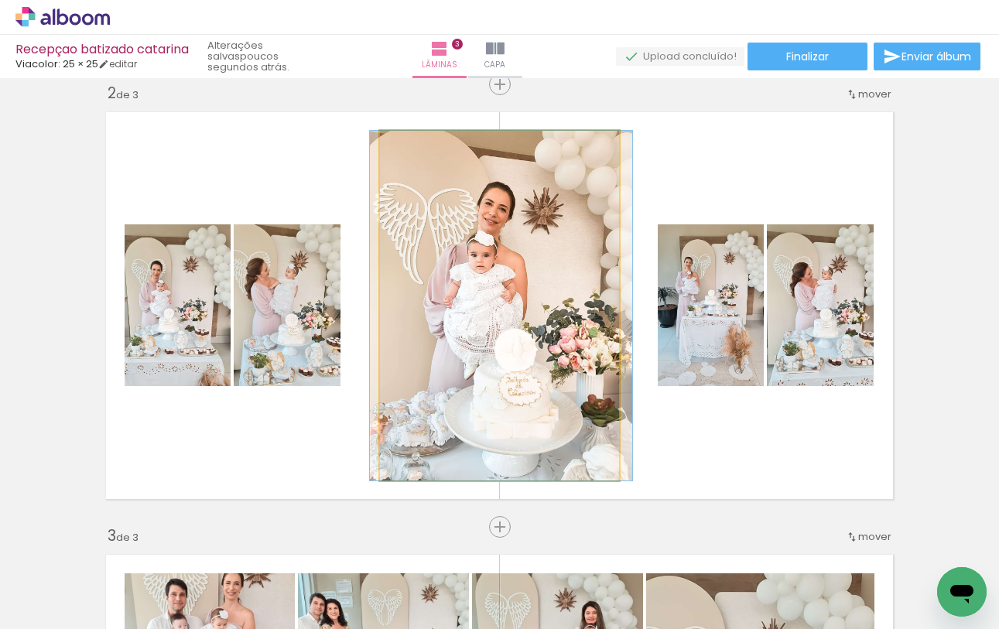
drag, startPoint x: 537, startPoint y: 273, endPoint x: 538, endPoint y: 284, distance: 11.7
click at [415, 146] on div at bounding box center [417, 147] width 14 height 14
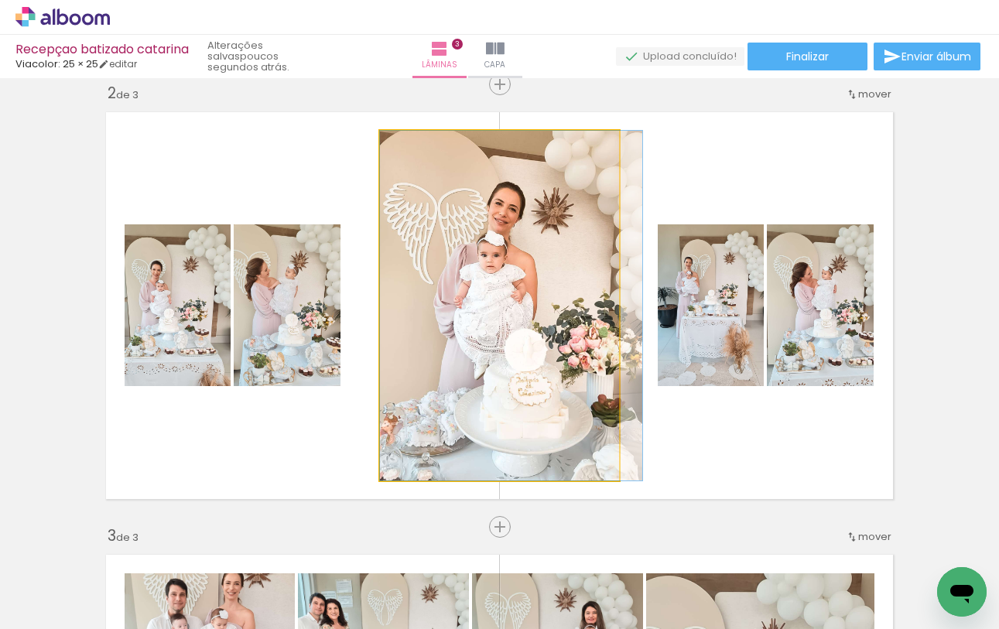
drag, startPoint x: 543, startPoint y: 269, endPoint x: 566, endPoint y: 271, distance: 22.5
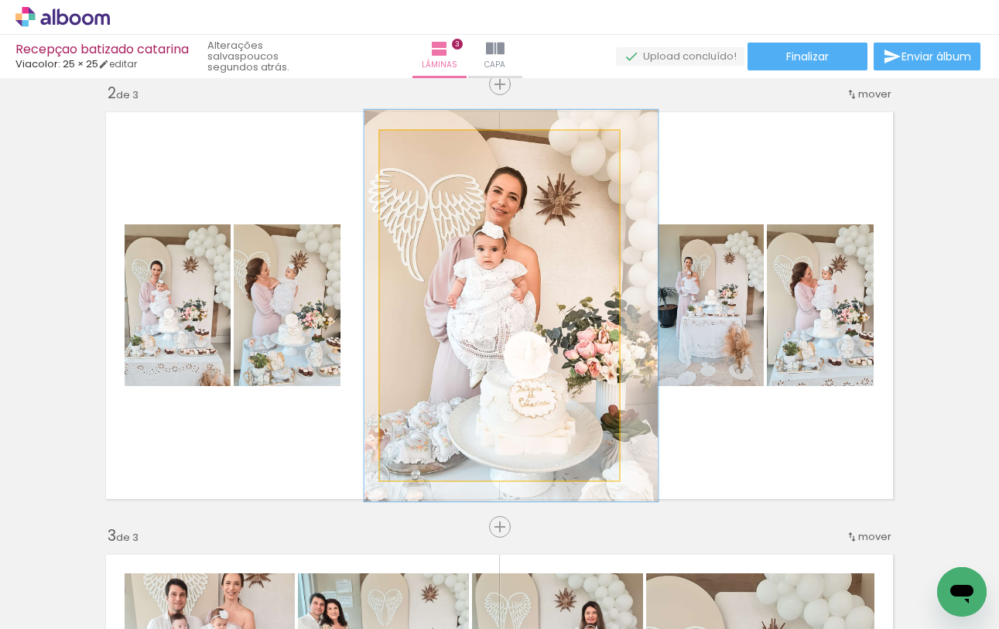
drag, startPoint x: 417, startPoint y: 149, endPoint x: 428, endPoint y: 151, distance: 10.9
click at [428, 151] on div at bounding box center [423, 147] width 14 height 14
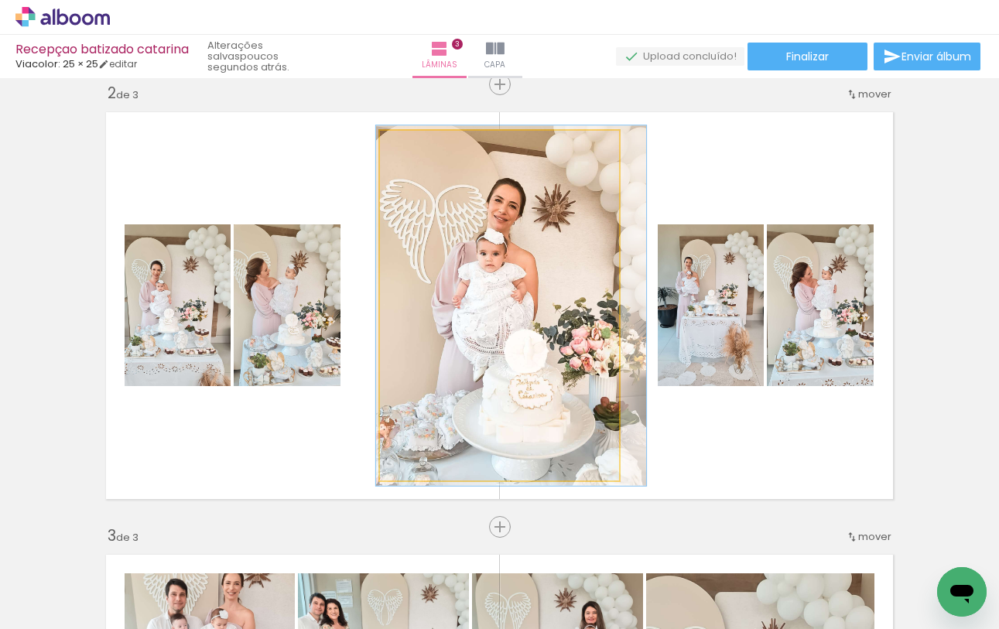
drag, startPoint x: 431, startPoint y: 149, endPoint x: 421, endPoint y: 149, distance: 10.1
type paper-slider "103"
click at [421, 149] on div at bounding box center [418, 147] width 14 height 14
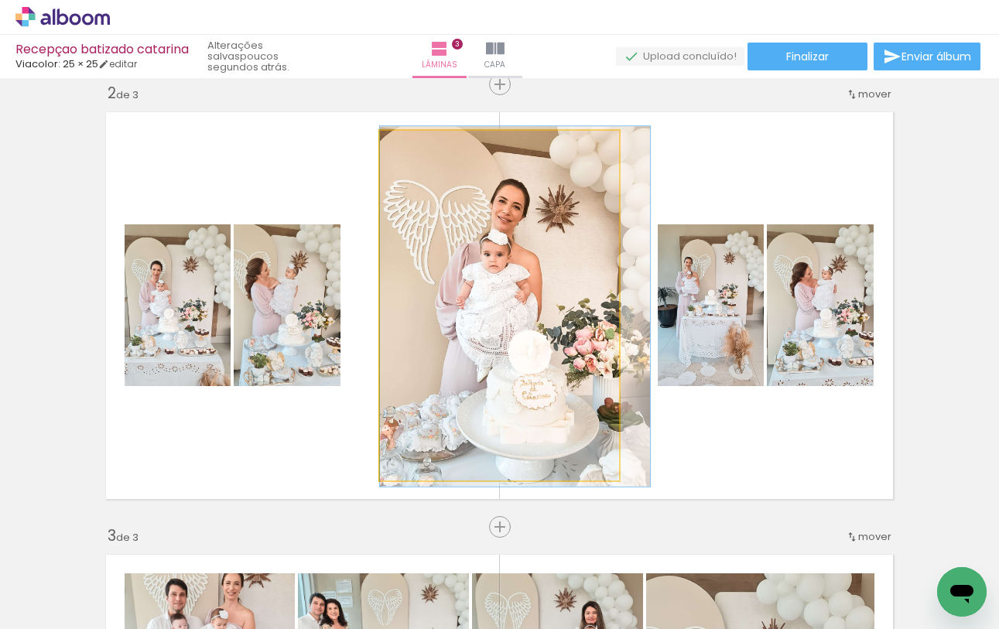
drag, startPoint x: 525, startPoint y: 244, endPoint x: 547, endPoint y: 245, distance: 21.7
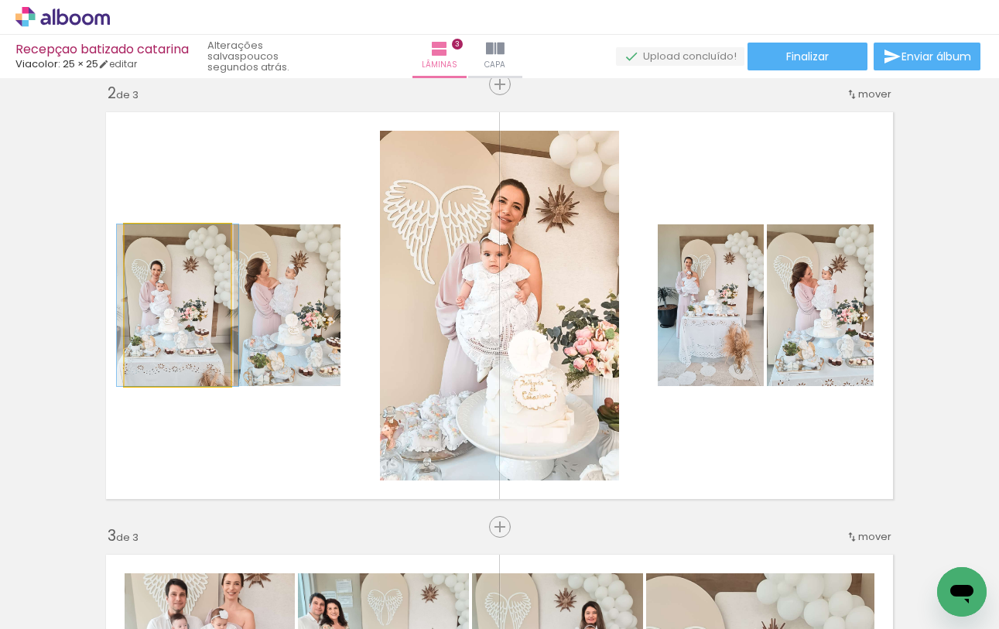
click at [159, 241] on div at bounding box center [160, 241] width 14 height 14
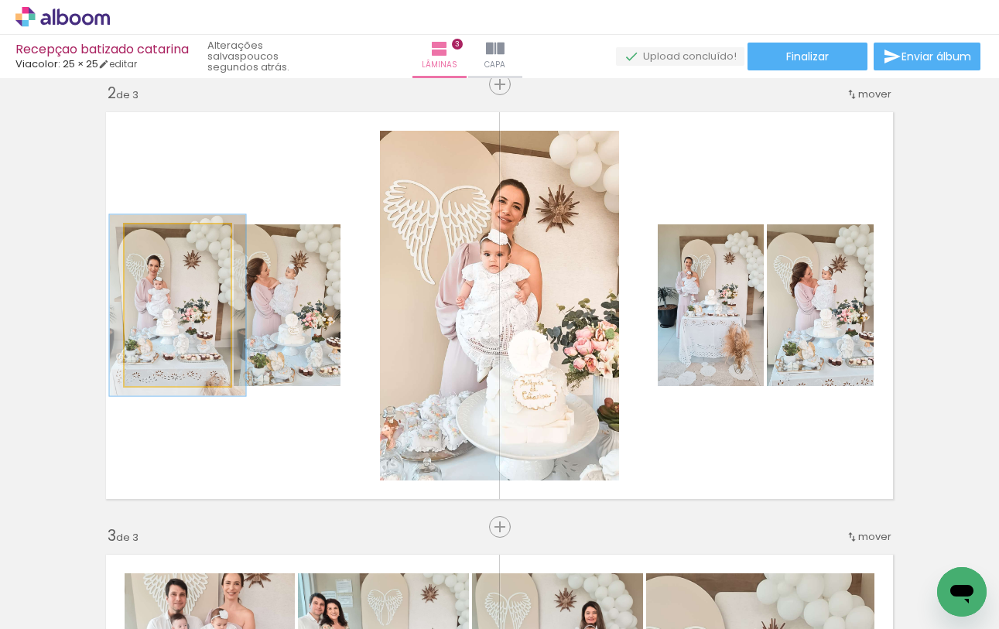
type paper-slider "112"
click at [163, 245] on div at bounding box center [165, 241] width 14 height 14
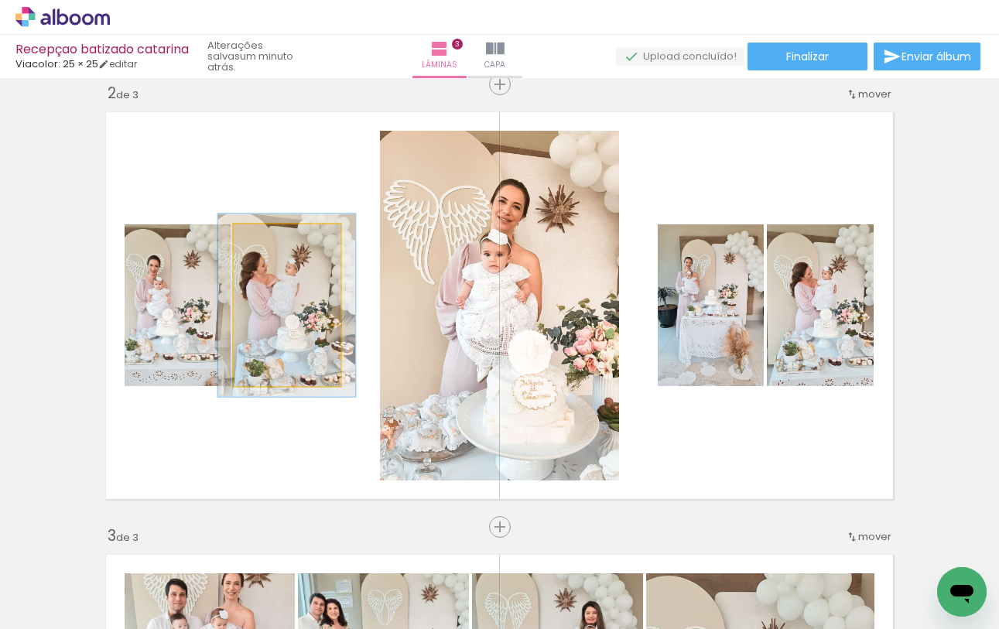
type paper-slider "113"
click at [275, 238] on div at bounding box center [275, 241] width 14 height 14
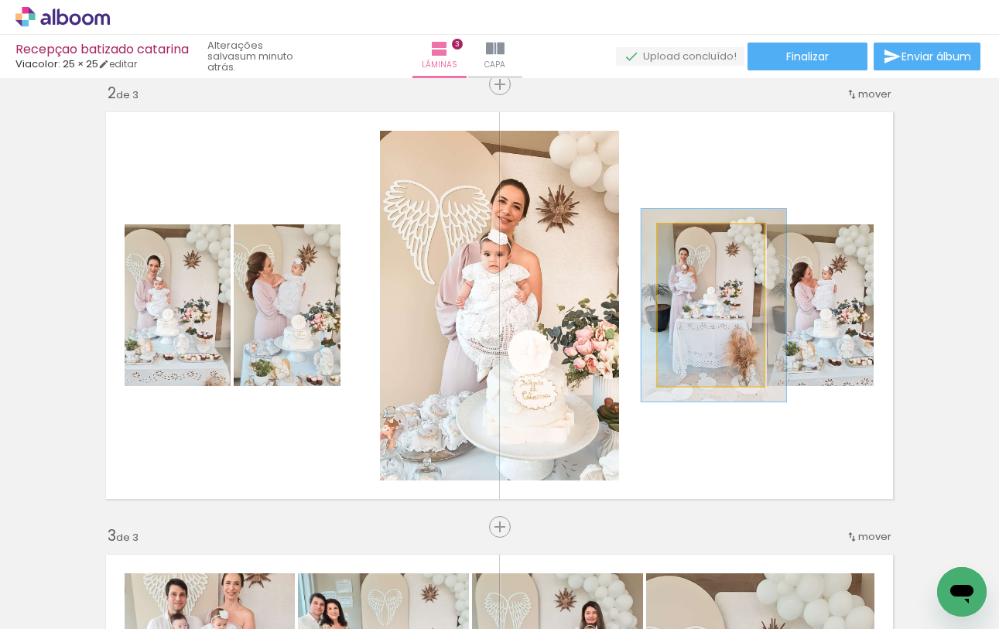
drag, startPoint x: 694, startPoint y: 238, endPoint x: 702, endPoint y: 242, distance: 9.1
type paper-slider "119"
click at [702, 242] on div at bounding box center [701, 241] width 14 height 14
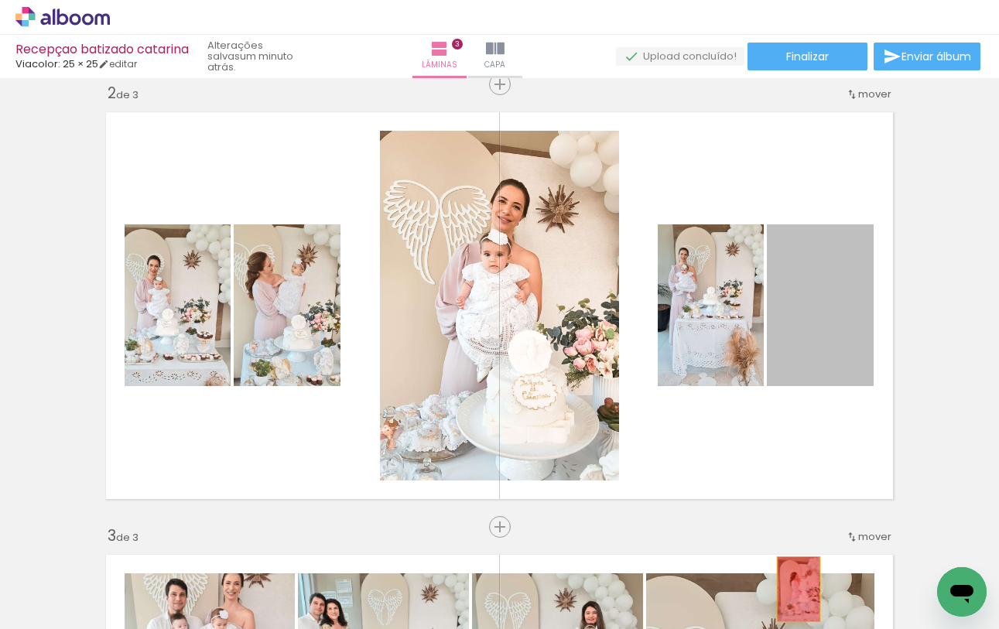
drag, startPoint x: 828, startPoint y: 323, endPoint x: 797, endPoint y: 596, distance: 275.0
click at [797, 596] on quentale-workspace at bounding box center [499, 314] width 999 height 629
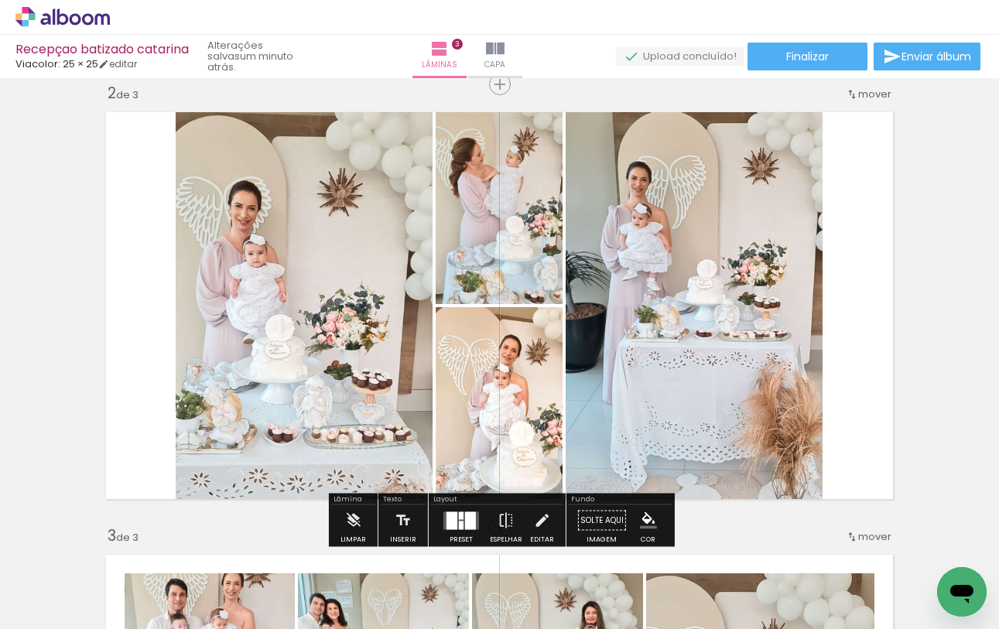
click at [459, 522] on div at bounding box center [461, 525] width 5 height 9
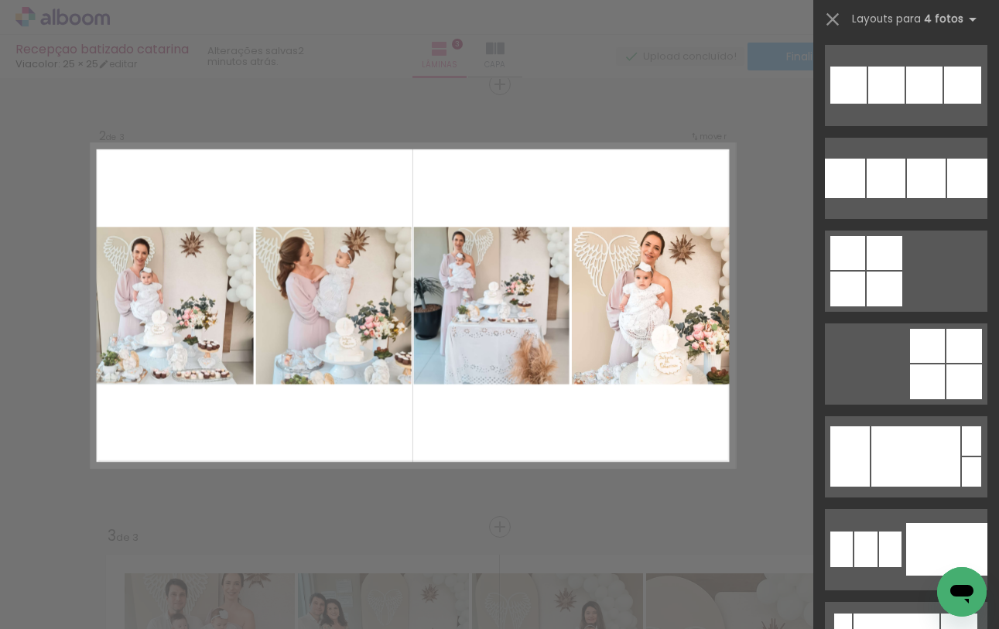
scroll to position [5115, 0]
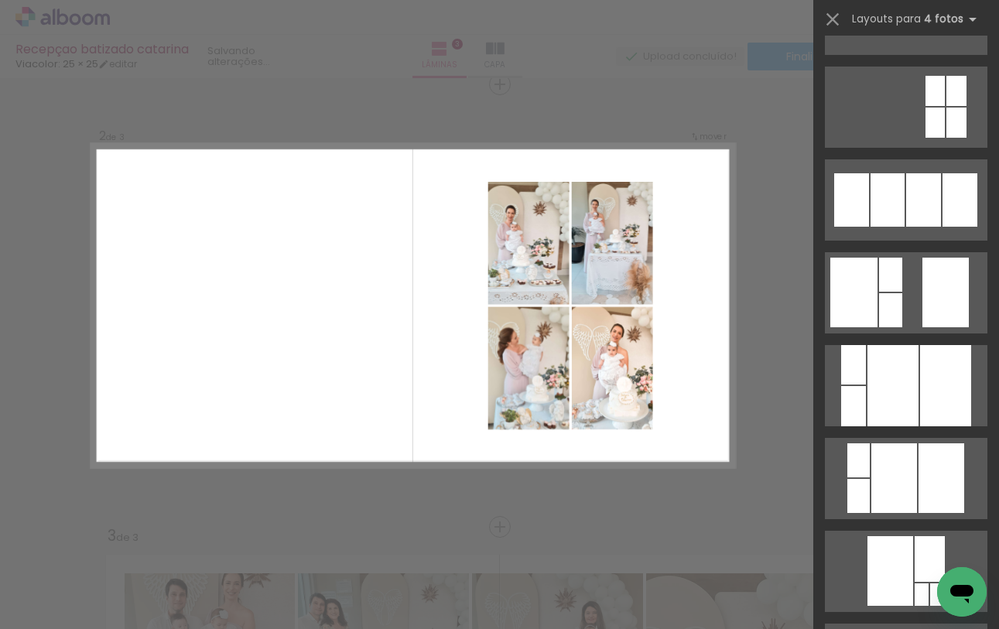
scroll to position [1859, 0]
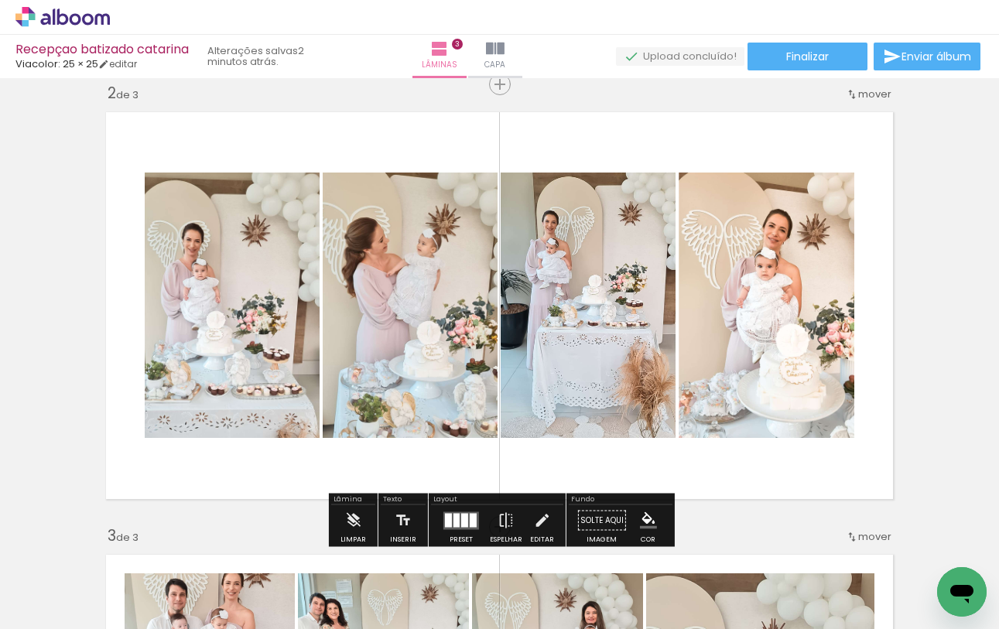
click at [461, 515] on div at bounding box center [464, 520] width 7 height 14
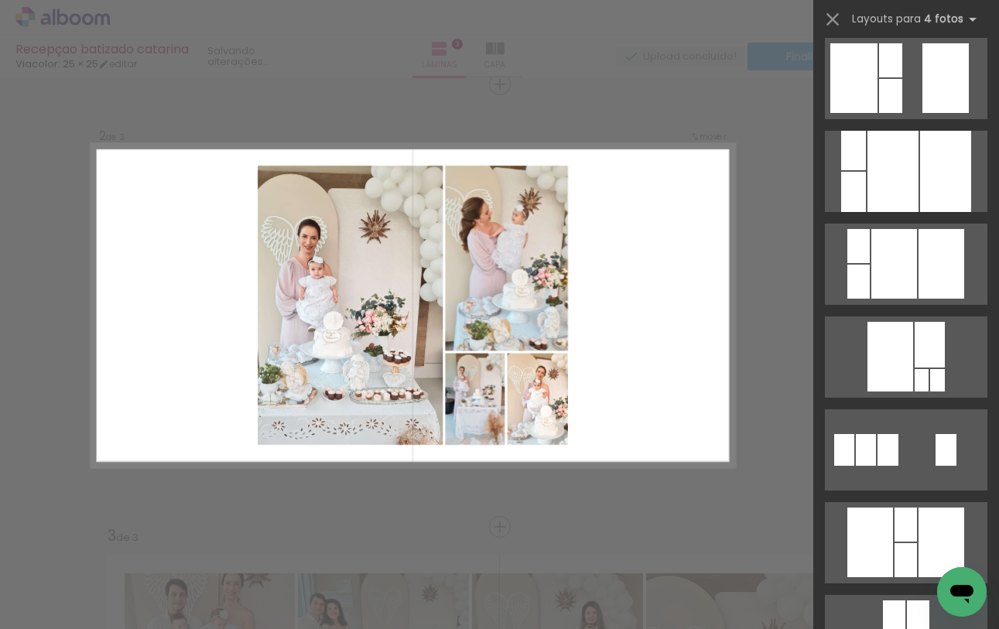
scroll to position [2069, 0]
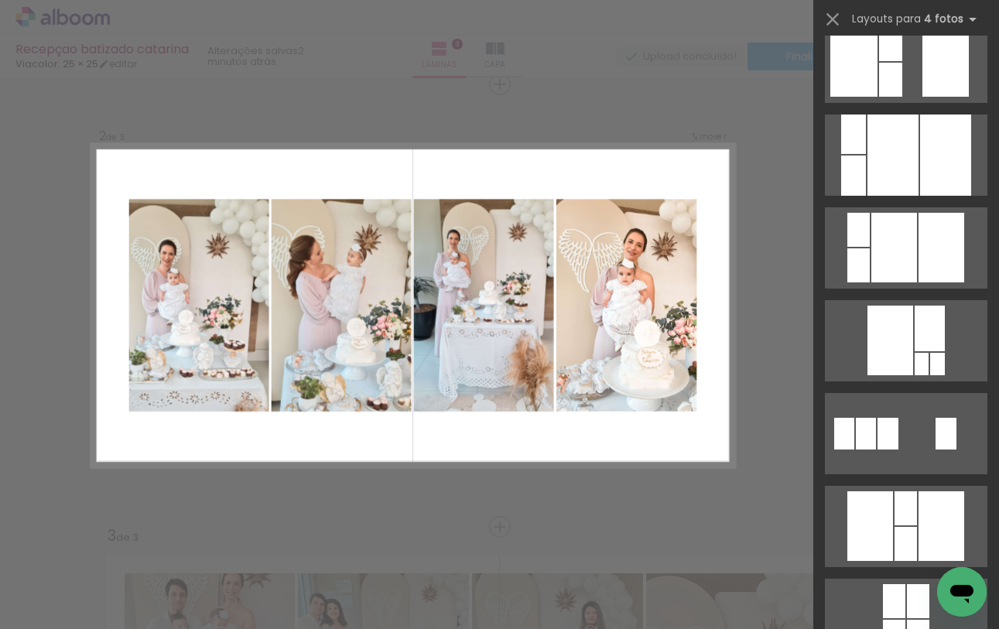
click at [770, 242] on div "Confirmar Cancelar" at bounding box center [499, 520] width 999 height 1809
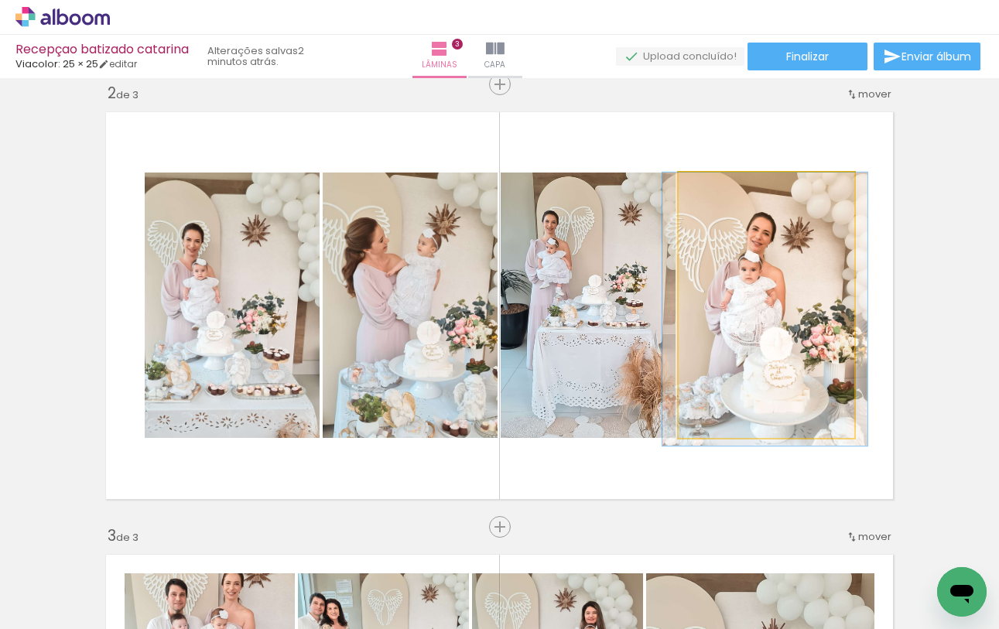
drag, startPoint x: 788, startPoint y: 301, endPoint x: 772, endPoint y: 311, distance: 19.1
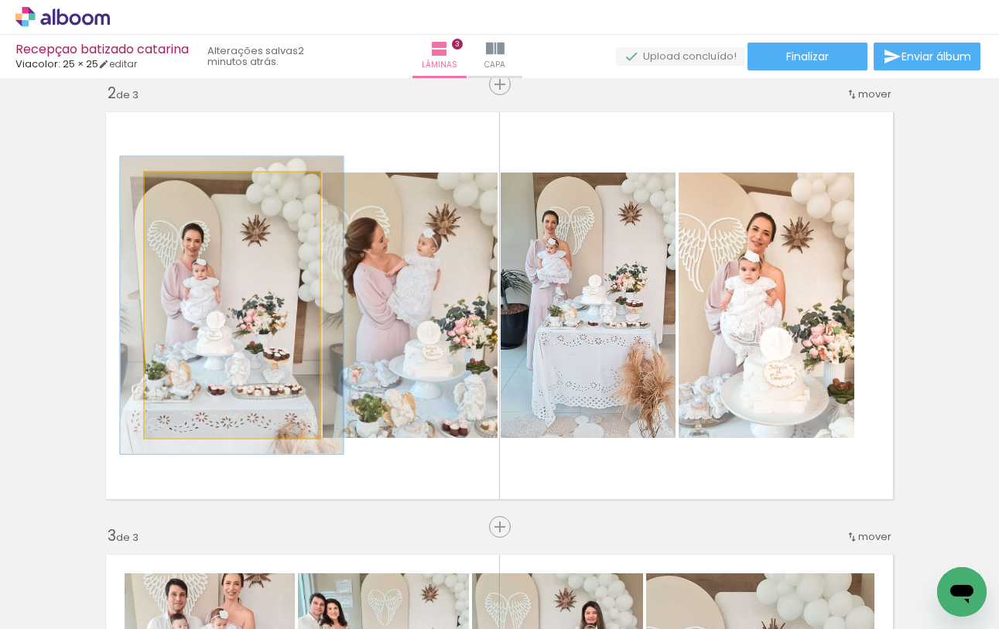
type paper-slider "118"
click at [194, 189] on div at bounding box center [188, 189] width 14 height 14
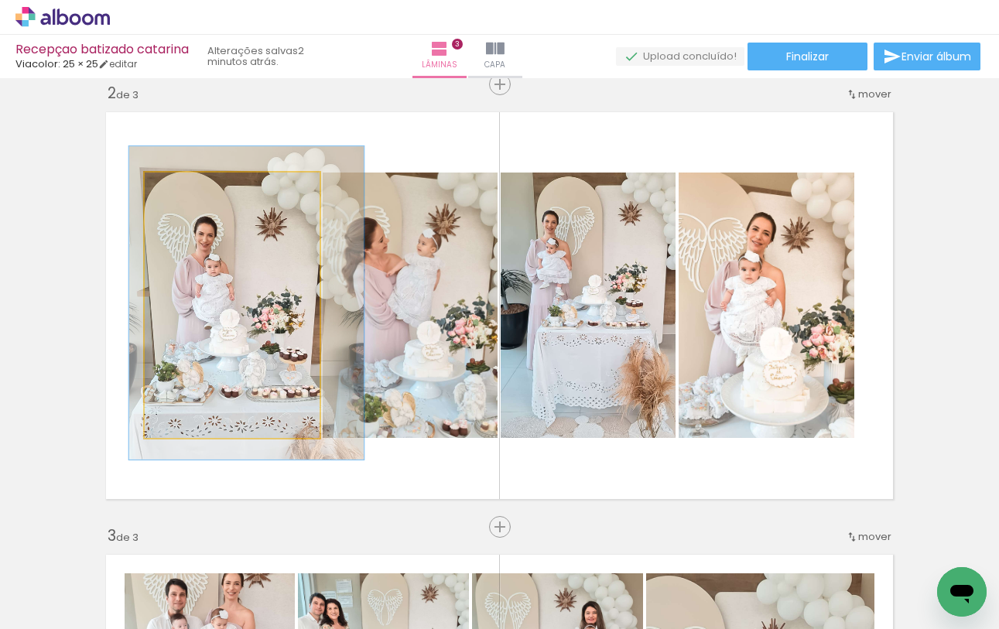
drag, startPoint x: 230, startPoint y: 260, endPoint x: 245, endPoint y: 258, distance: 14.9
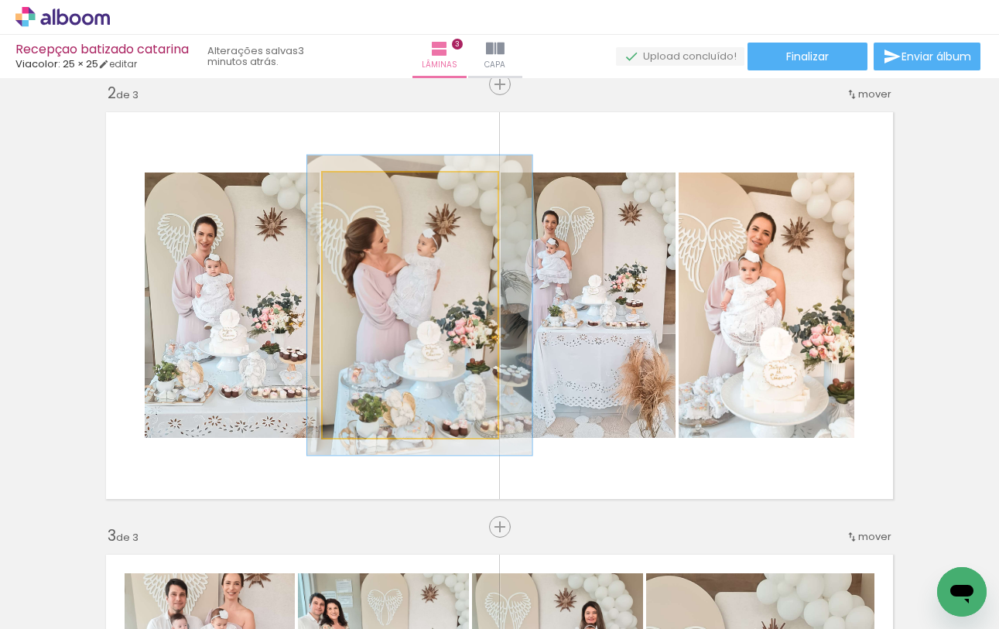
click at [446, 323] on quentale-photo at bounding box center [410, 306] width 175 height 266
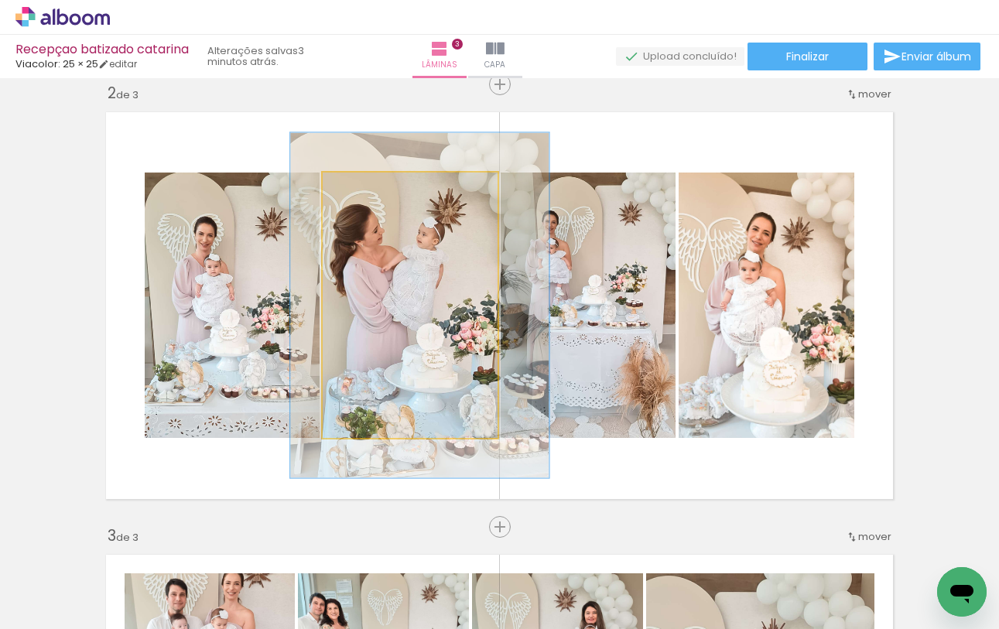
drag, startPoint x: 368, startPoint y: 187, endPoint x: 379, endPoint y: 190, distance: 11.3
type paper-slider "131"
click at [379, 190] on div at bounding box center [377, 189] width 14 height 14
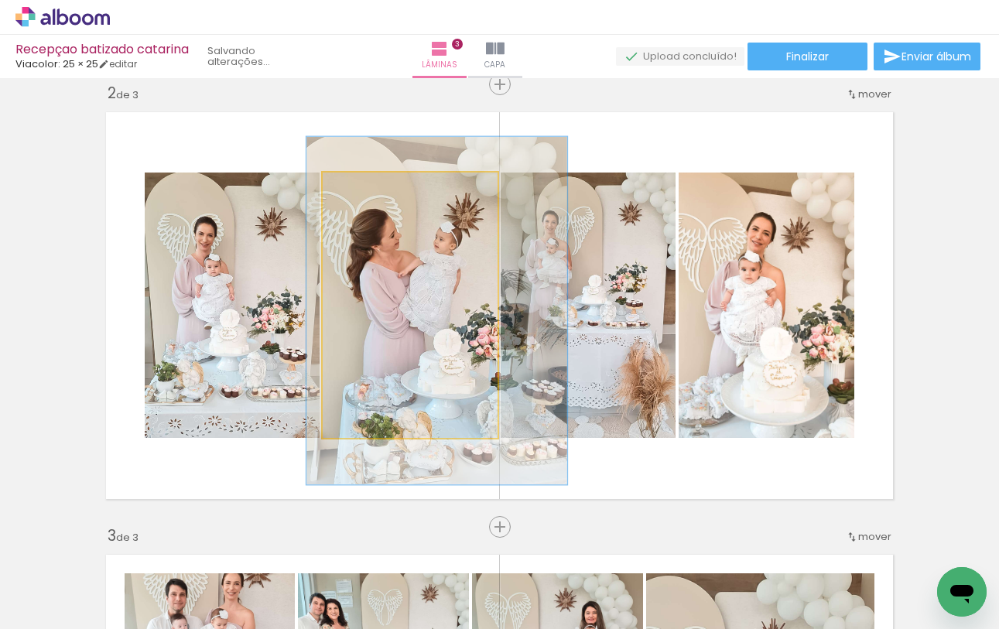
drag, startPoint x: 396, startPoint y: 255, endPoint x: 413, endPoint y: 260, distance: 17.9
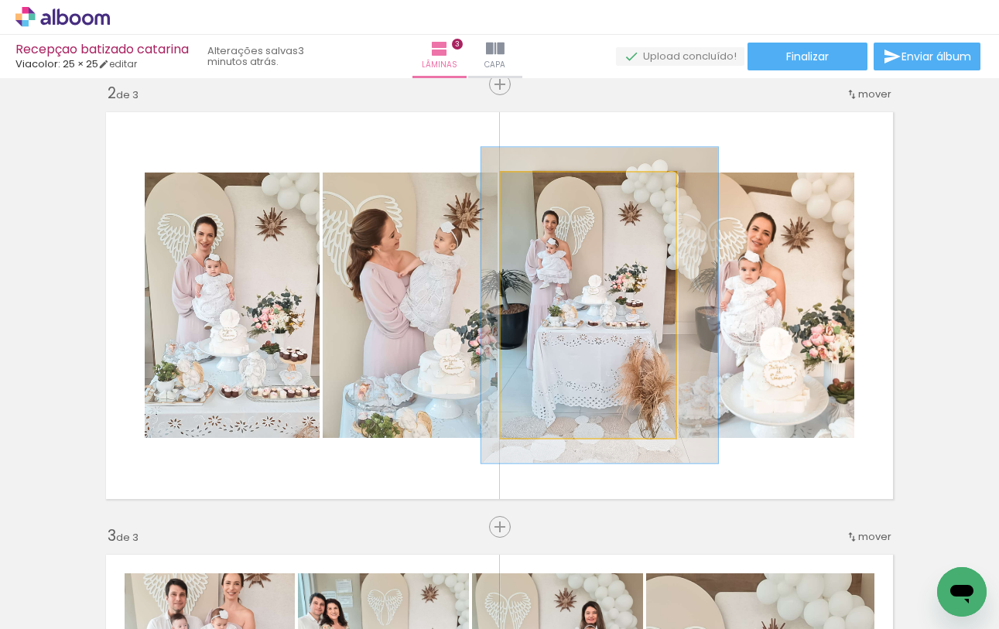
click at [550, 190] on div at bounding box center [549, 189] width 14 height 14
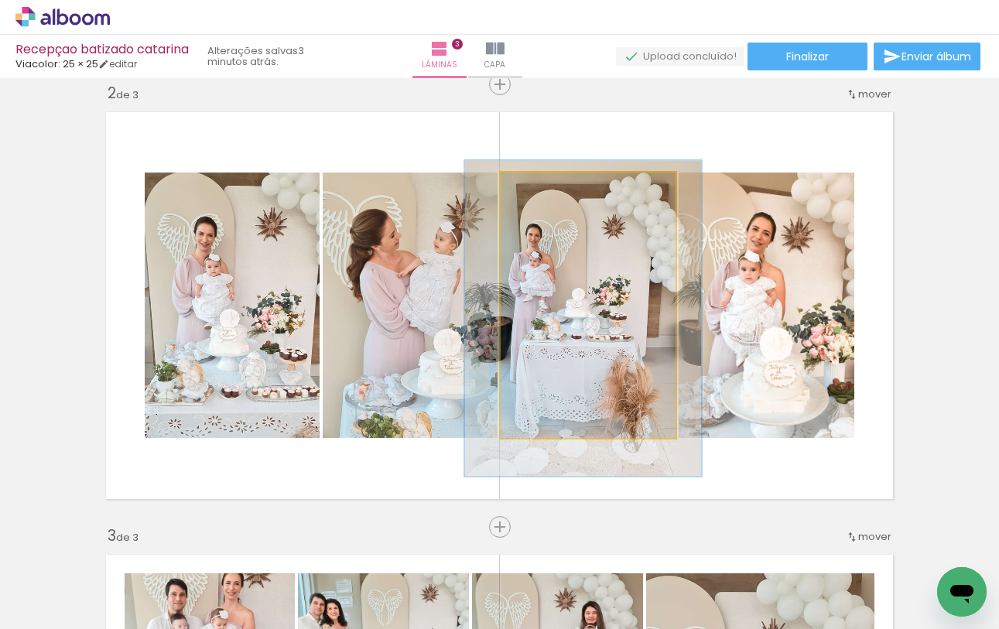
drag, startPoint x: 596, startPoint y: 262, endPoint x: 580, endPoint y: 276, distance: 20.9
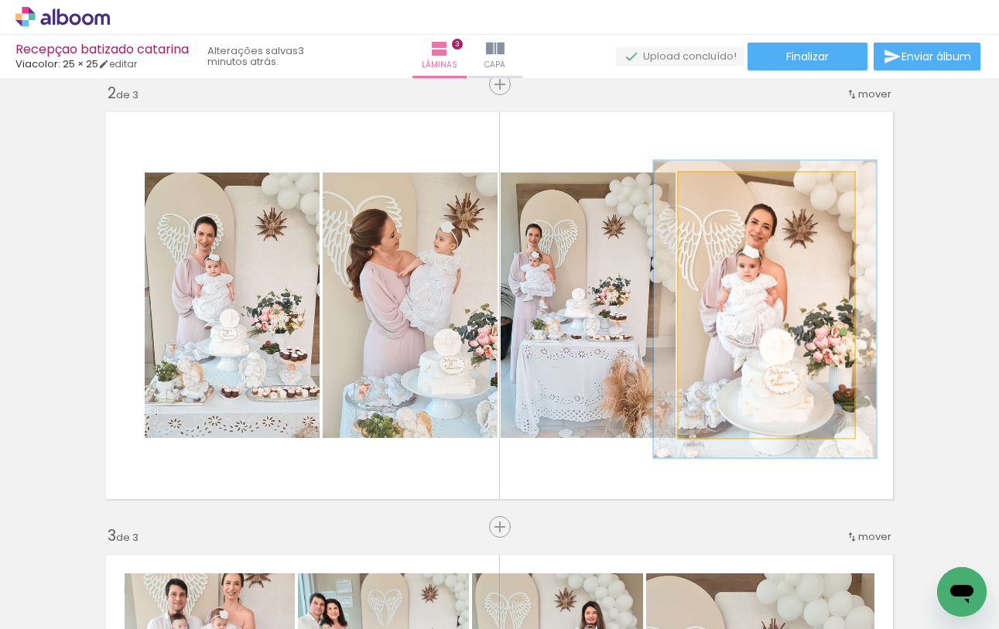
type paper-slider "112"
click at [725, 188] on div at bounding box center [722, 189] width 14 height 14
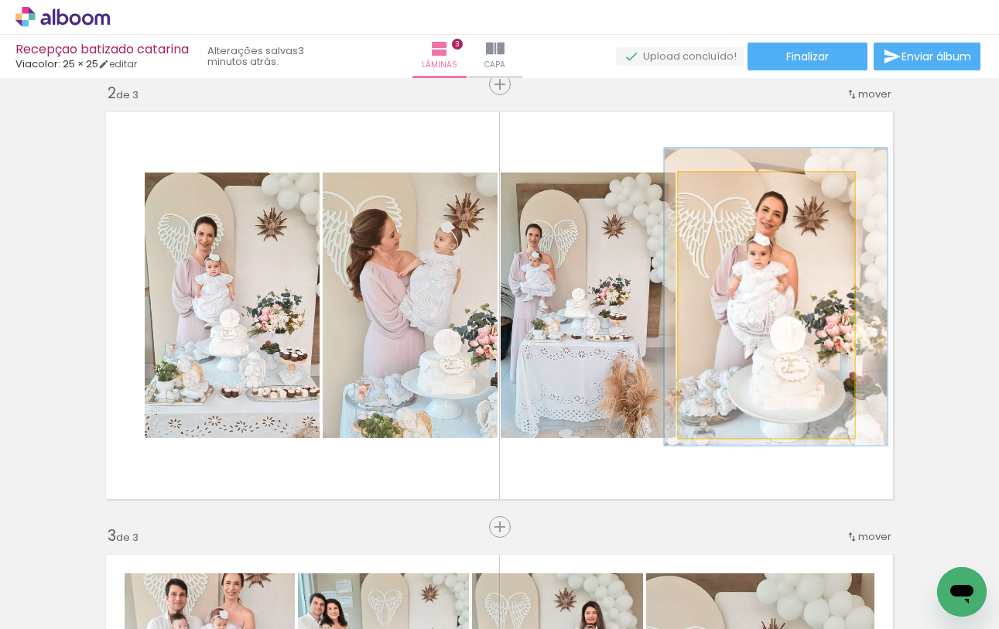
drag, startPoint x: 780, startPoint y: 289, endPoint x: 790, endPoint y: 276, distance: 17.1
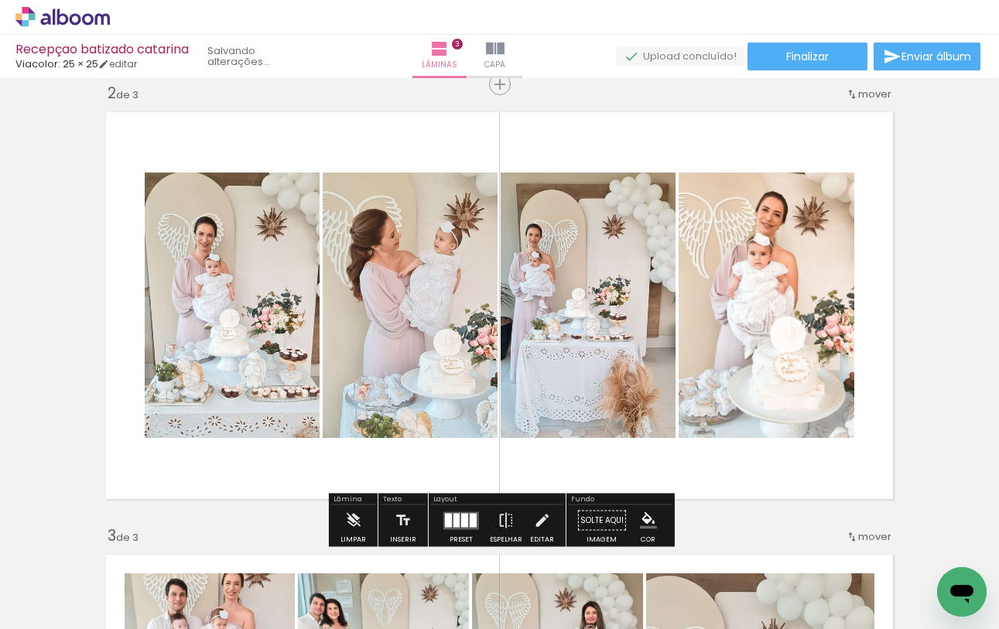
click at [917, 277] on div "Inserir lâmina 1 de 3 Inserir lâmina 2 de 3 Inserir lâmina 3 de 3" at bounding box center [499, 507] width 999 height 1772
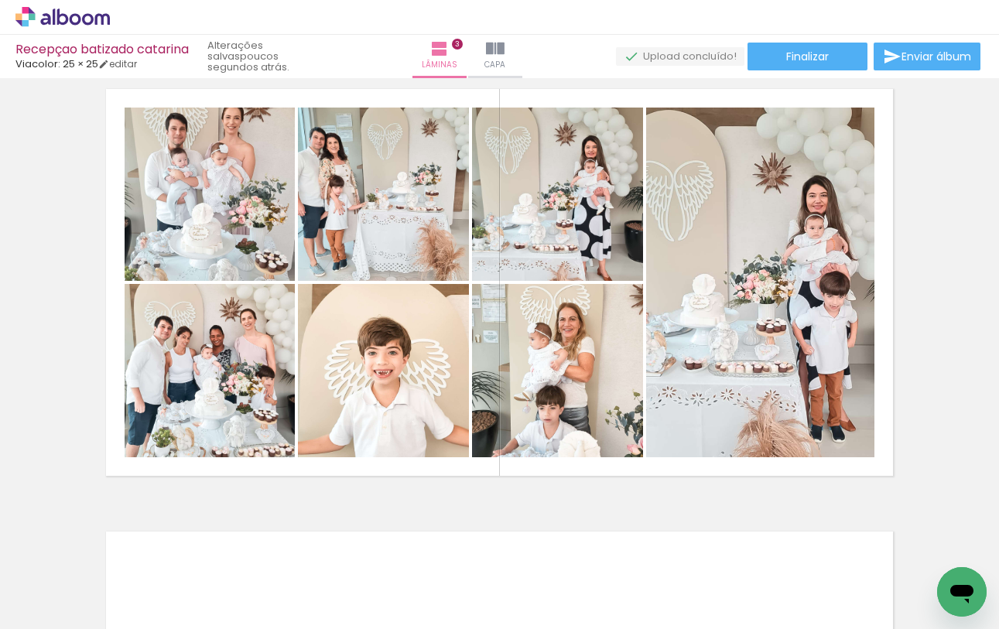
scroll to position [927, 0]
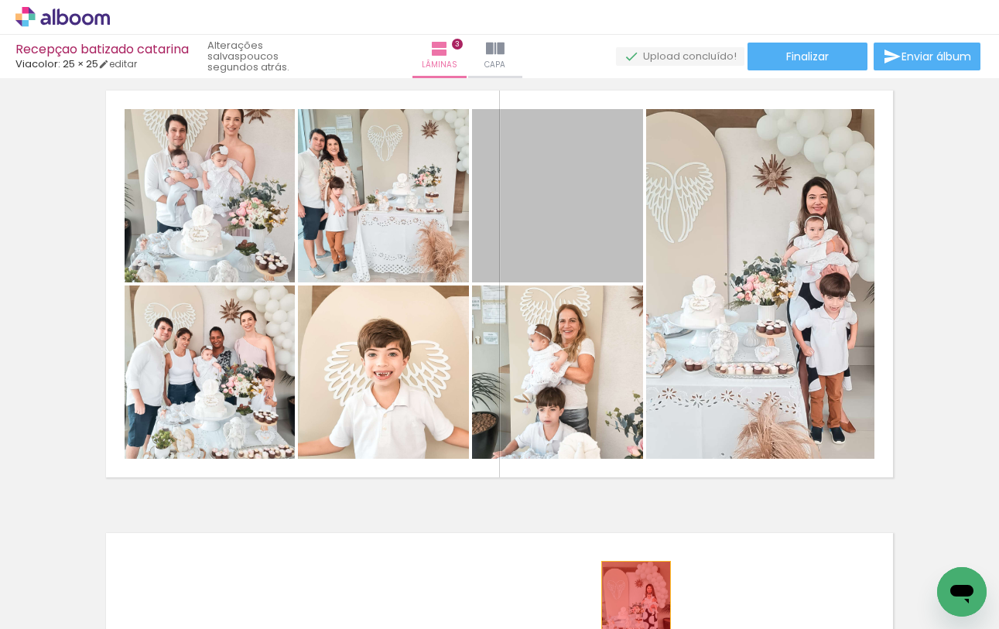
drag, startPoint x: 585, startPoint y: 194, endPoint x: 636, endPoint y: 596, distance: 405.0
click at [636, 596] on quentale-workspace at bounding box center [499, 314] width 999 height 629
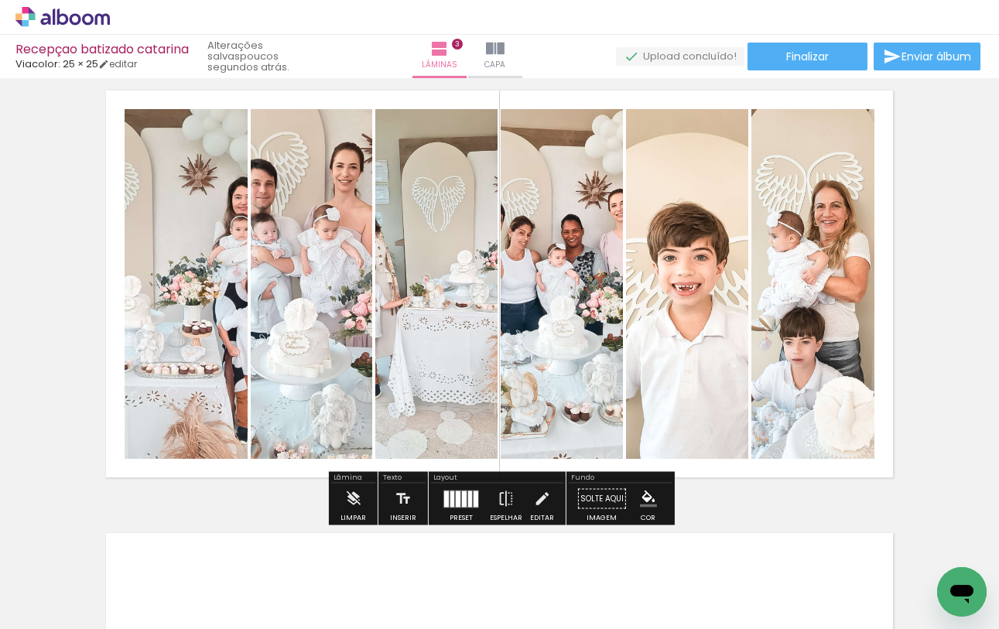
click at [468, 502] on div at bounding box center [470, 499] width 4 height 16
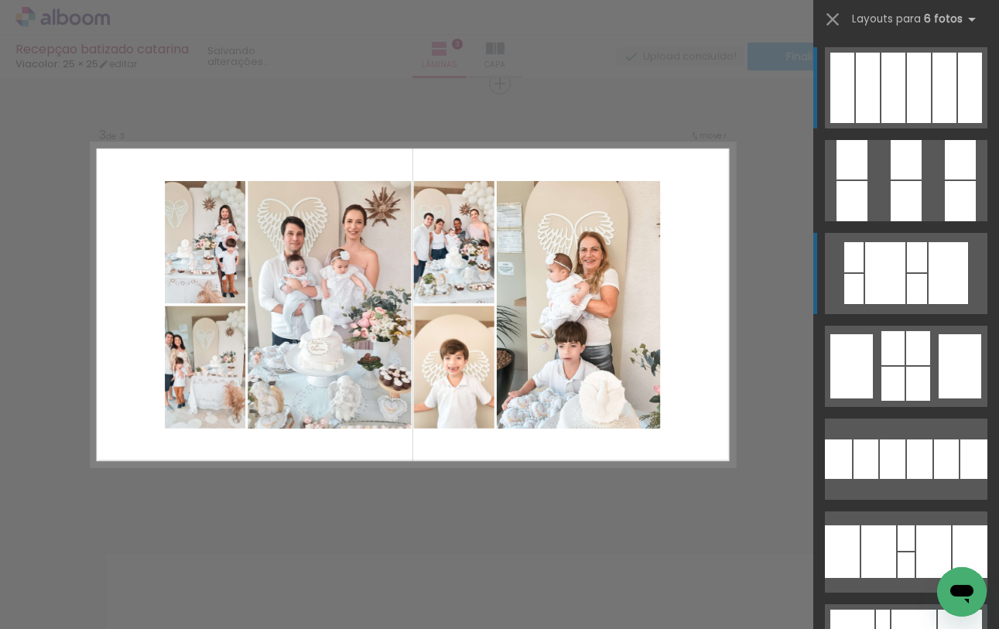
scroll to position [905, 0]
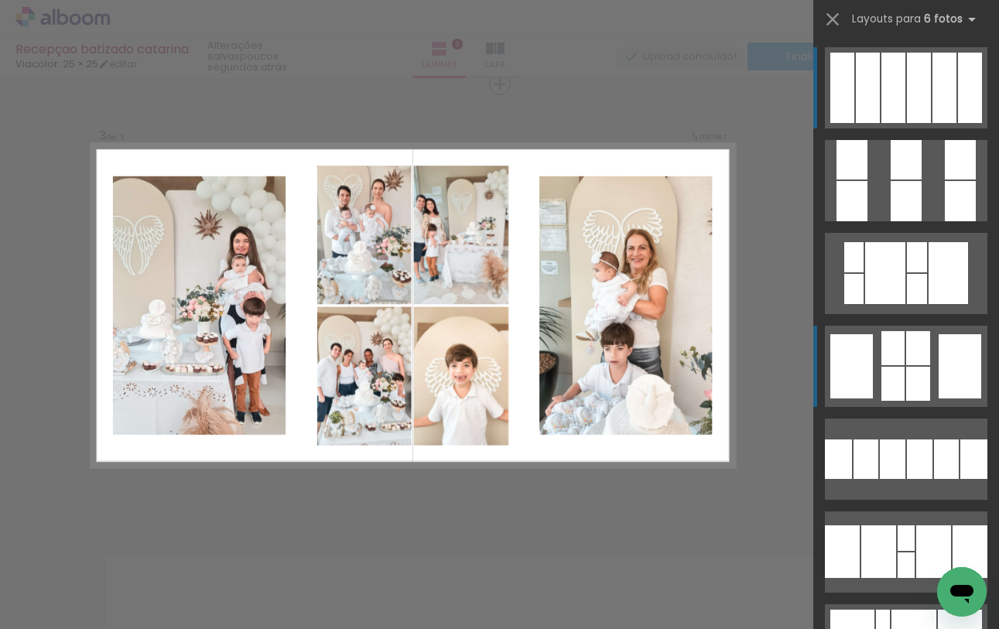
click at [914, 180] on div at bounding box center [906, 159] width 31 height 39
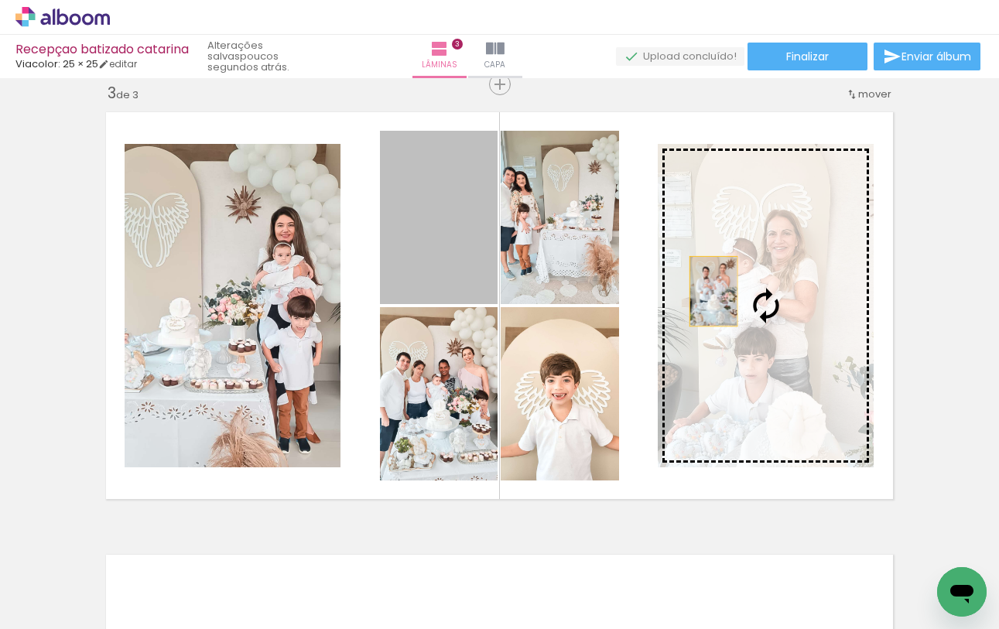
drag, startPoint x: 438, startPoint y: 244, endPoint x: 728, endPoint y: 297, distance: 294.4
click at [0, 0] on slot at bounding box center [0, 0] width 0 height 0
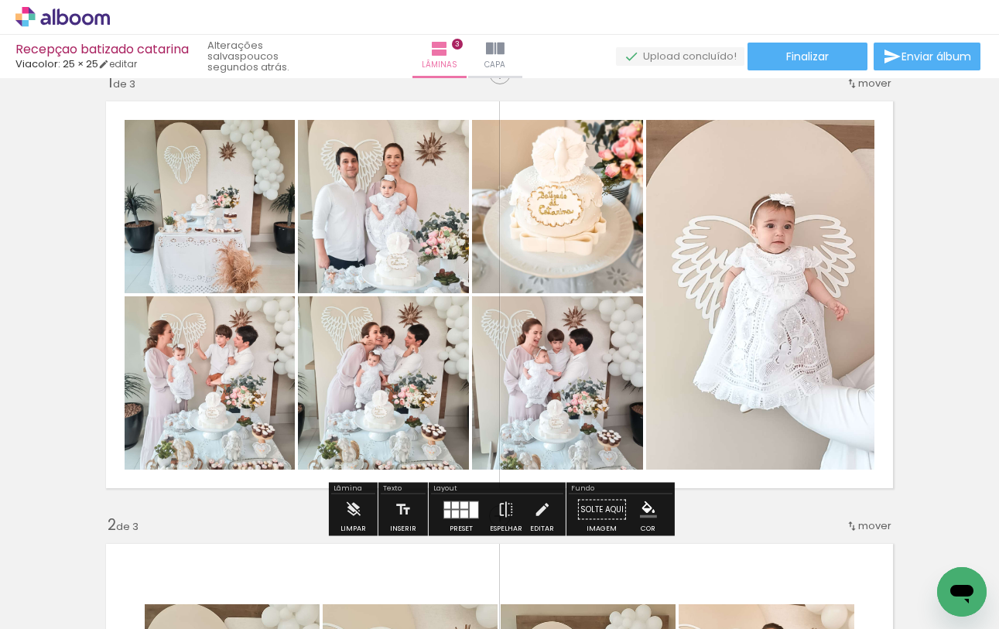
scroll to position [34, 0]
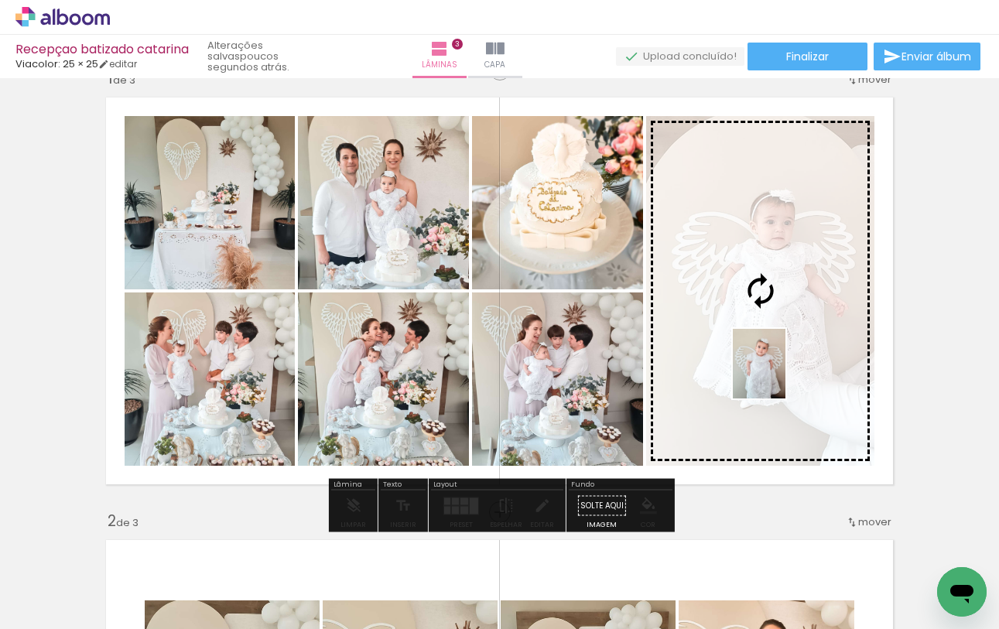
drag, startPoint x: 515, startPoint y: 590, endPoint x: 780, endPoint y: 375, distance: 340.7
click at [780, 375] on quentale-workspace at bounding box center [499, 314] width 999 height 629
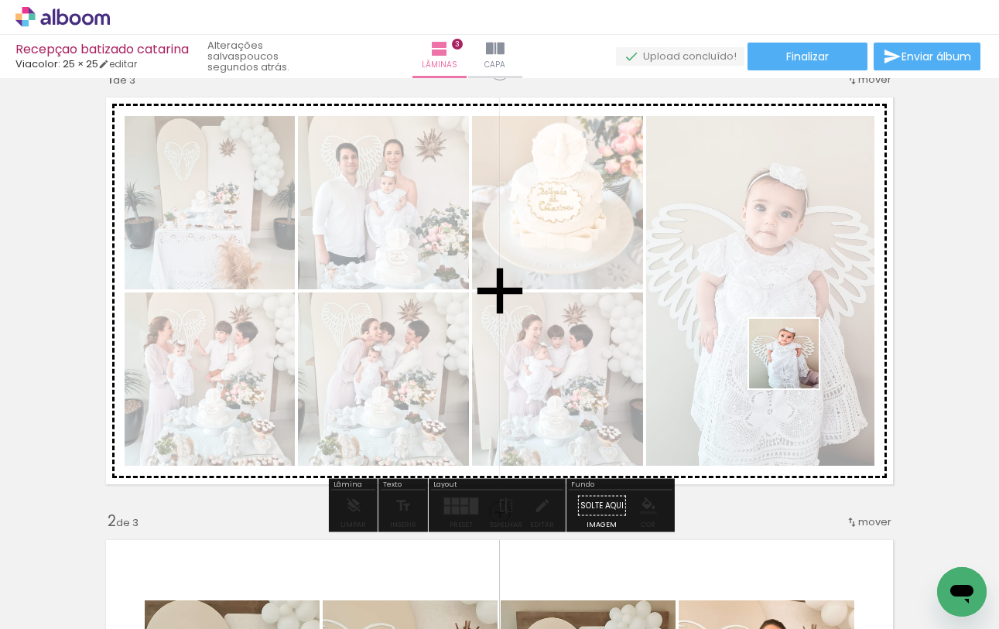
drag, startPoint x: 788, startPoint y: 576, endPoint x: 797, endPoint y: 362, distance: 214.7
click at [797, 362] on quentale-workspace at bounding box center [499, 314] width 999 height 629
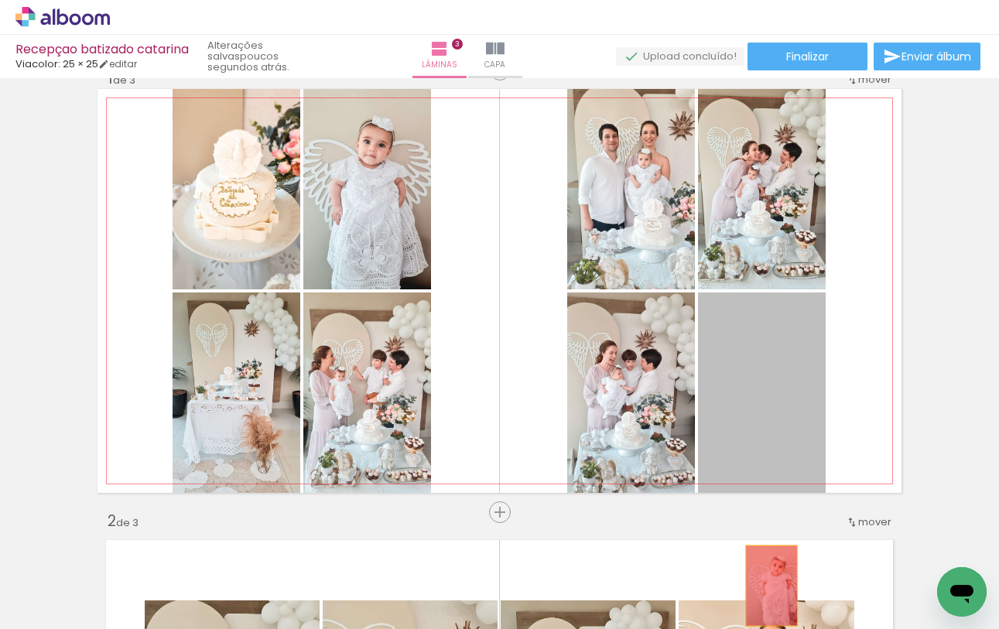
drag, startPoint x: 790, startPoint y: 393, endPoint x: 772, endPoint y: 586, distance: 194.4
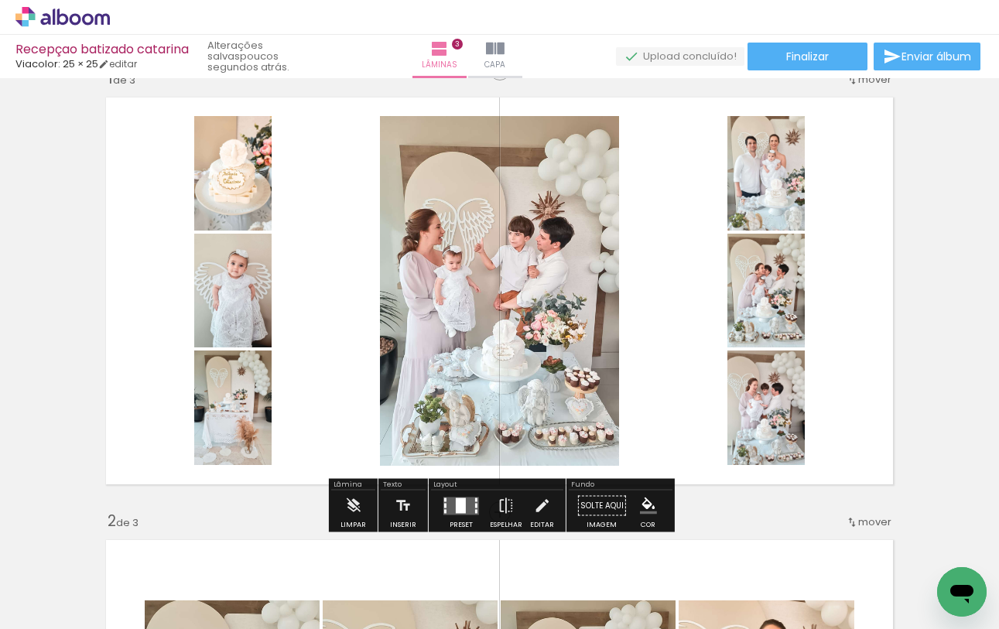
click at [465, 509] on quentale-layouter at bounding box center [462, 506] width 36 height 18
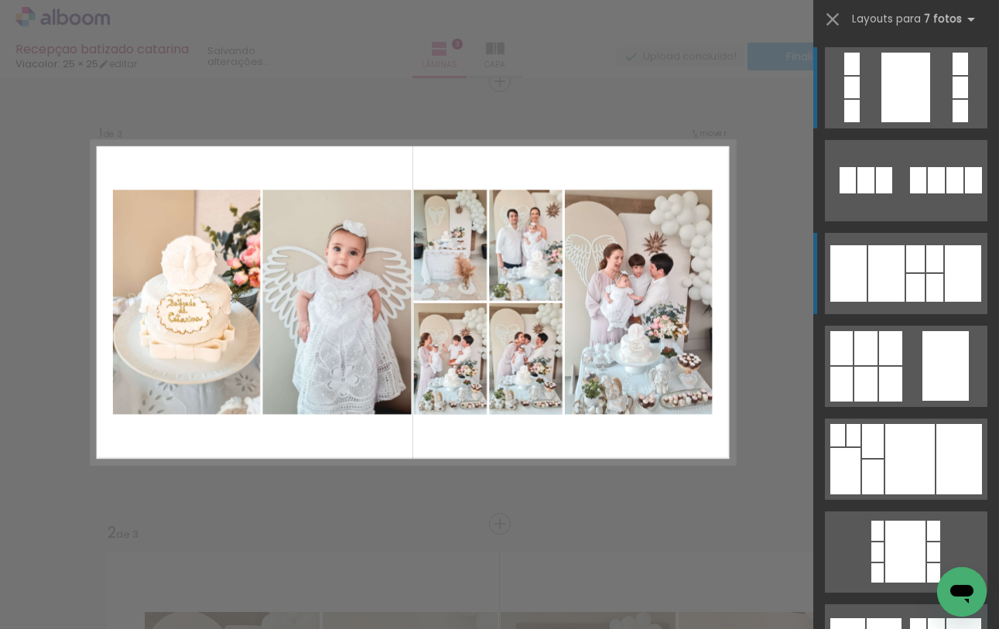
scroll to position [19, 0]
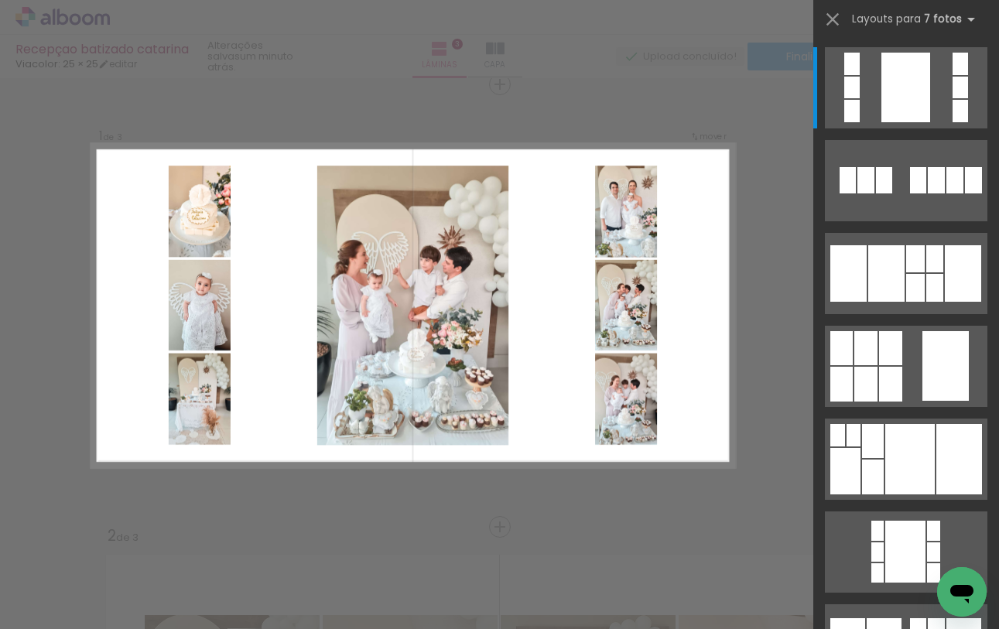
click at [814, 186] on div at bounding box center [907, 175] width 186 height 93
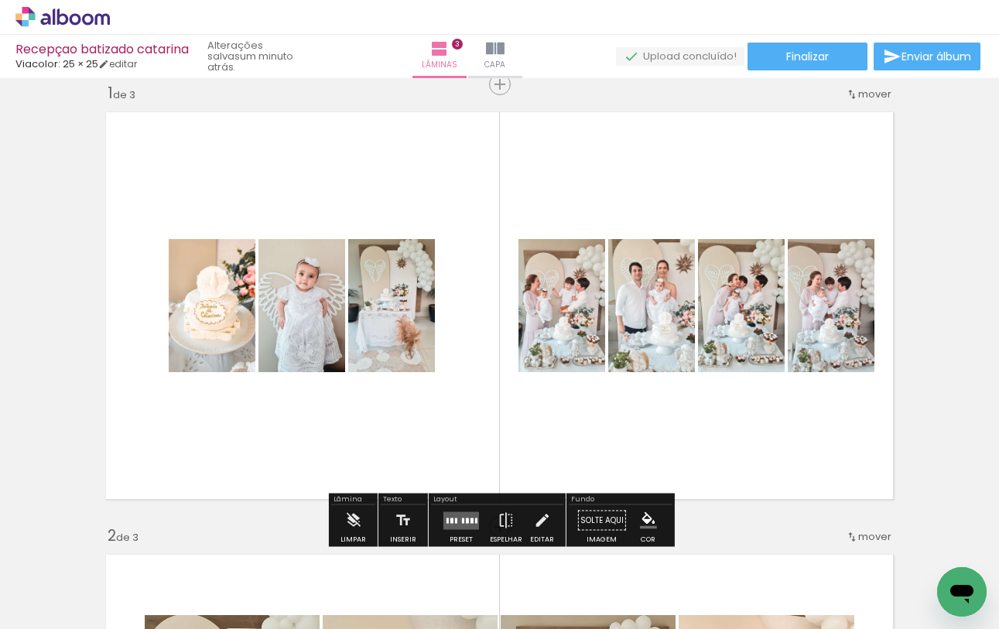
click at [460, 516] on quentale-layouter at bounding box center [462, 521] width 36 height 18
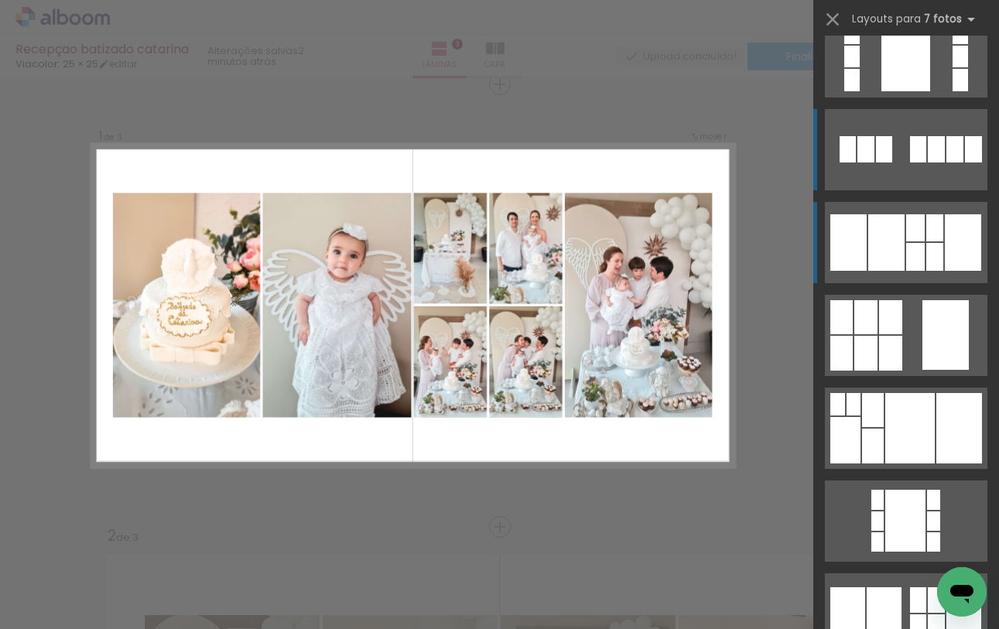
scroll to position [37, 0]
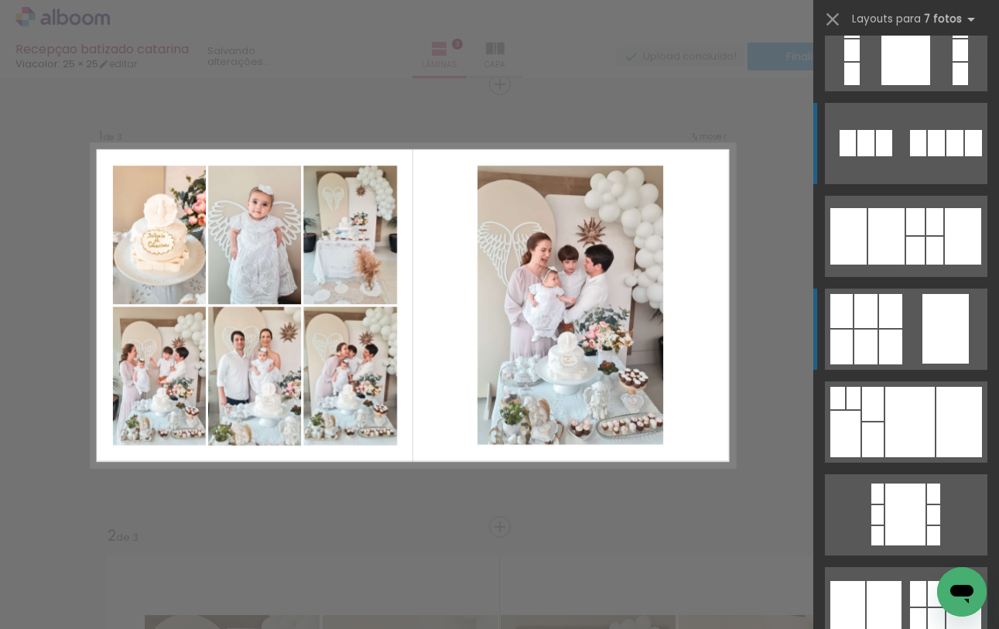
click at [878, 184] on quentale-layouter at bounding box center [906, 143] width 163 height 81
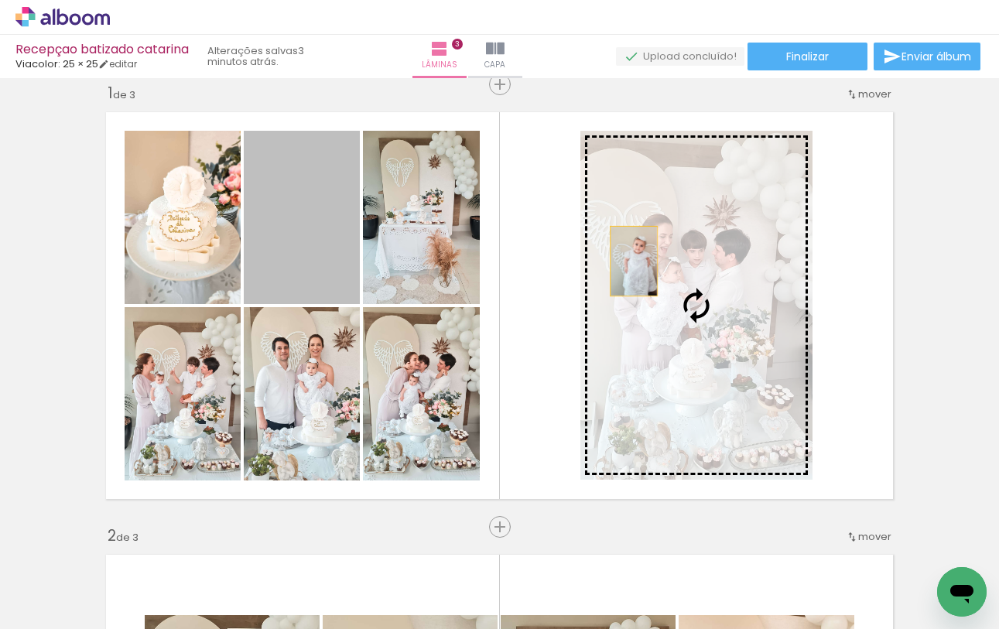
drag, startPoint x: 309, startPoint y: 225, endPoint x: 634, endPoint y: 261, distance: 327.1
click at [0, 0] on slot at bounding box center [0, 0] width 0 height 0
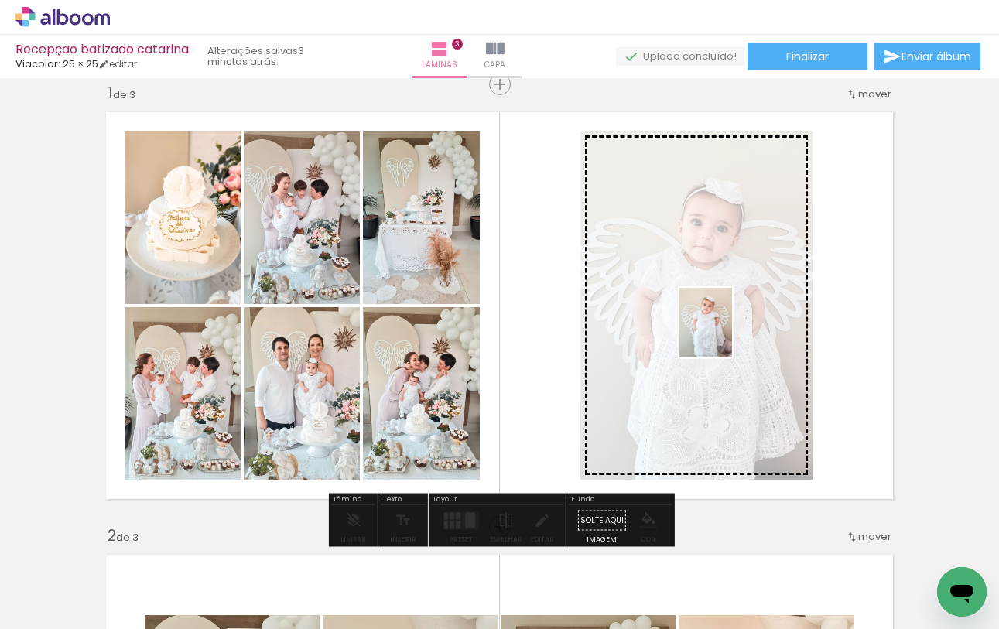
drag, startPoint x: 770, startPoint y: 576, endPoint x: 726, endPoint y: 334, distance: 245.4
click at [726, 334] on quentale-workspace at bounding box center [499, 314] width 999 height 629
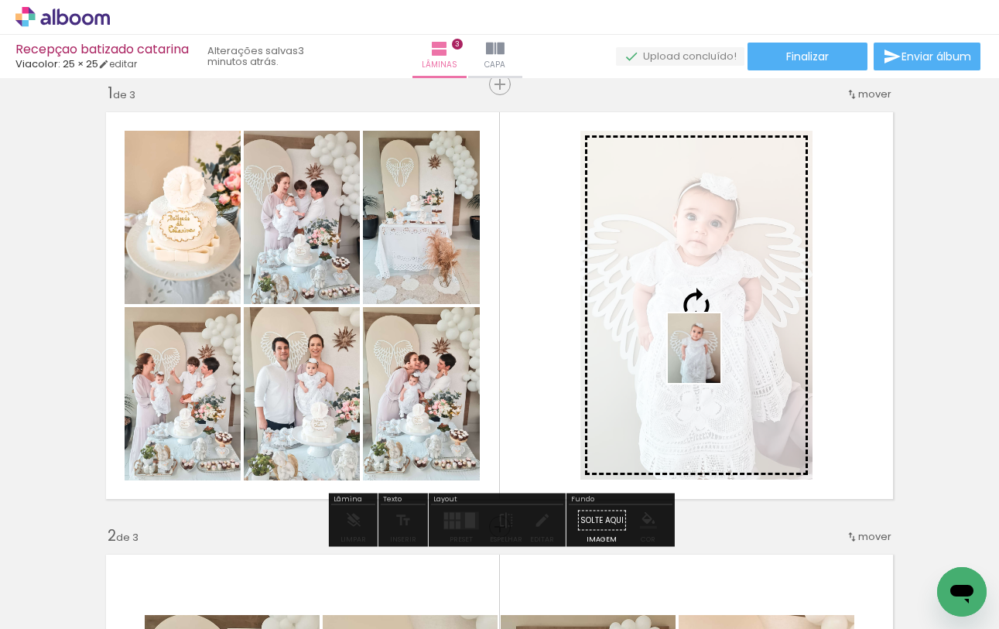
drag, startPoint x: 524, startPoint y: 589, endPoint x: 715, endPoint y: 360, distance: 298.0
click at [715, 360] on quentale-workspace at bounding box center [499, 314] width 999 height 629
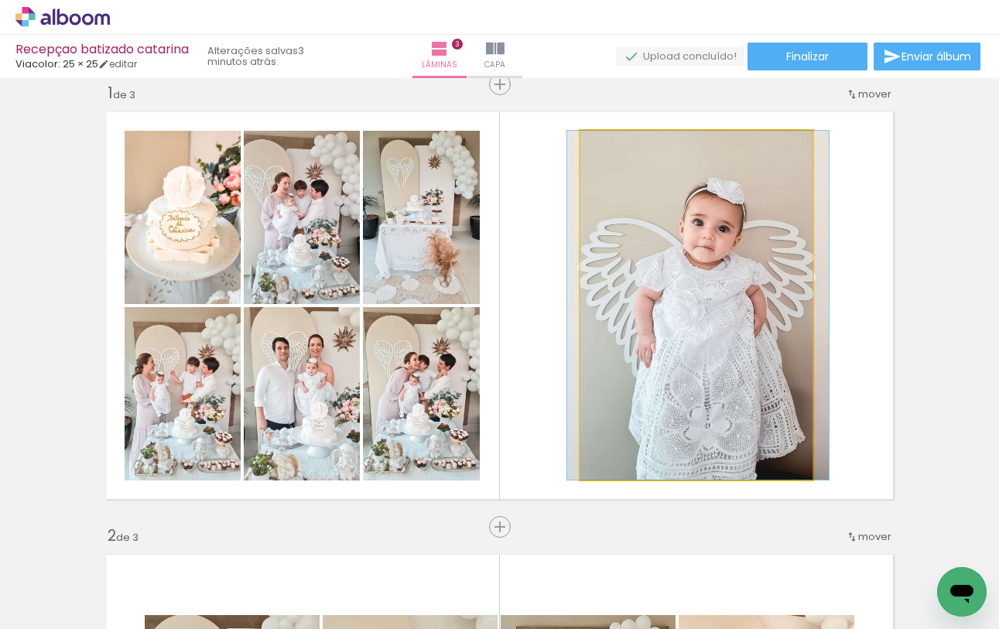
drag, startPoint x: 727, startPoint y: 267, endPoint x: 729, endPoint y: 252, distance: 14.8
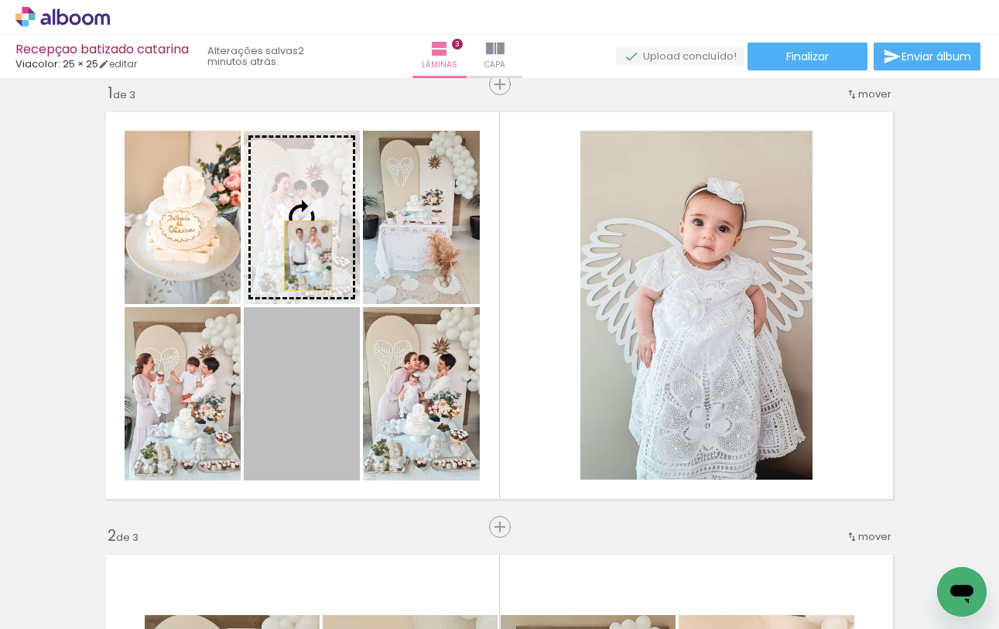
drag, startPoint x: 310, startPoint y: 437, endPoint x: 307, endPoint y: 244, distance: 193.6
click at [0, 0] on slot at bounding box center [0, 0] width 0 height 0
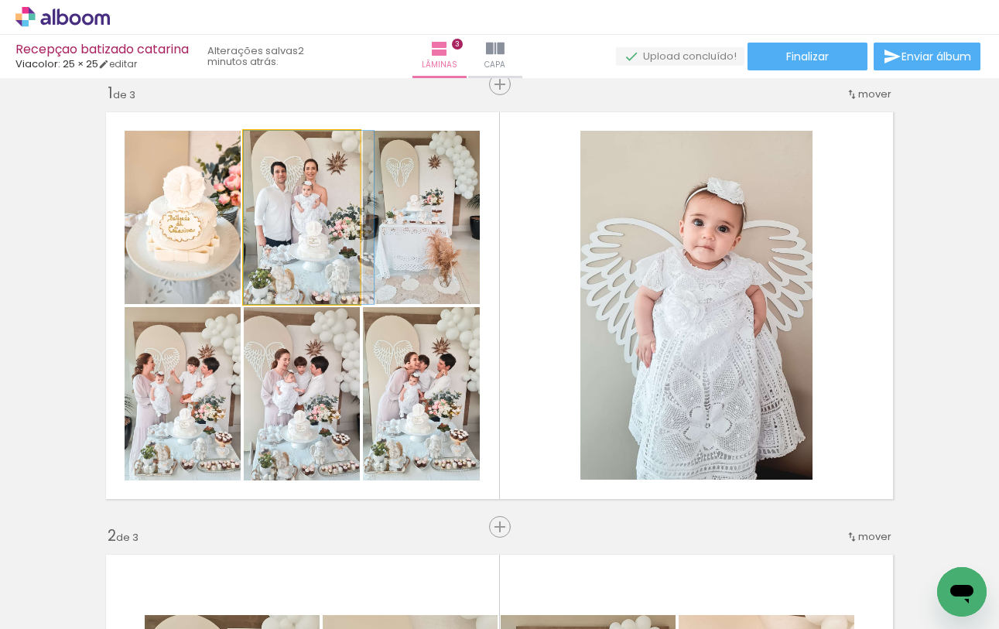
drag, startPoint x: 310, startPoint y: 250, endPoint x: 321, endPoint y: 252, distance: 10.9
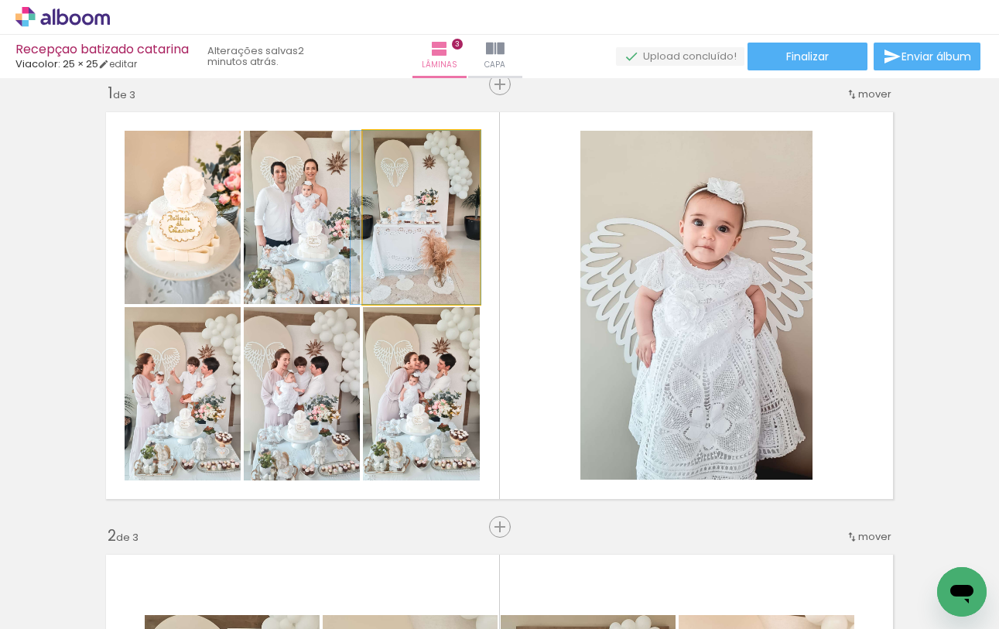
drag, startPoint x: 441, startPoint y: 201, endPoint x: 435, endPoint y: 238, distance: 36.8
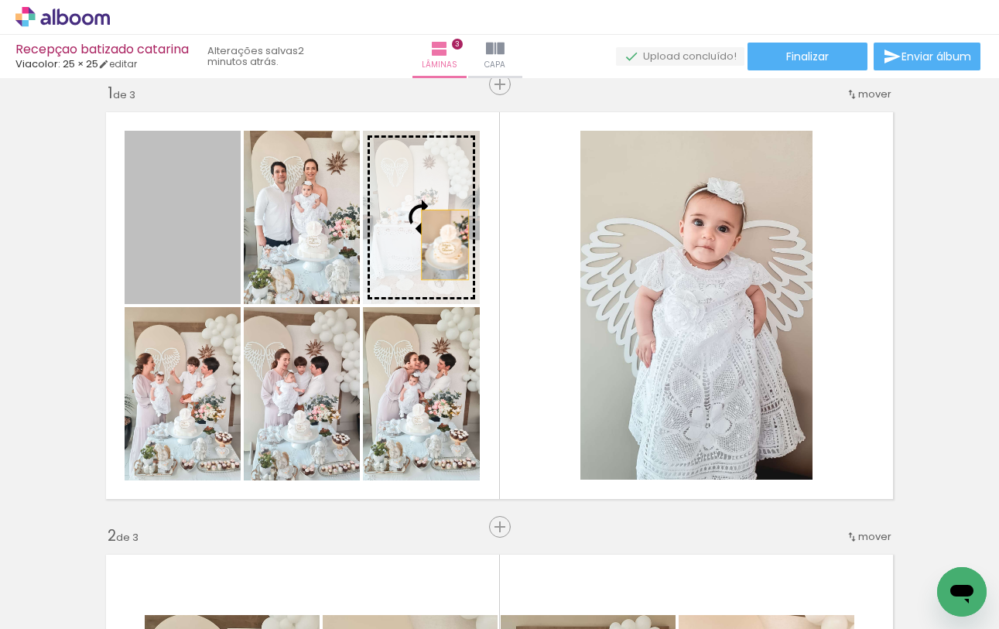
drag, startPoint x: 183, startPoint y: 254, endPoint x: 445, endPoint y: 245, distance: 261.8
click at [0, 0] on slot at bounding box center [0, 0] width 0 height 0
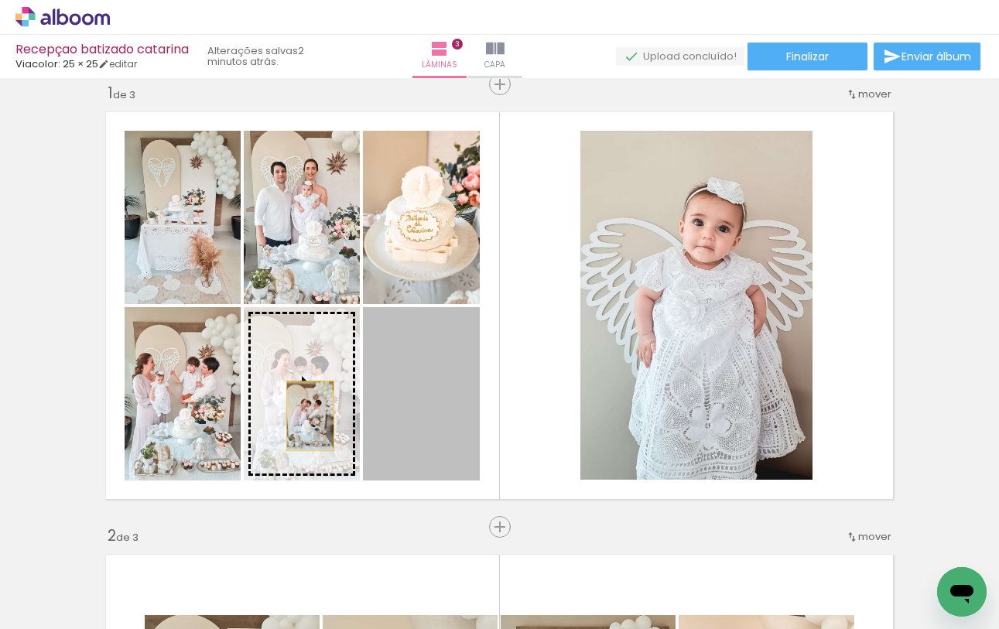
drag, startPoint x: 427, startPoint y: 407, endPoint x: 304, endPoint y: 415, distance: 123.3
click at [0, 0] on slot at bounding box center [0, 0] width 0 height 0
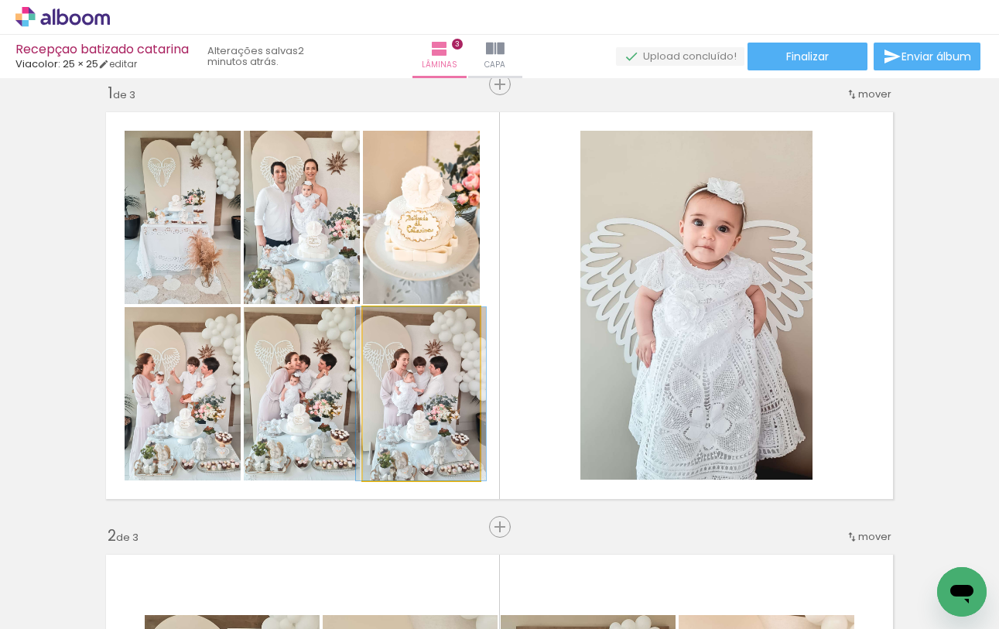
click at [427, 393] on quentale-photo at bounding box center [421, 393] width 117 height 173
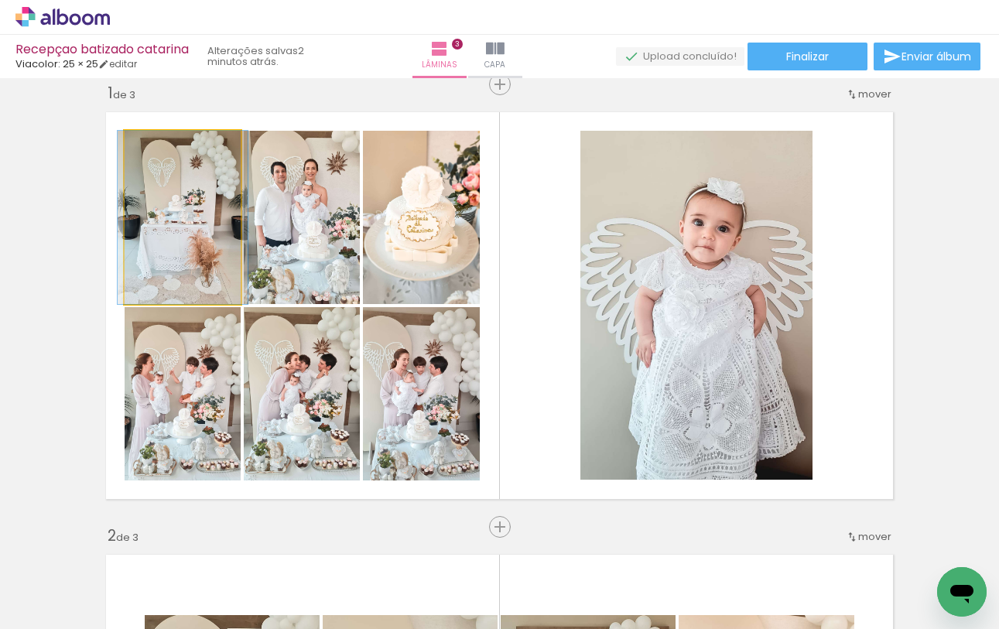
drag, startPoint x: 207, startPoint y: 209, endPoint x: 207, endPoint y: 224, distance: 14.7
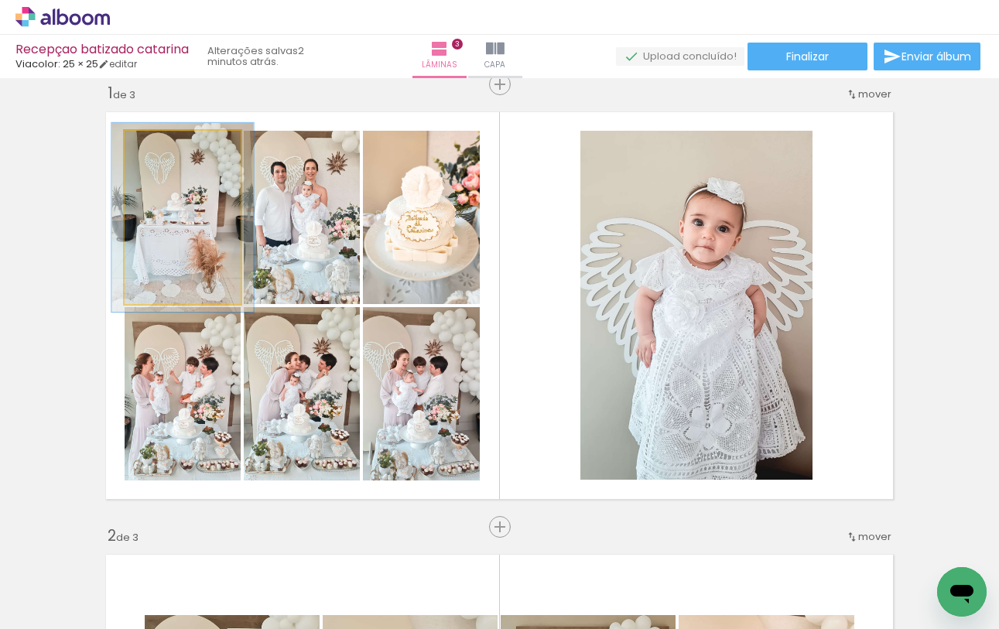
type paper-slider "109"
click at [164, 146] on div at bounding box center [166, 147] width 14 height 14
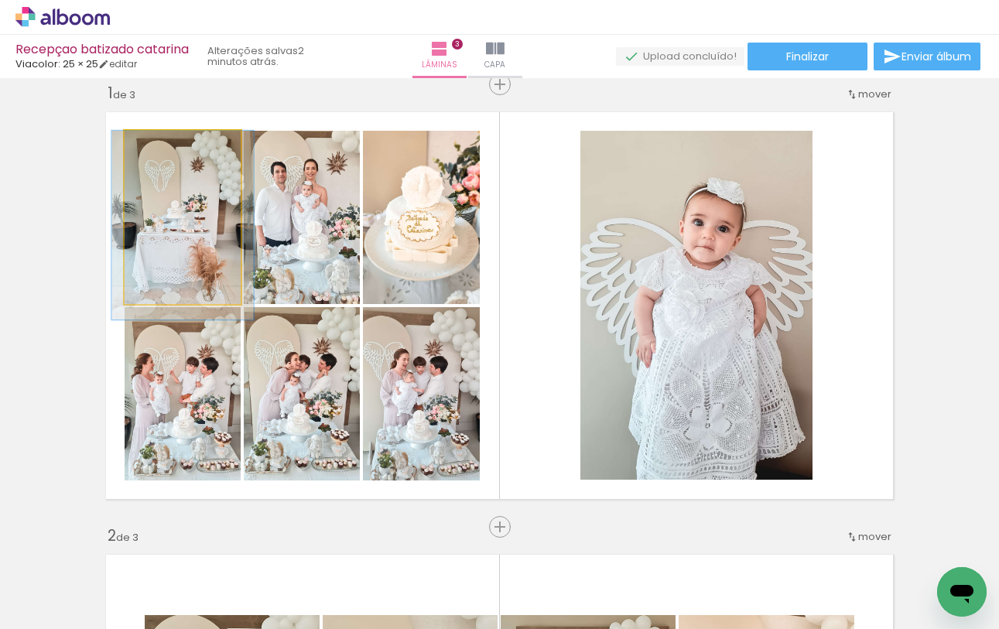
drag, startPoint x: 221, startPoint y: 209, endPoint x: 221, endPoint y: 226, distance: 17.0
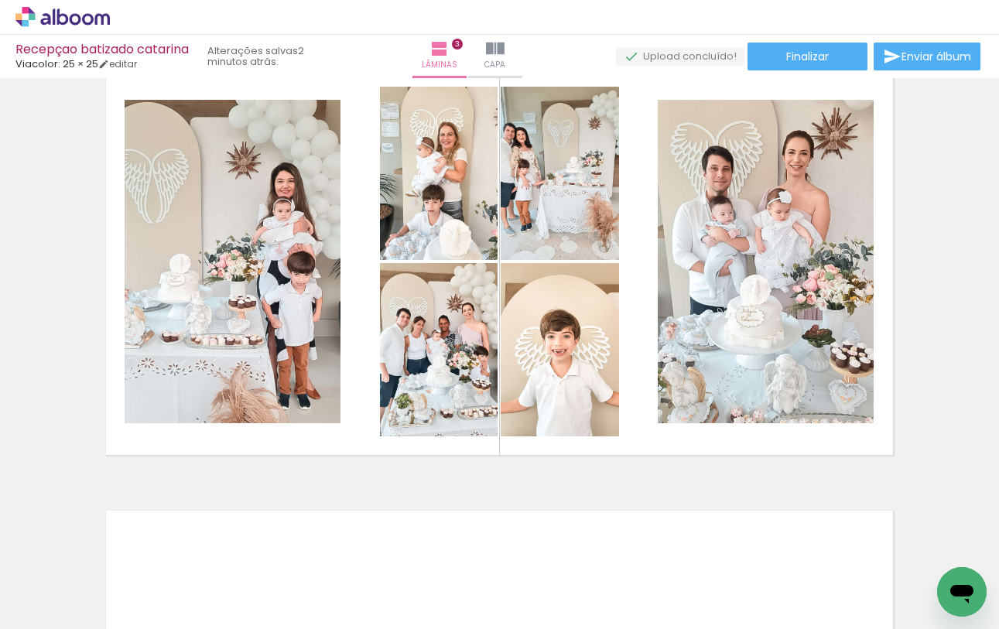
scroll to position [951, 0]
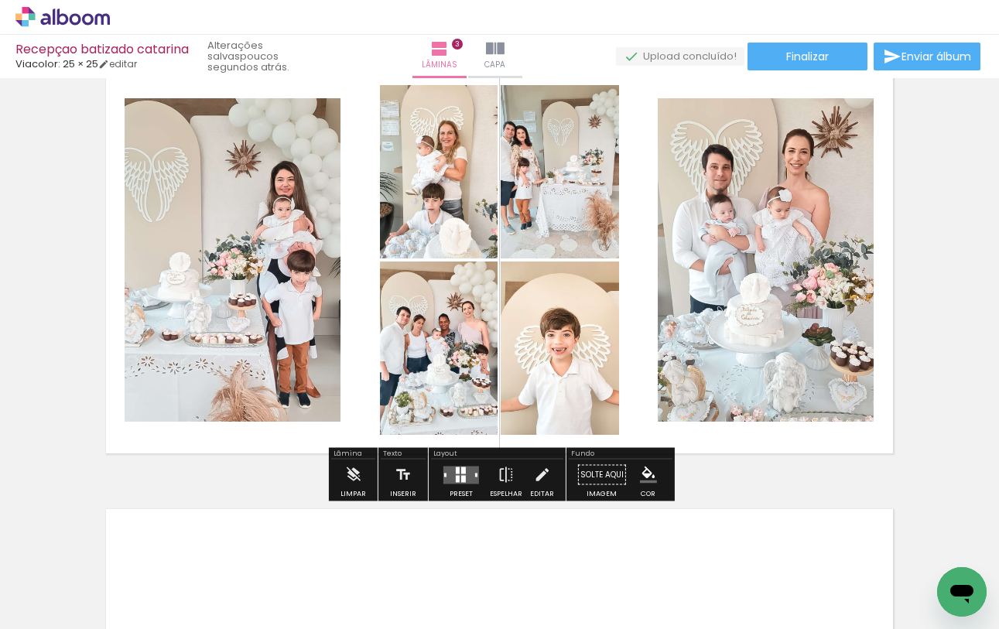
click at [469, 466] on quentale-layouter at bounding box center [462, 475] width 36 height 18
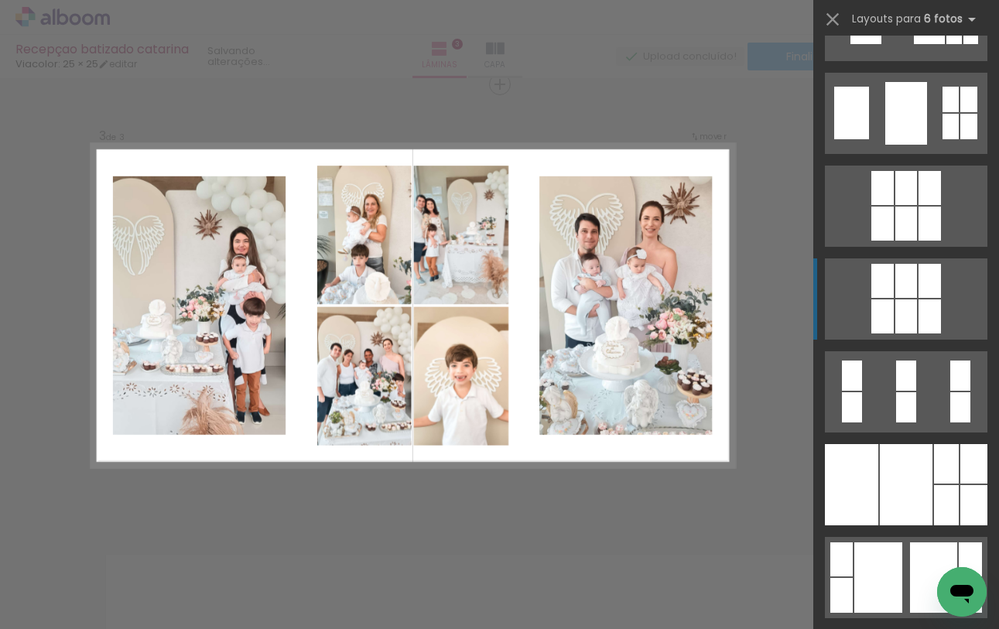
scroll to position [279, 0]
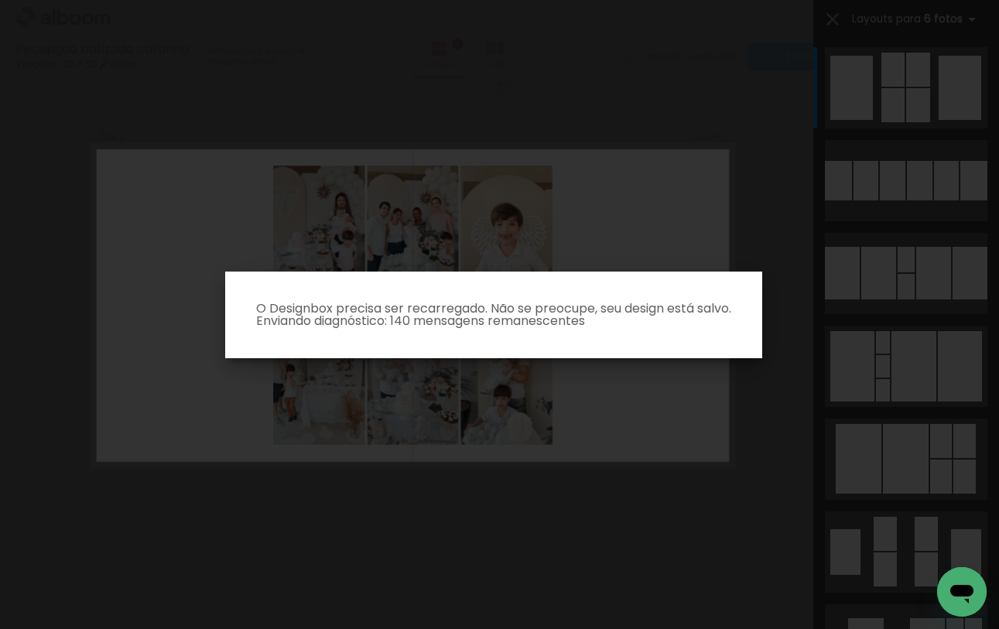
click at [614, 329] on paper-dialog "O Designbox precisa ser recarregado. Não se preocupe, seu design está salvo. En…" at bounding box center [493, 315] width 537 height 87
click at [649, 125] on iron-overlay-backdrop at bounding box center [499, 314] width 999 height 629
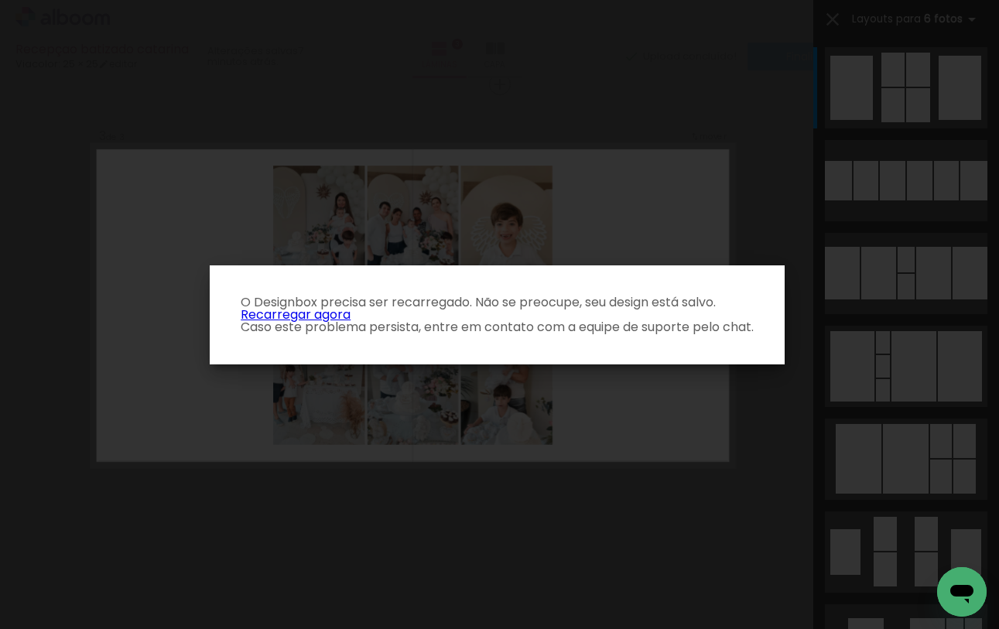
click at [341, 316] on link "Recarregar agora" at bounding box center [296, 315] width 110 height 18
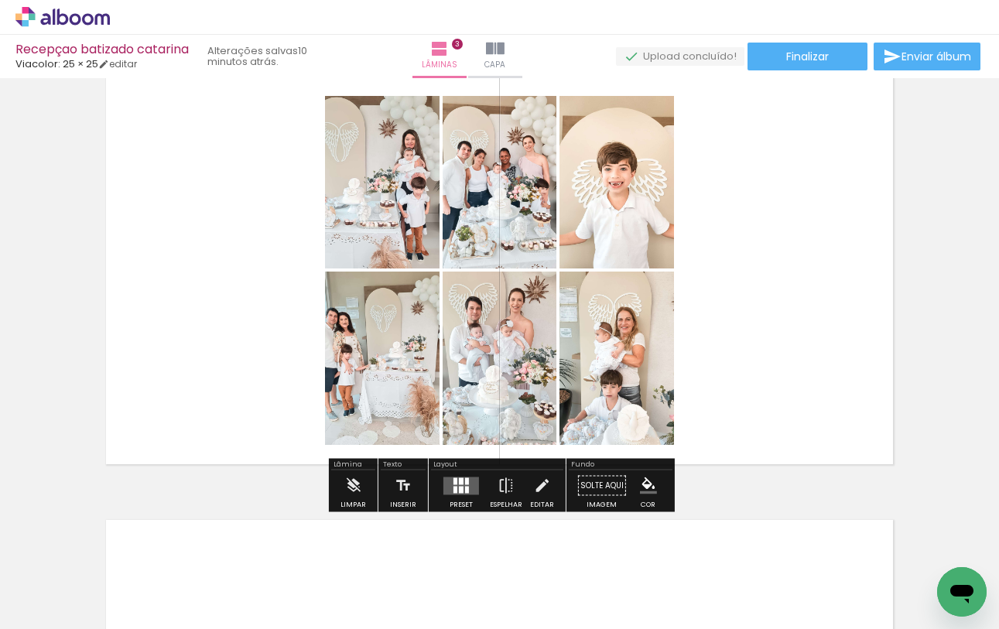
scroll to position [941, 0]
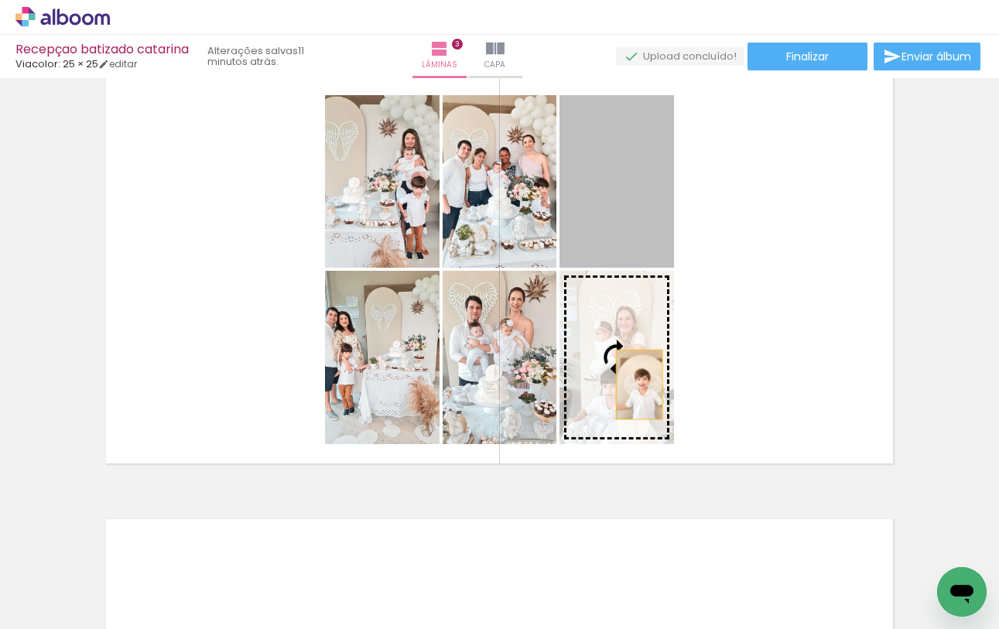
drag, startPoint x: 652, startPoint y: 211, endPoint x: 639, endPoint y: 385, distance: 174.7
click at [0, 0] on slot at bounding box center [0, 0] width 0 height 0
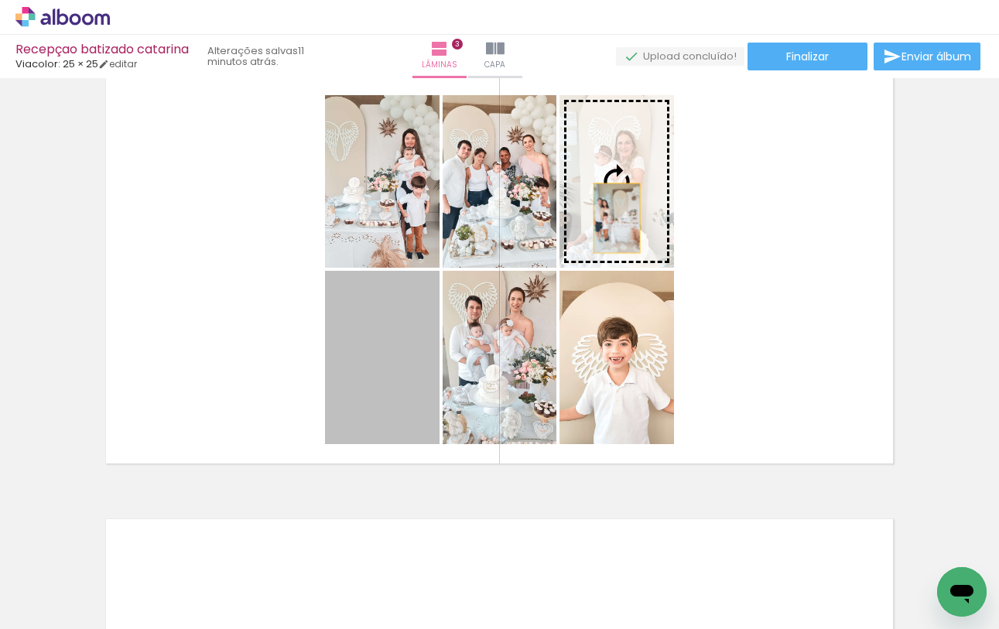
drag, startPoint x: 370, startPoint y: 407, endPoint x: 619, endPoint y: 214, distance: 314.5
click at [0, 0] on slot at bounding box center [0, 0] width 0 height 0
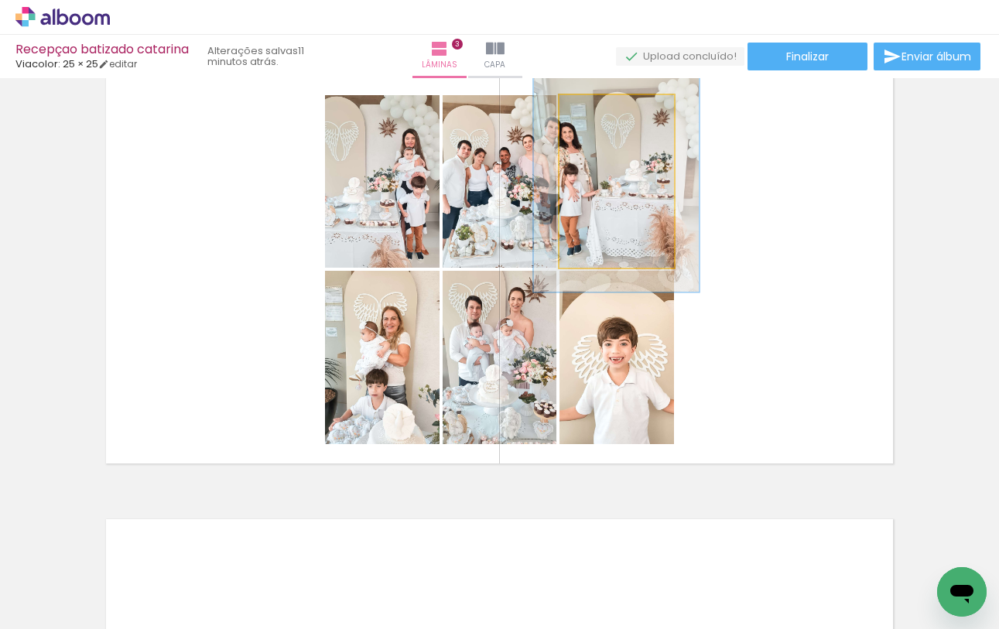
drag, startPoint x: 598, startPoint y: 110, endPoint x: 615, endPoint y: 116, distance: 17.4
type paper-slider "131"
click at [615, 116] on div at bounding box center [611, 112] width 14 height 14
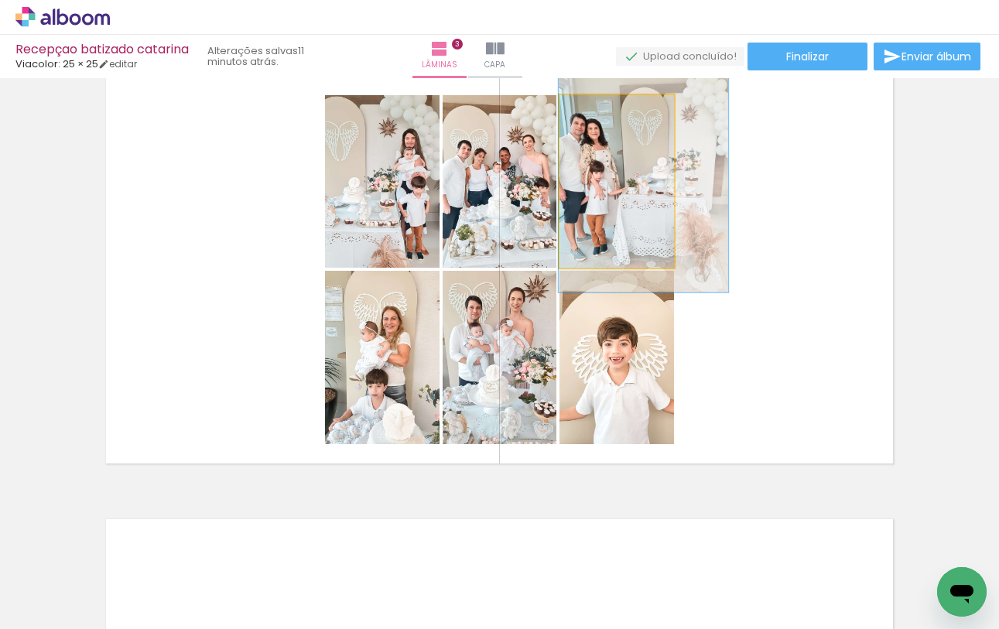
drag, startPoint x: 622, startPoint y: 173, endPoint x: 670, endPoint y: 170, distance: 48.1
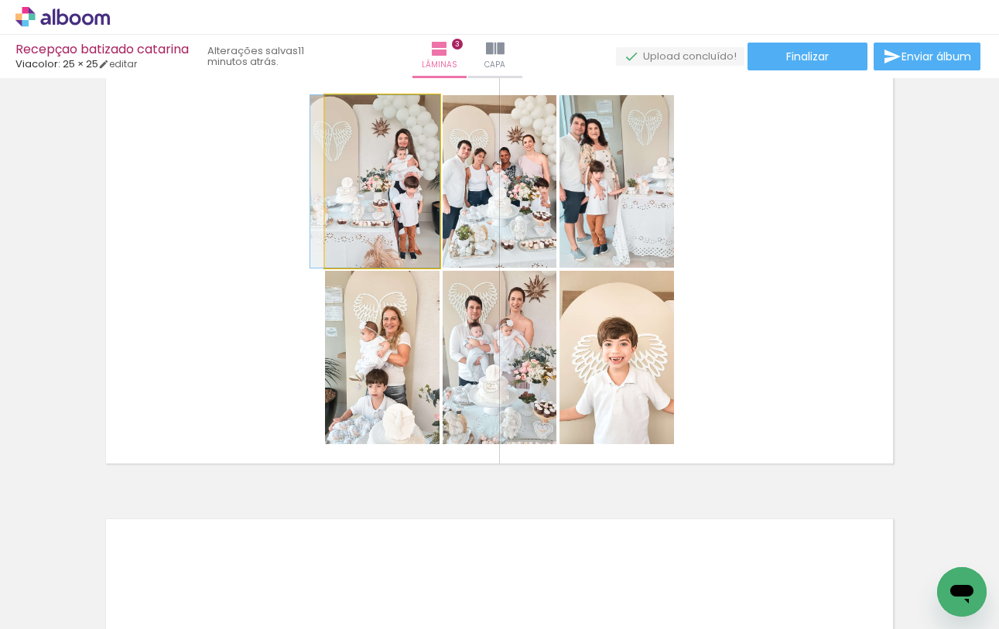
drag, startPoint x: 391, startPoint y: 215, endPoint x: 373, endPoint y: 206, distance: 20.1
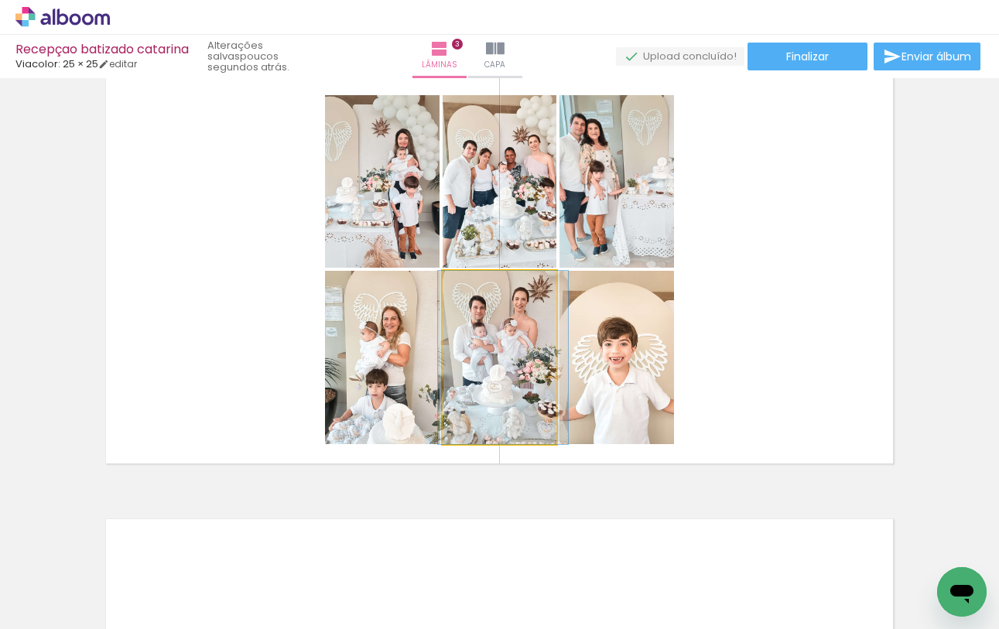
drag, startPoint x: 527, startPoint y: 358, endPoint x: 531, endPoint y: 350, distance: 8.7
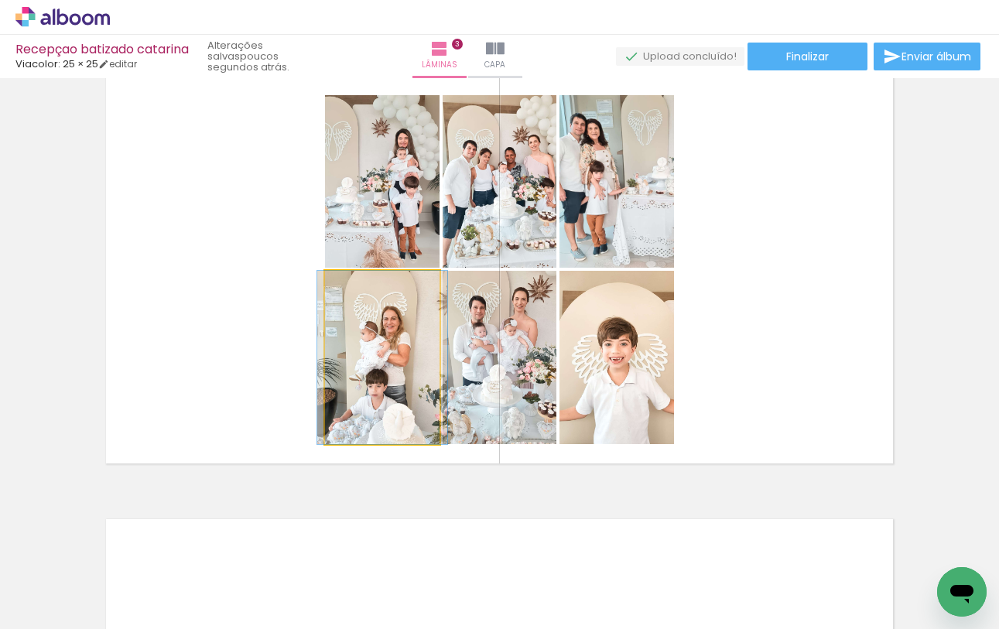
drag, startPoint x: 410, startPoint y: 385, endPoint x: 411, endPoint y: 376, distance: 8.6
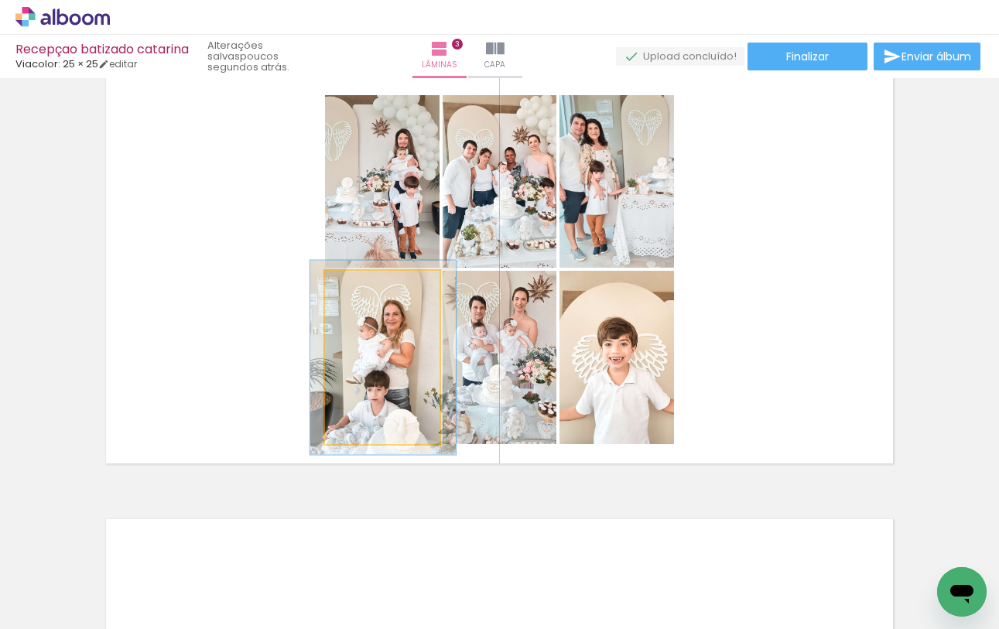
type paper-slider "113"
click at [369, 289] on div at bounding box center [368, 287] width 14 height 14
click at [410, 355] on quentale-photo at bounding box center [382, 357] width 115 height 173
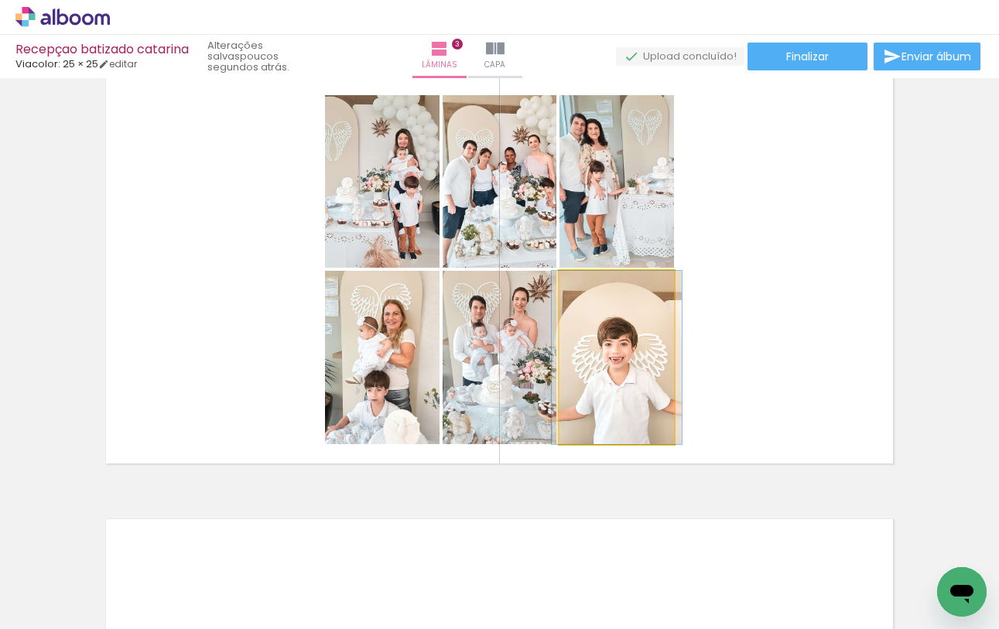
drag, startPoint x: 633, startPoint y: 371, endPoint x: 633, endPoint y: 359, distance: 11.6
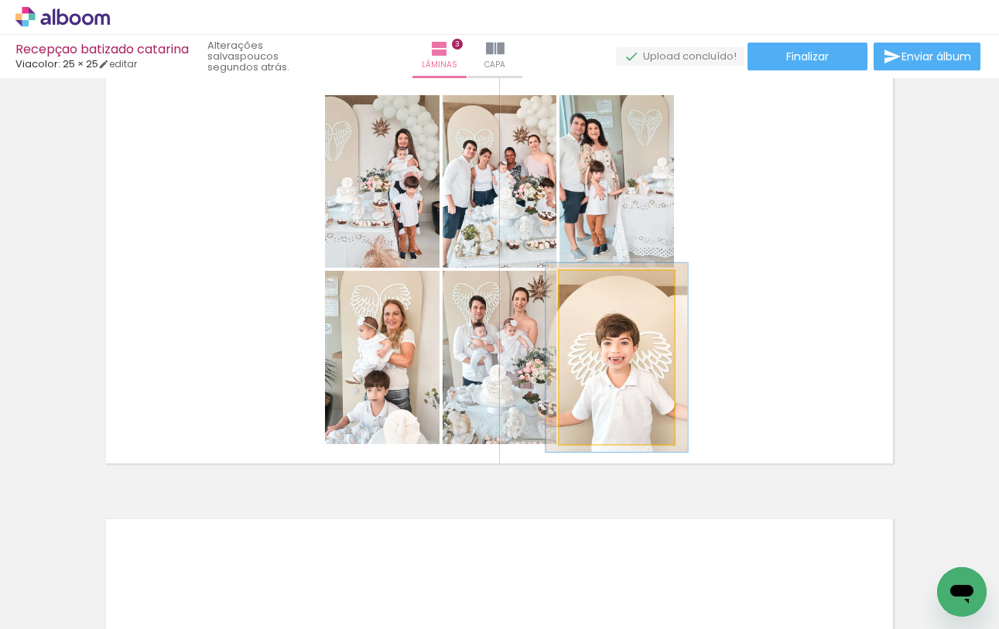
type paper-slider "109"
click at [602, 287] on div at bounding box center [601, 287] width 14 height 14
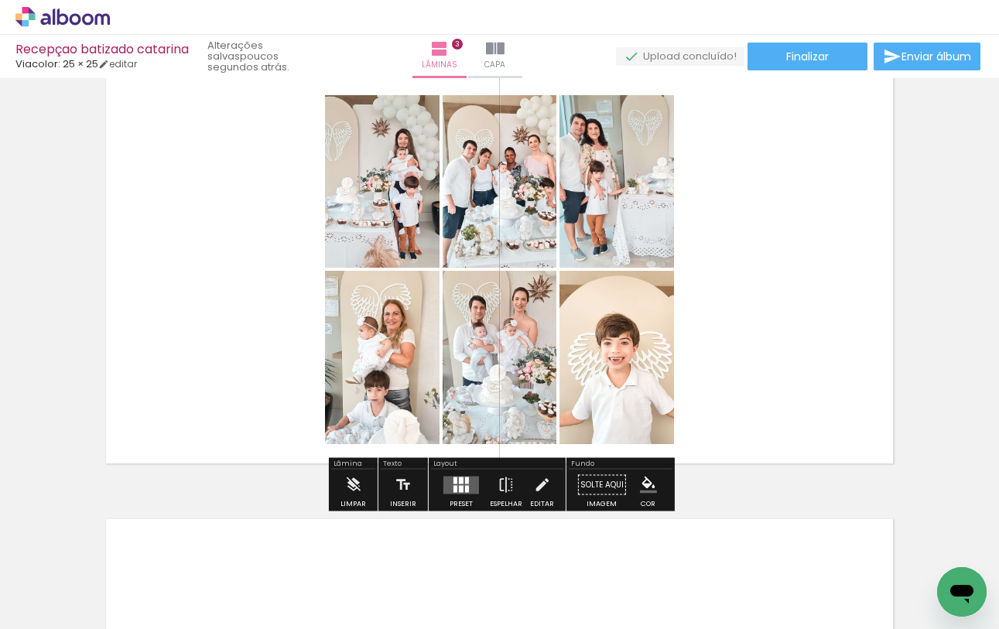
click at [751, 378] on quentale-layouter at bounding box center [500, 270] width 804 height 404
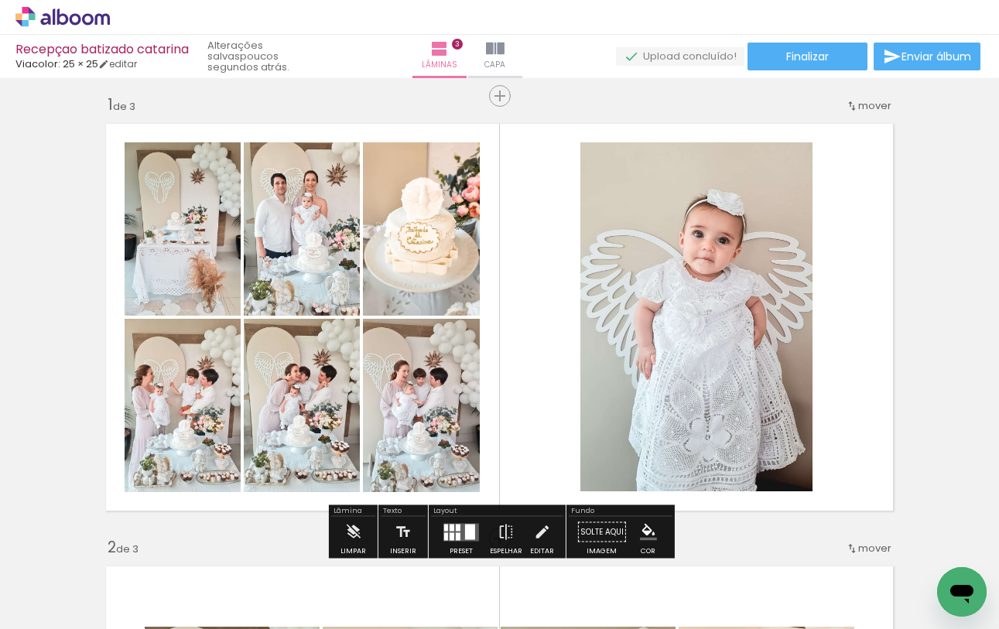
scroll to position [0, 0]
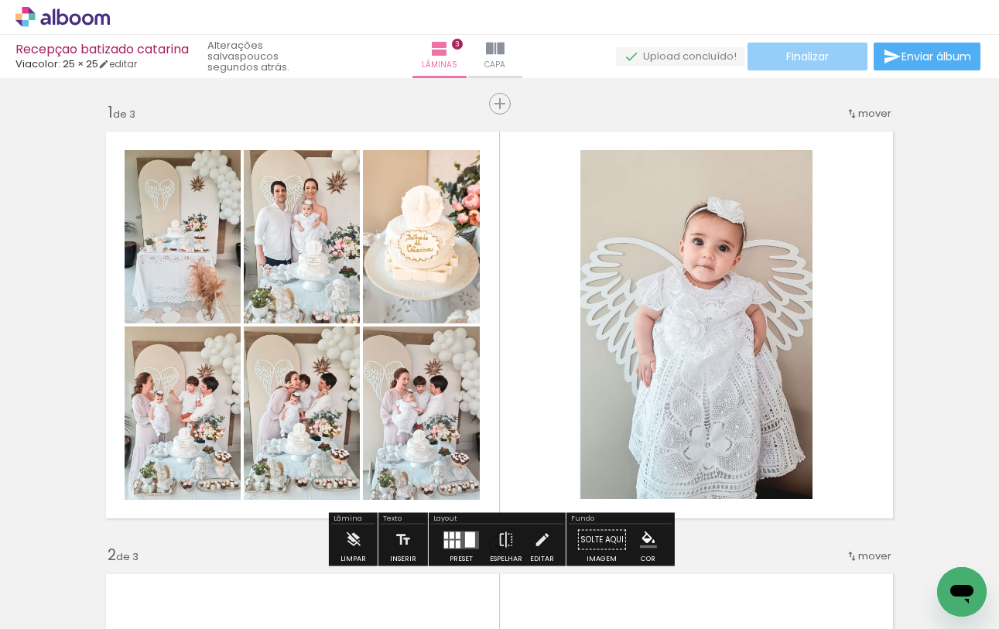
click at [801, 68] on paper-button "Finalizar" at bounding box center [808, 57] width 120 height 28
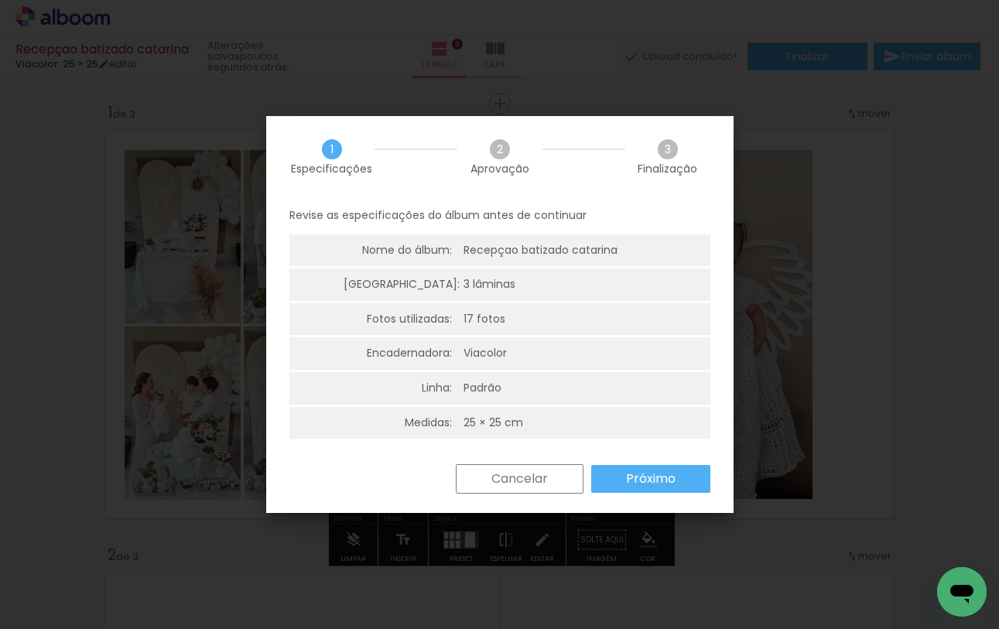
click at [0, 0] on slot "Próximo" at bounding box center [0, 0] width 0 height 0
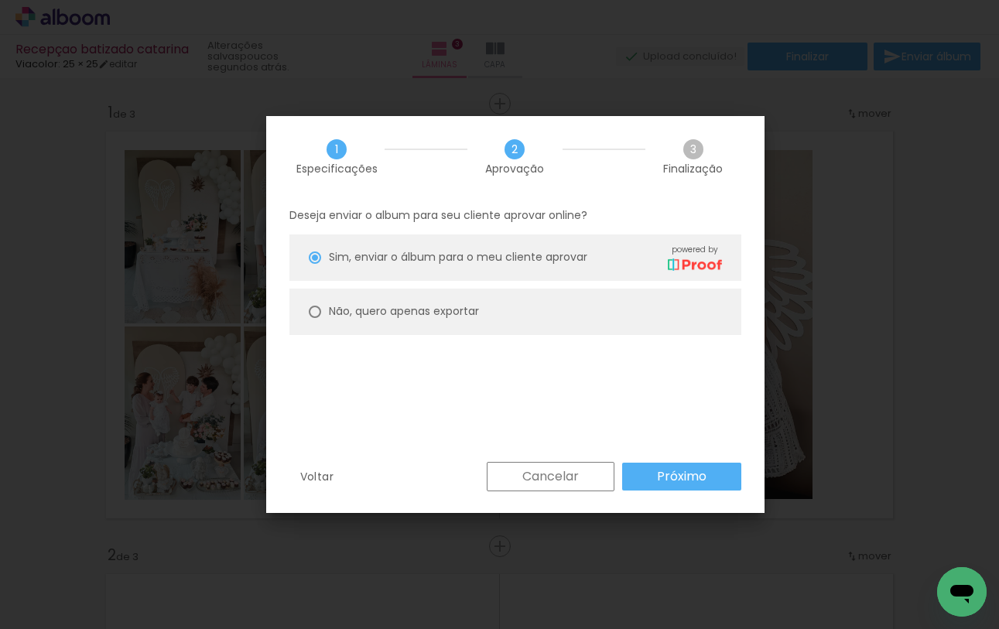
click at [457, 322] on paper-radio-button "Não, quero apenas exportar" at bounding box center [516, 312] width 452 height 46
type paper-radio-button "on"
click at [651, 478] on paper-button "Próximo" at bounding box center [681, 477] width 119 height 28
type input "Alta, 300 DPI"
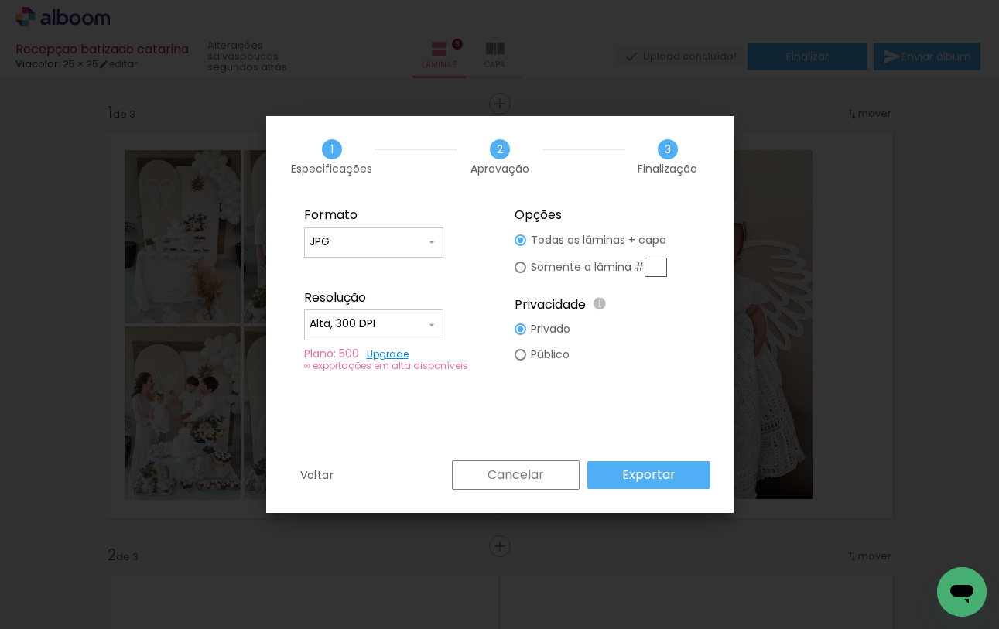
click at [0, 0] on slot "Exportar" at bounding box center [0, 0] width 0 height 0
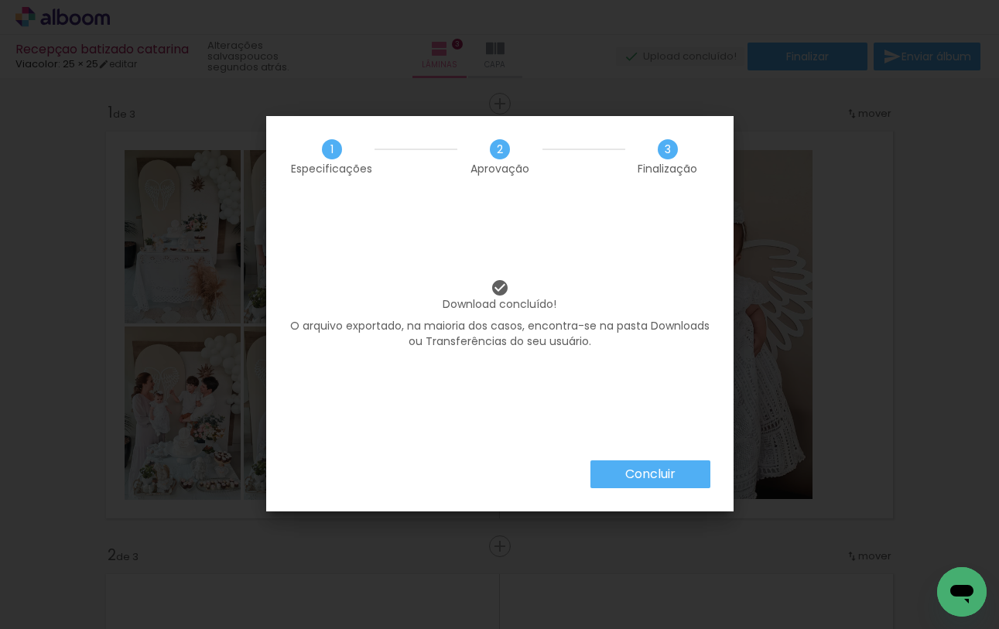
click at [0, 0] on slot "Concluir" at bounding box center [0, 0] width 0 height 0
